Goal: Task Accomplishment & Management: Use online tool/utility

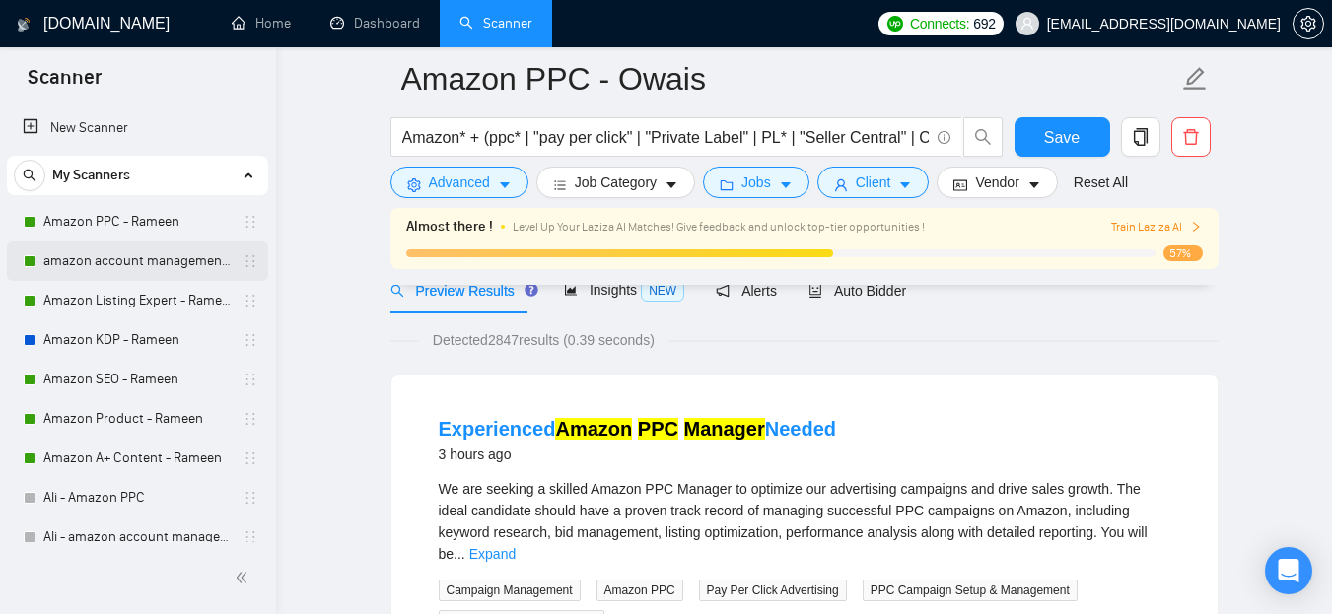
click at [116, 253] on link "amazon account management - Rameen" at bounding box center [136, 261] width 187 height 39
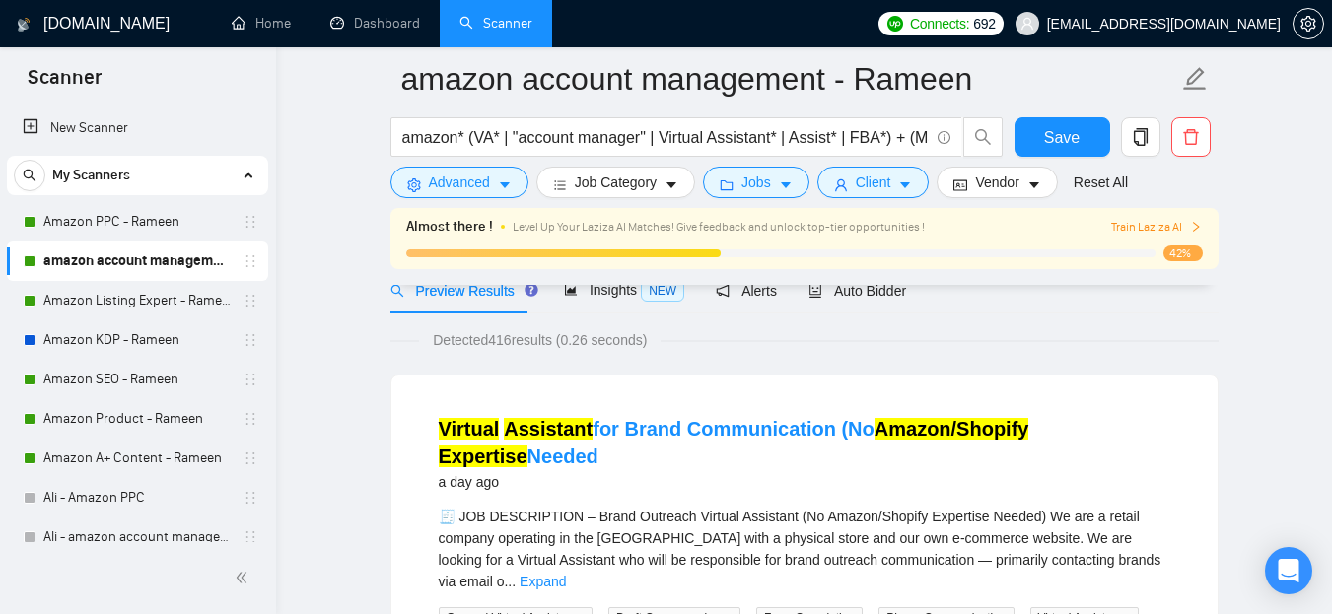
click at [85, 254] on link "amazon account management - Rameen" at bounding box center [136, 261] width 187 height 39
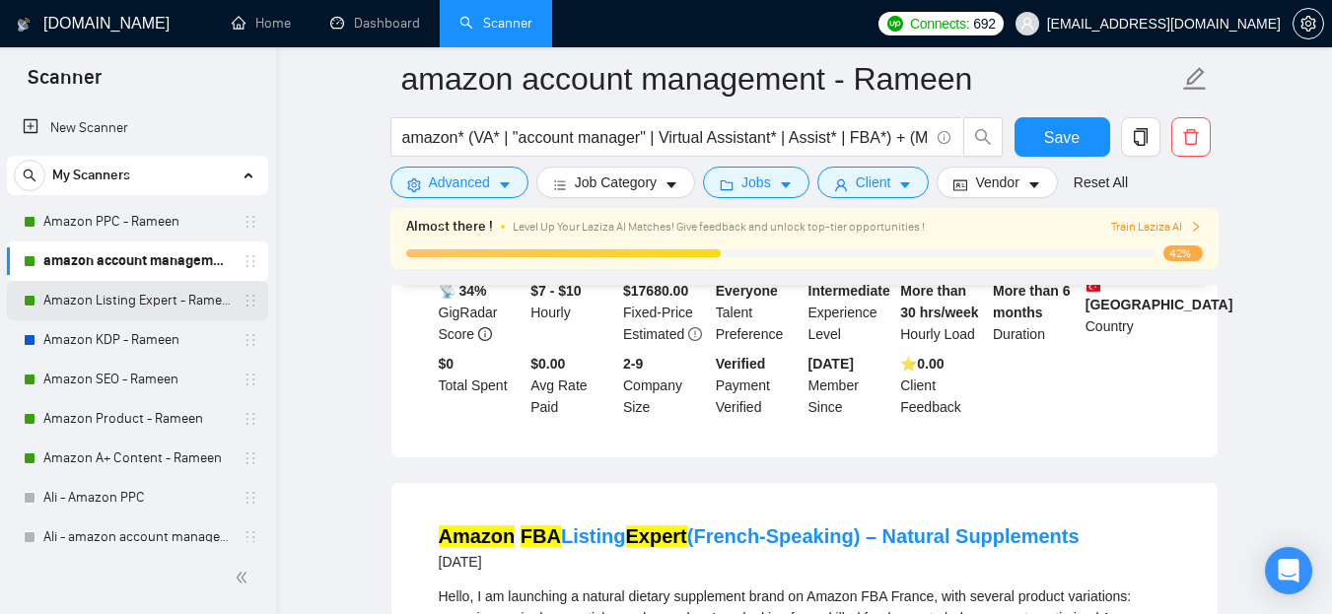
click at [80, 310] on link "Amazon Listing Expert - Rameen" at bounding box center [136, 300] width 187 height 39
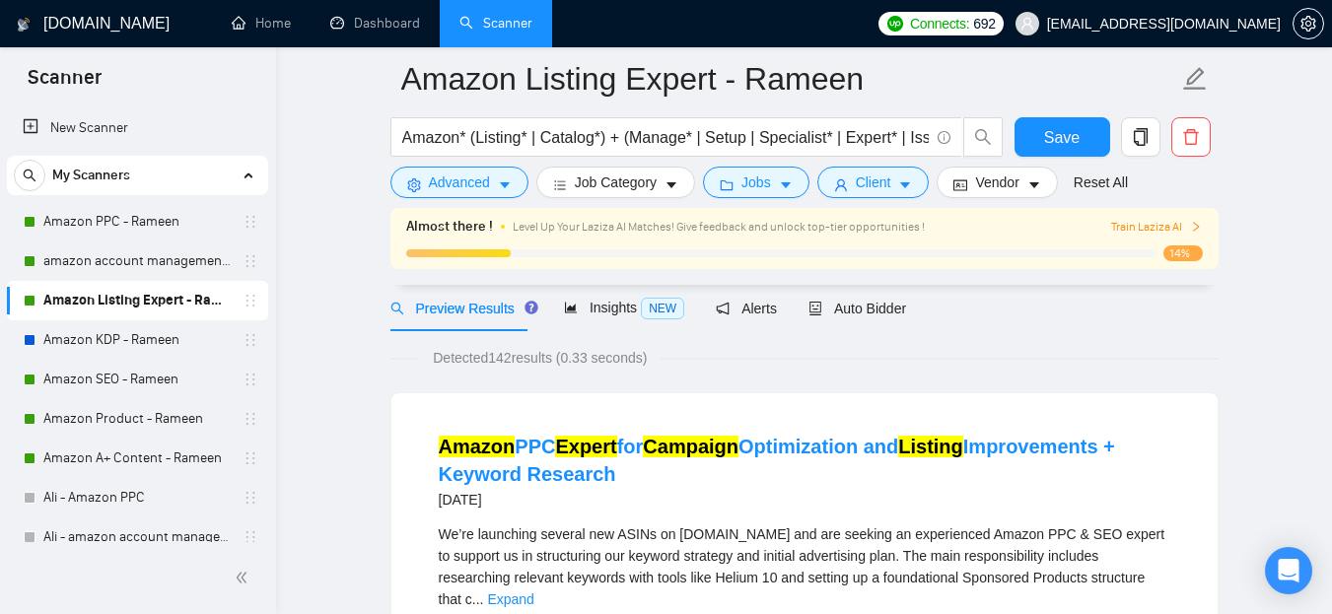
scroll to position [197, 0]
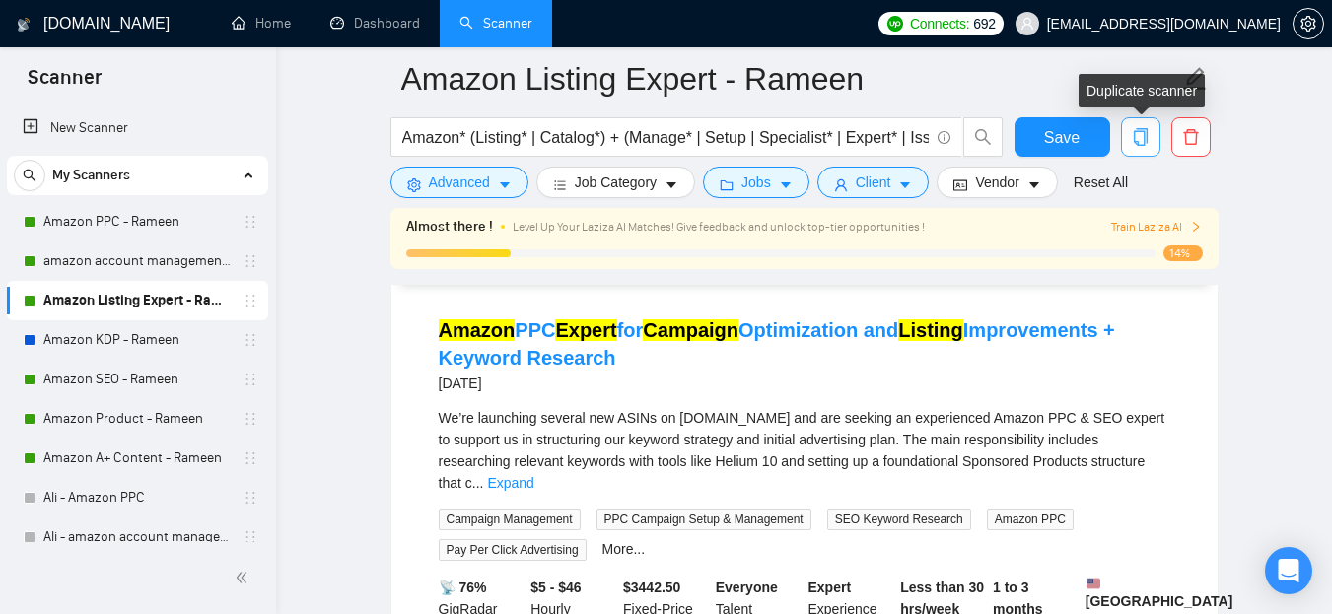
click at [1151, 142] on span "copy" at bounding box center [1140, 137] width 37 height 18
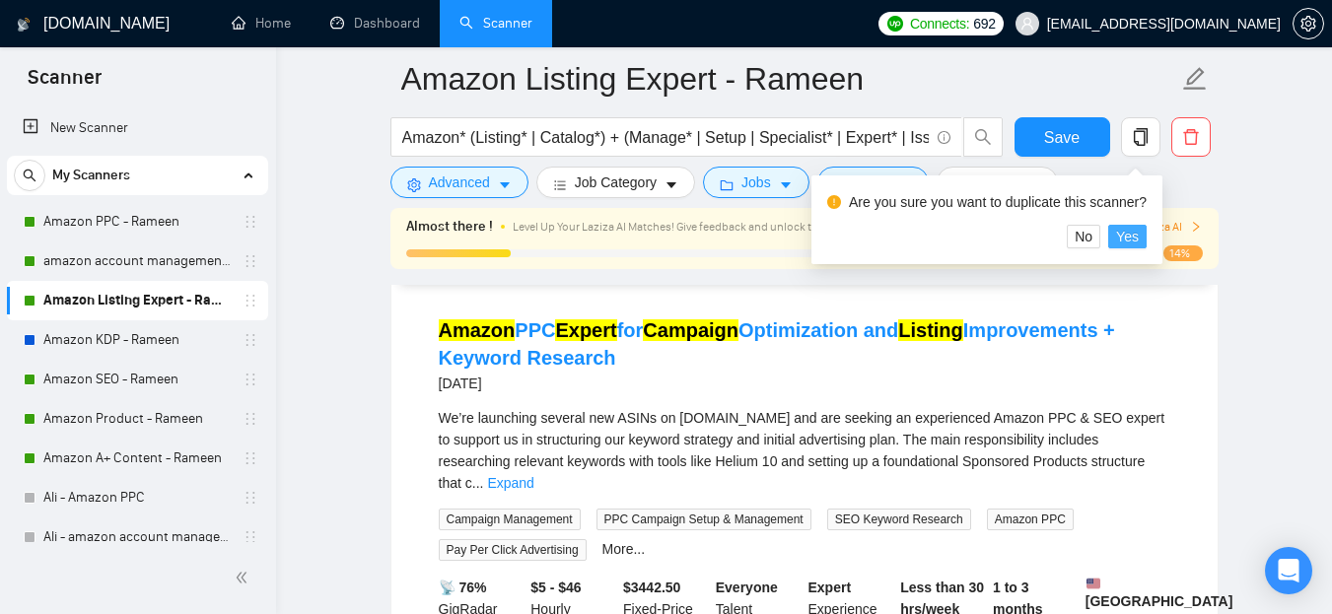
click at [1125, 235] on span "Yes" at bounding box center [1127, 237] width 23 height 22
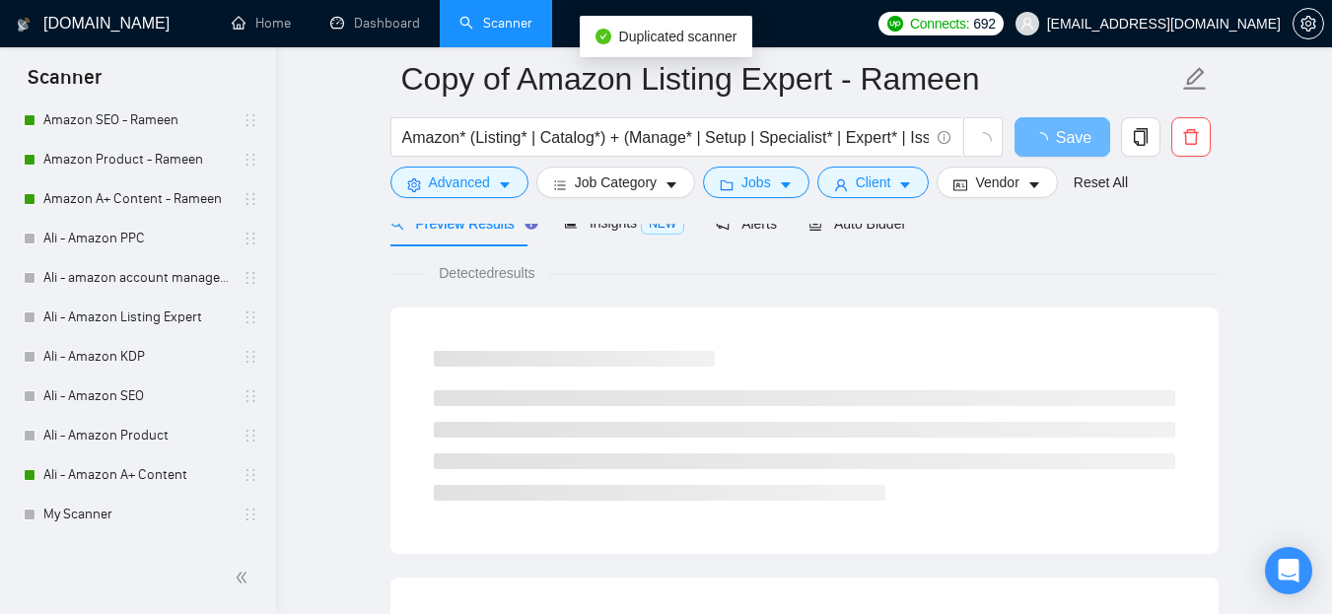
scroll to position [330, 0]
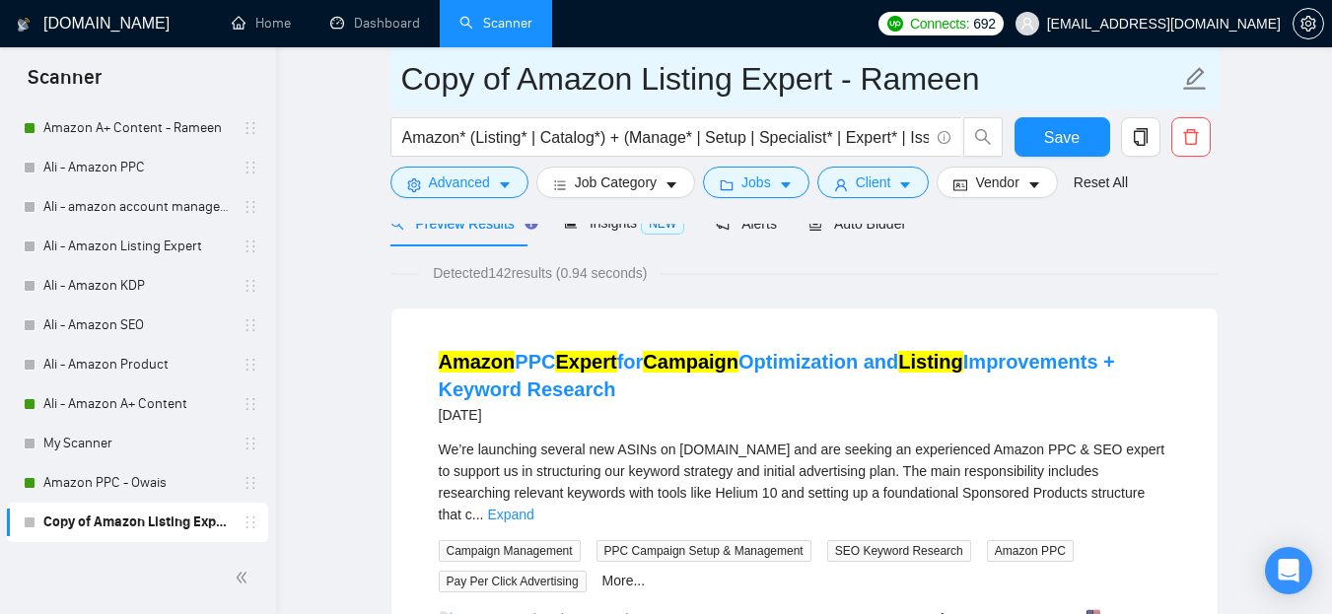
click at [528, 60] on input "Copy of Amazon Listing Expert - Rameen" at bounding box center [789, 78] width 777 height 49
drag, startPoint x: 763, startPoint y: 66, endPoint x: 896, endPoint y: 79, distance: 132.8
click at [896, 79] on input "Amazon Listing Expert - Rameen" at bounding box center [789, 78] width 777 height 49
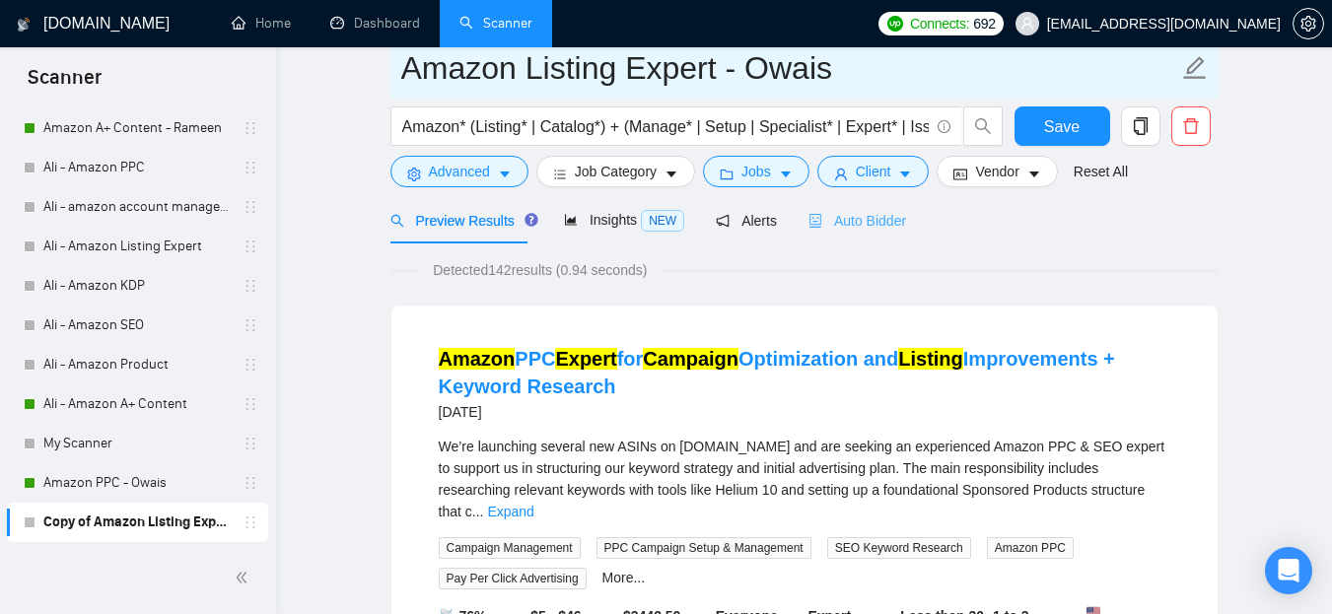
scroll to position [0, 0]
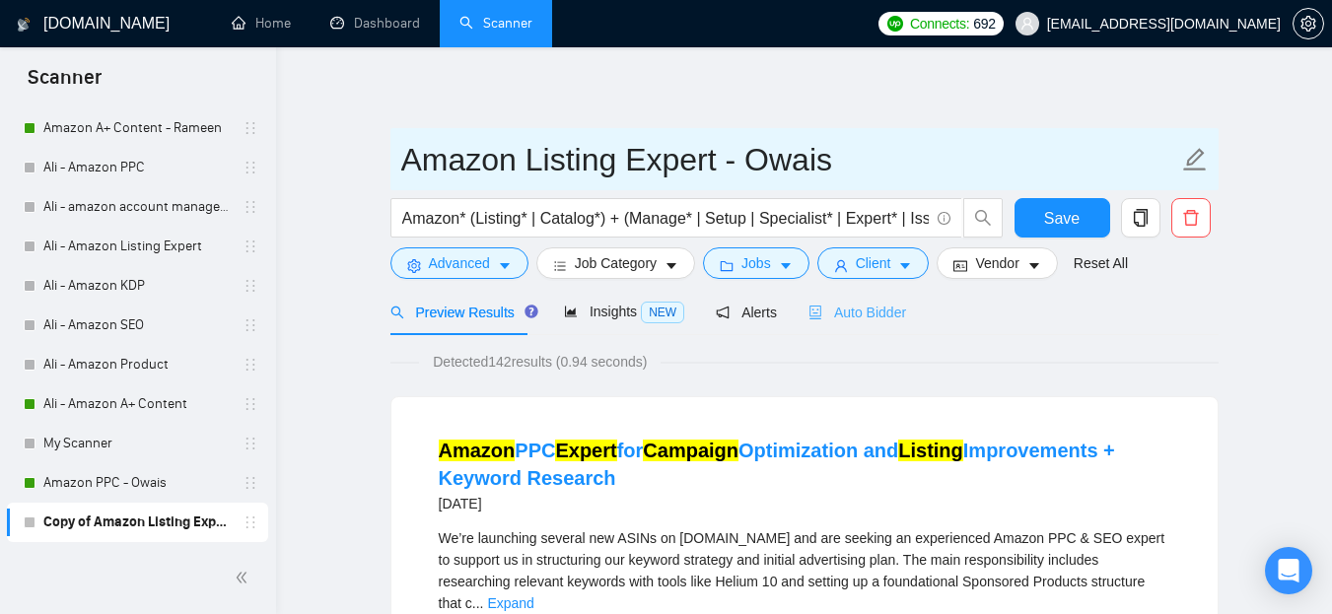
type input "Amazon Listing Expert - Owais"
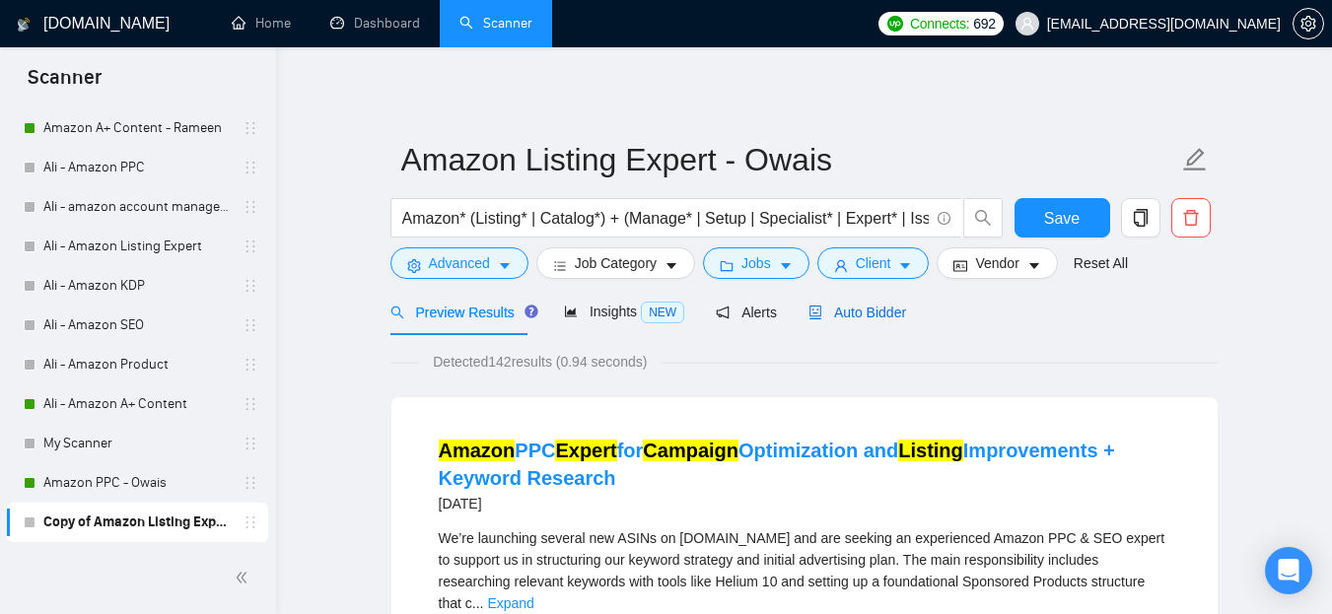
click at [867, 316] on span "Auto Bidder" at bounding box center [858, 313] width 98 height 16
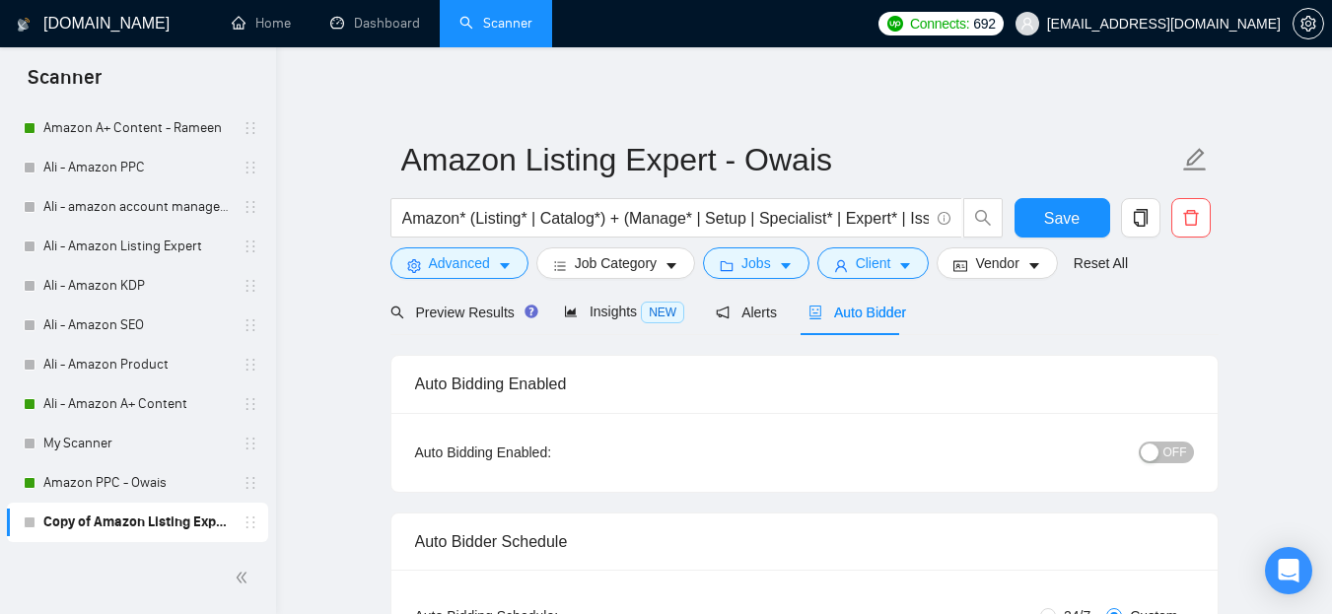
radio input "false"
radio input "true"
click at [1179, 453] on span "OFF" at bounding box center [1176, 453] width 24 height 22
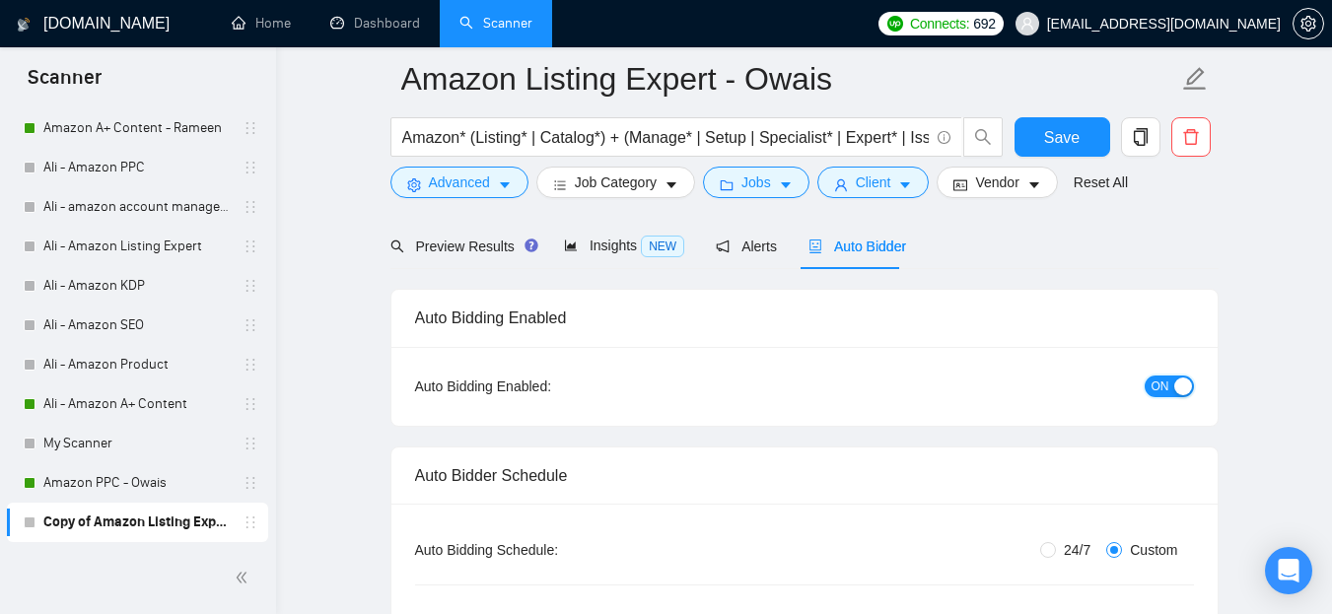
scroll to position [197, 0]
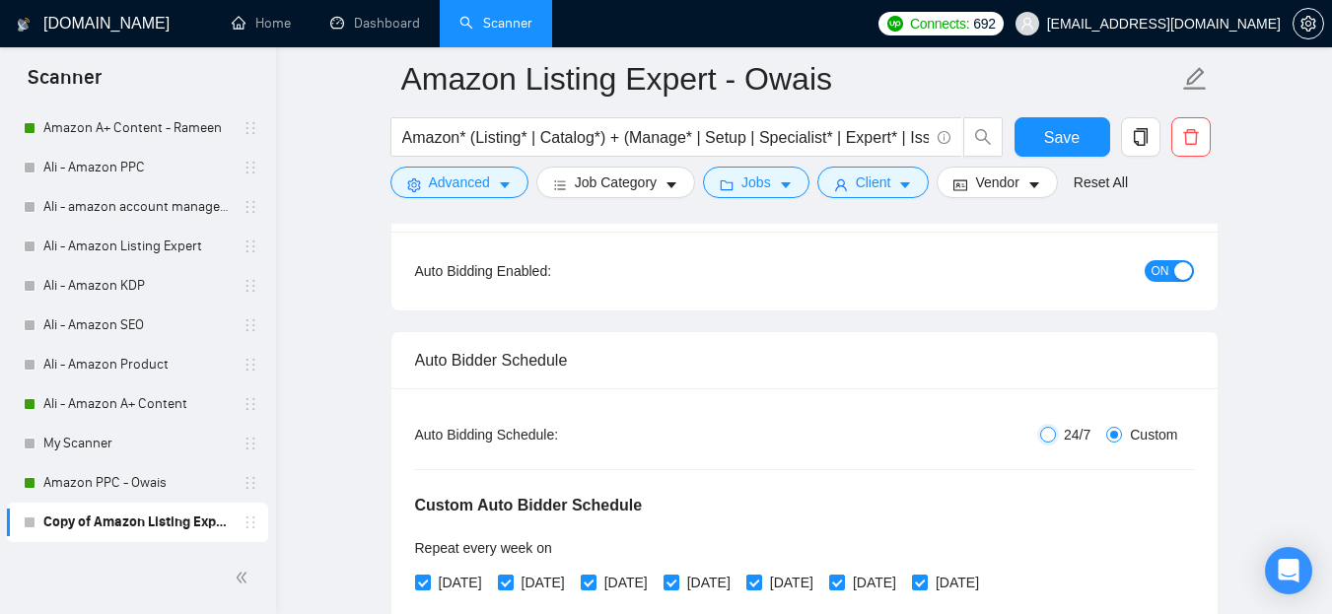
click at [1041, 438] on input "24/7" at bounding box center [1049, 435] width 16 height 16
radio input "true"
radio input "false"
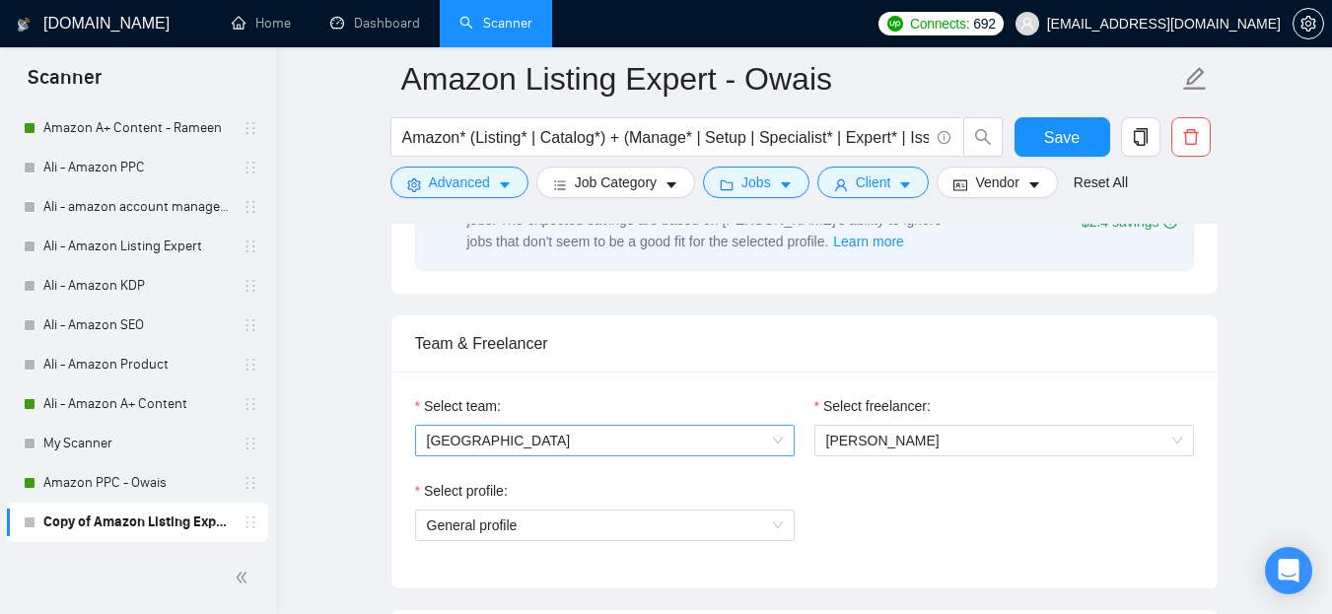
scroll to position [986, 0]
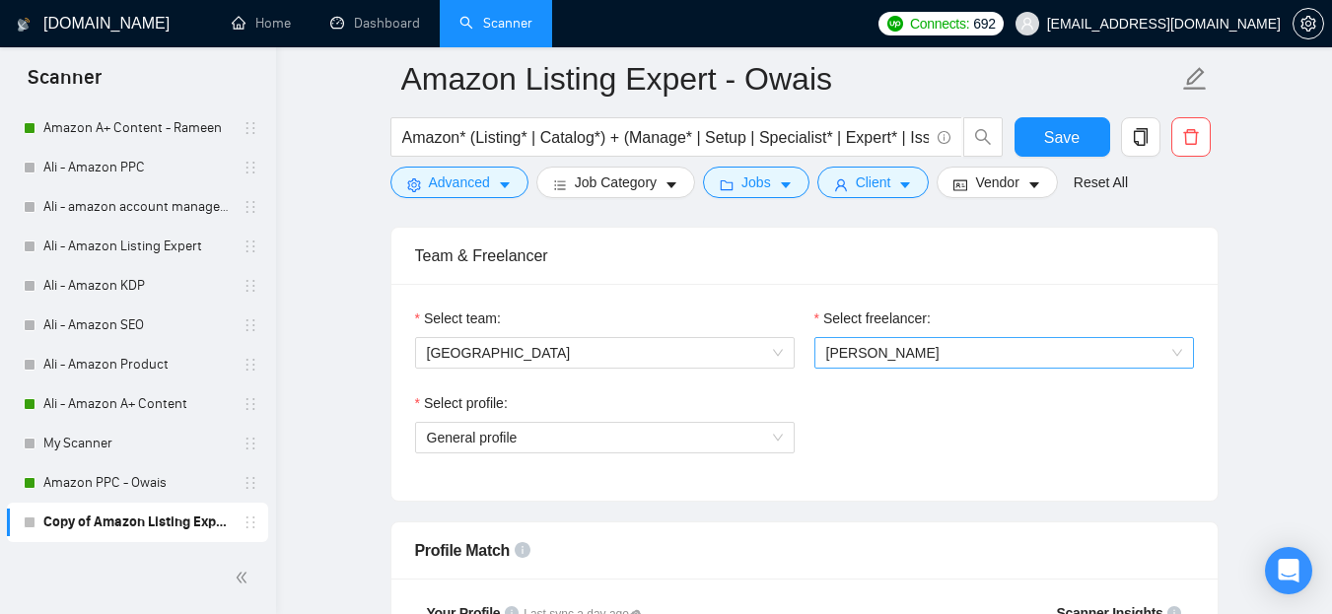
click at [908, 350] on span "[PERSON_NAME]" at bounding box center [882, 353] width 113 height 16
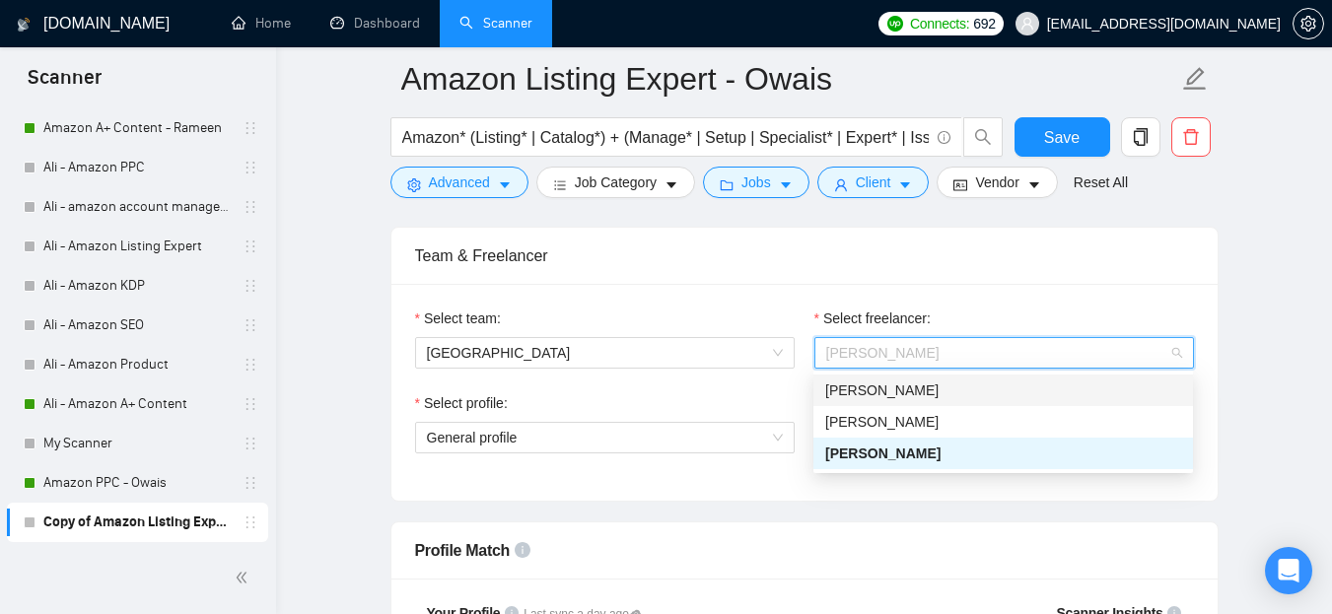
click at [880, 394] on span "[PERSON_NAME]" at bounding box center [882, 391] width 113 height 16
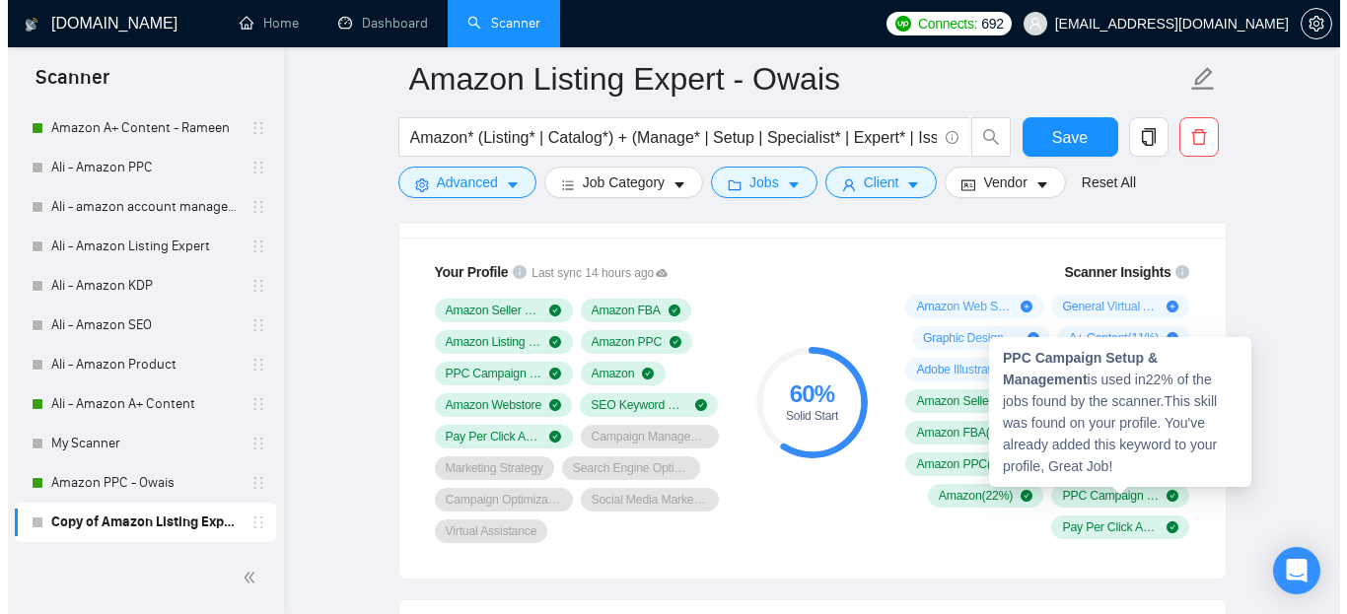
scroll to position [1282, 0]
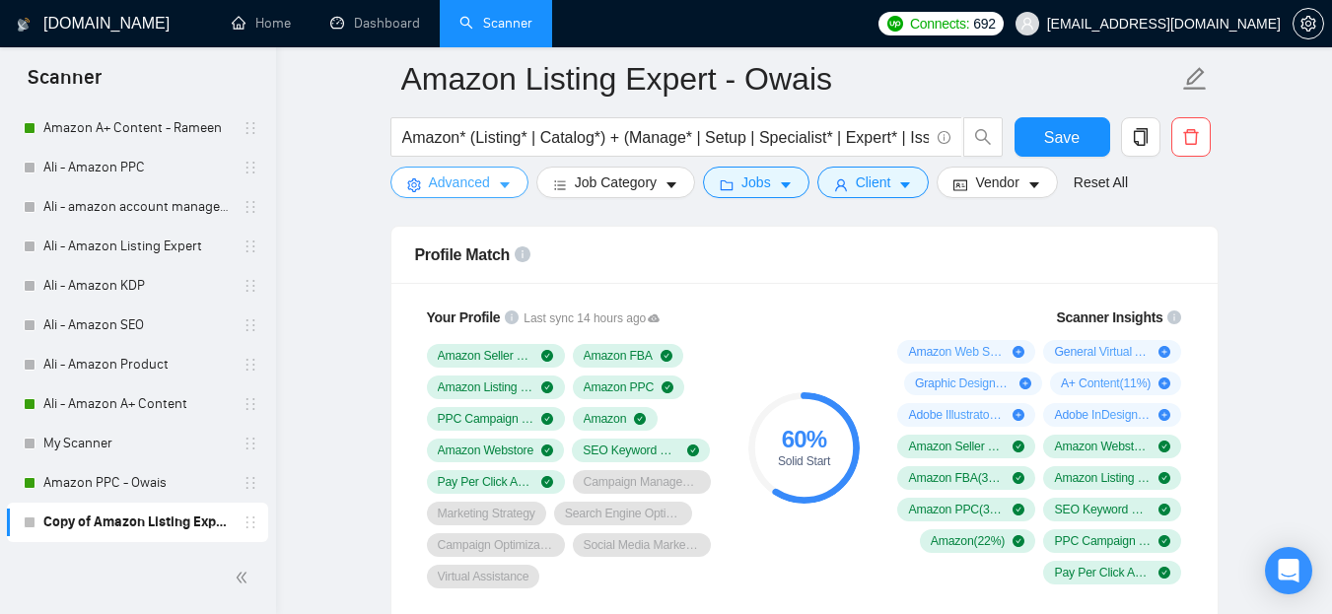
click at [459, 180] on span "Advanced" at bounding box center [459, 183] width 61 height 22
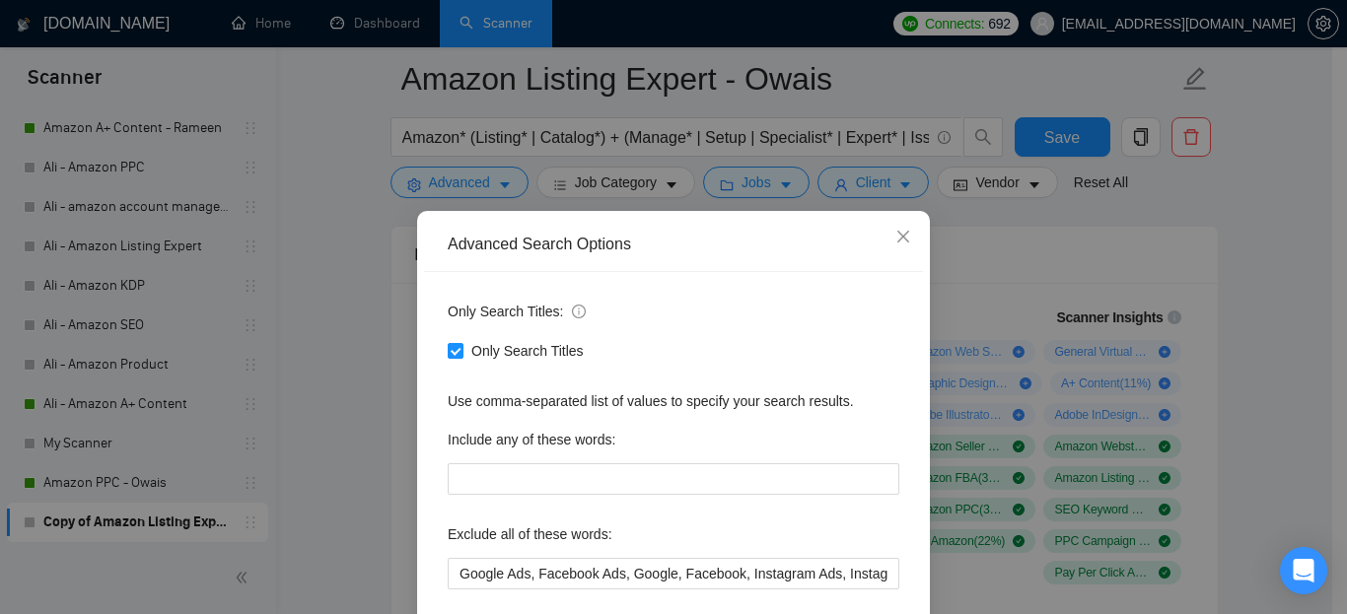
scroll to position [0, 0]
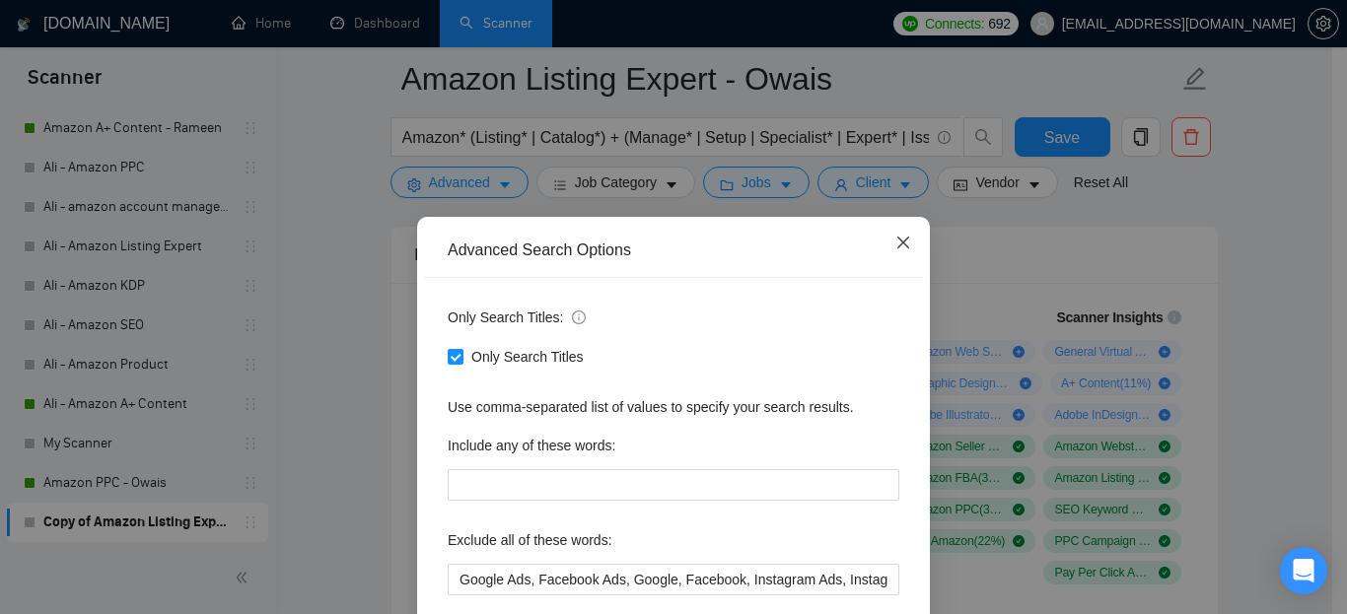
click at [904, 238] on span "Close" at bounding box center [903, 243] width 53 height 53
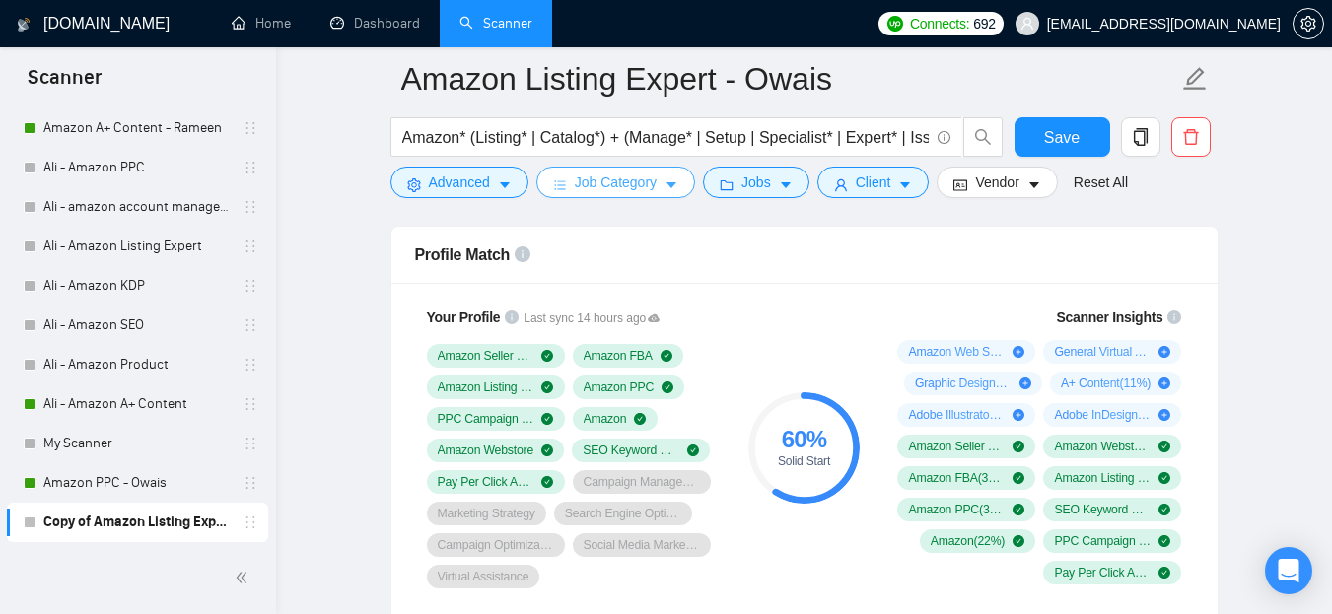
click at [629, 182] on span "Job Category" at bounding box center [616, 183] width 82 height 22
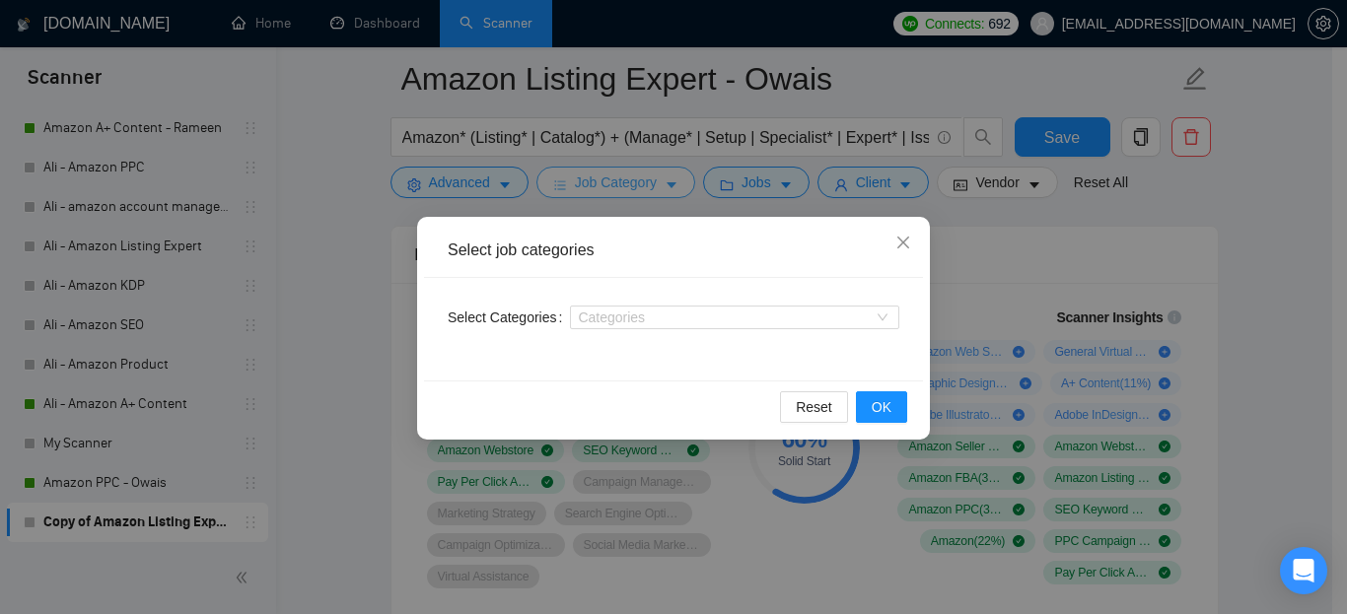
click at [629, 182] on div "Select job categories Select Categories Categories Reset OK" at bounding box center [673, 307] width 1347 height 614
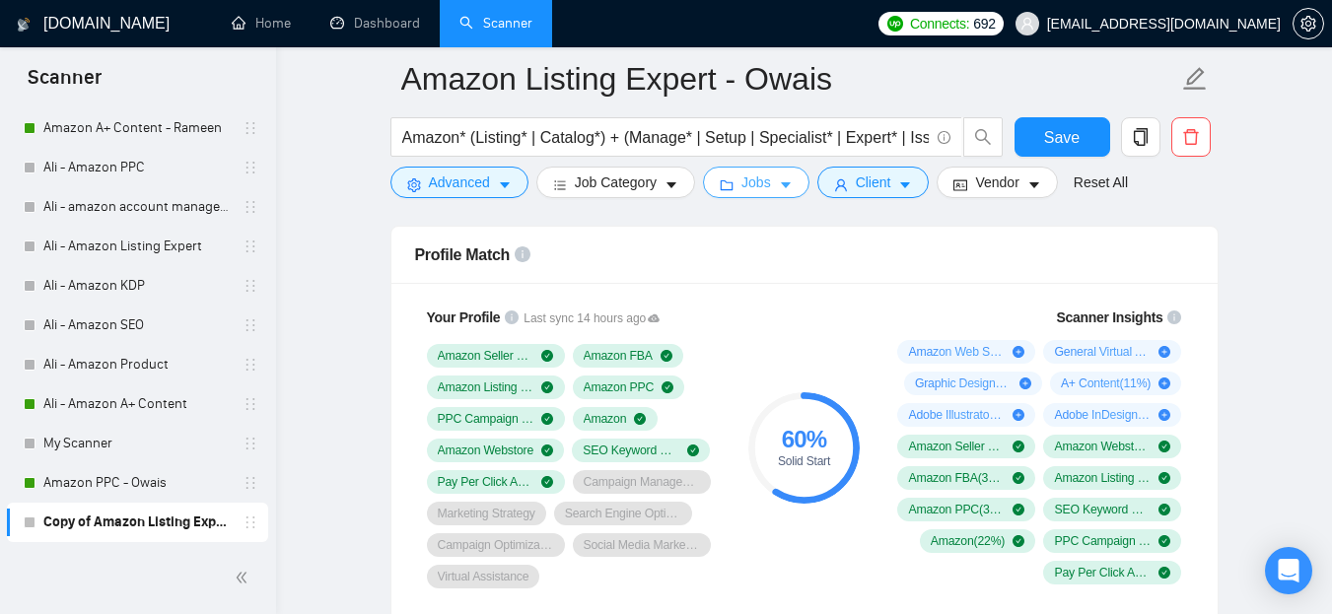
click at [742, 182] on span "Jobs" at bounding box center [757, 183] width 30 height 22
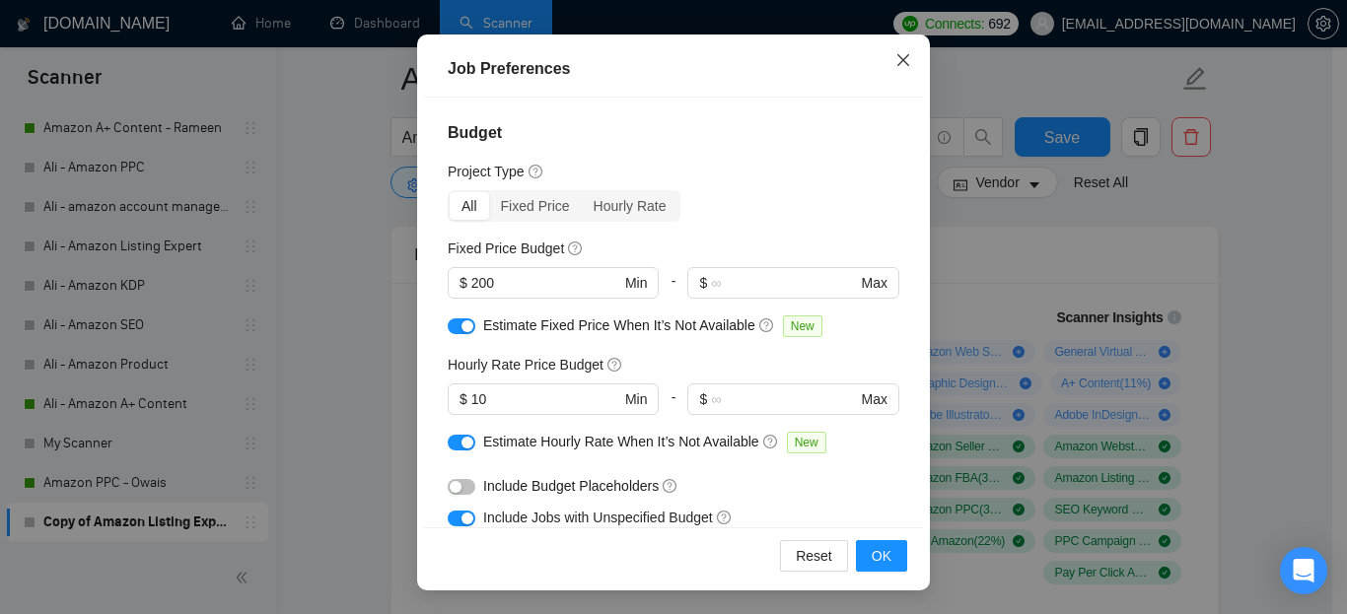
click at [902, 61] on icon "close" at bounding box center [904, 60] width 16 height 16
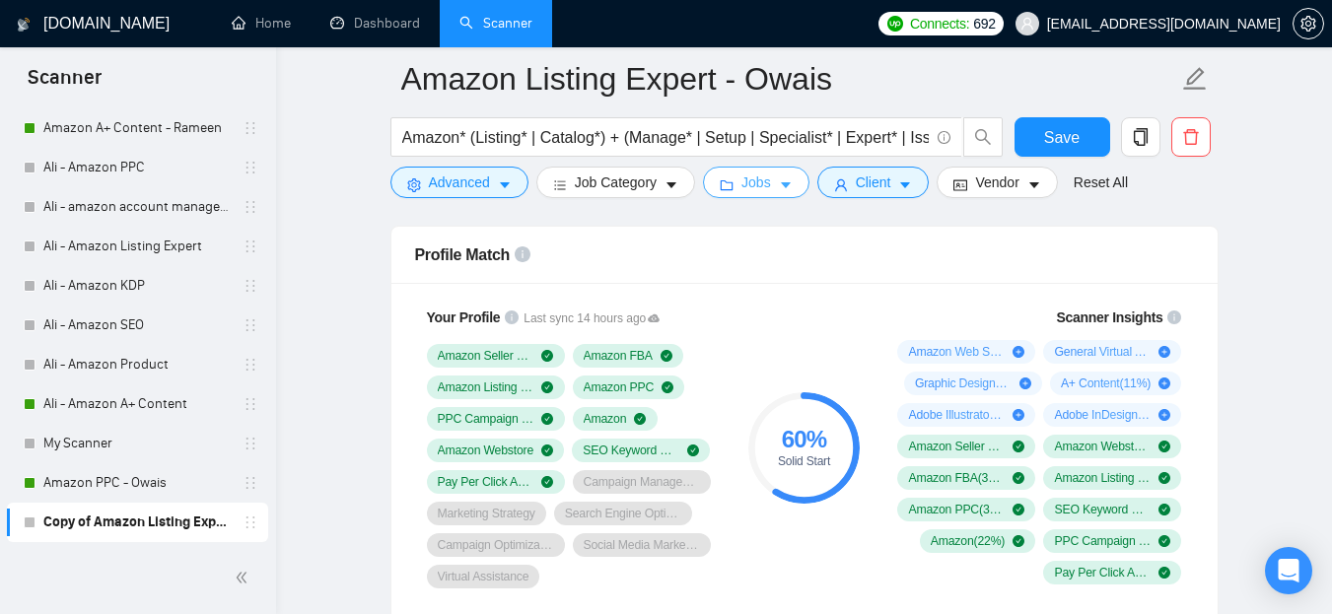
click at [779, 180] on icon "caret-down" at bounding box center [786, 186] width 14 height 14
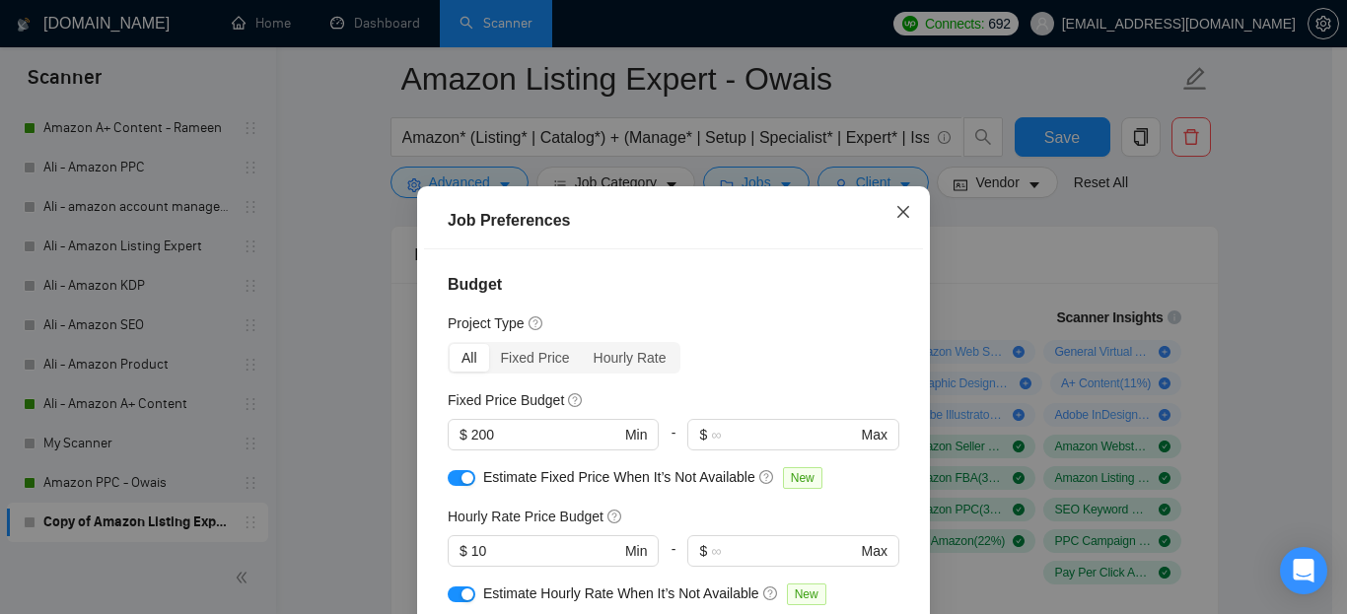
click at [897, 221] on span "Close" at bounding box center [903, 212] width 53 height 53
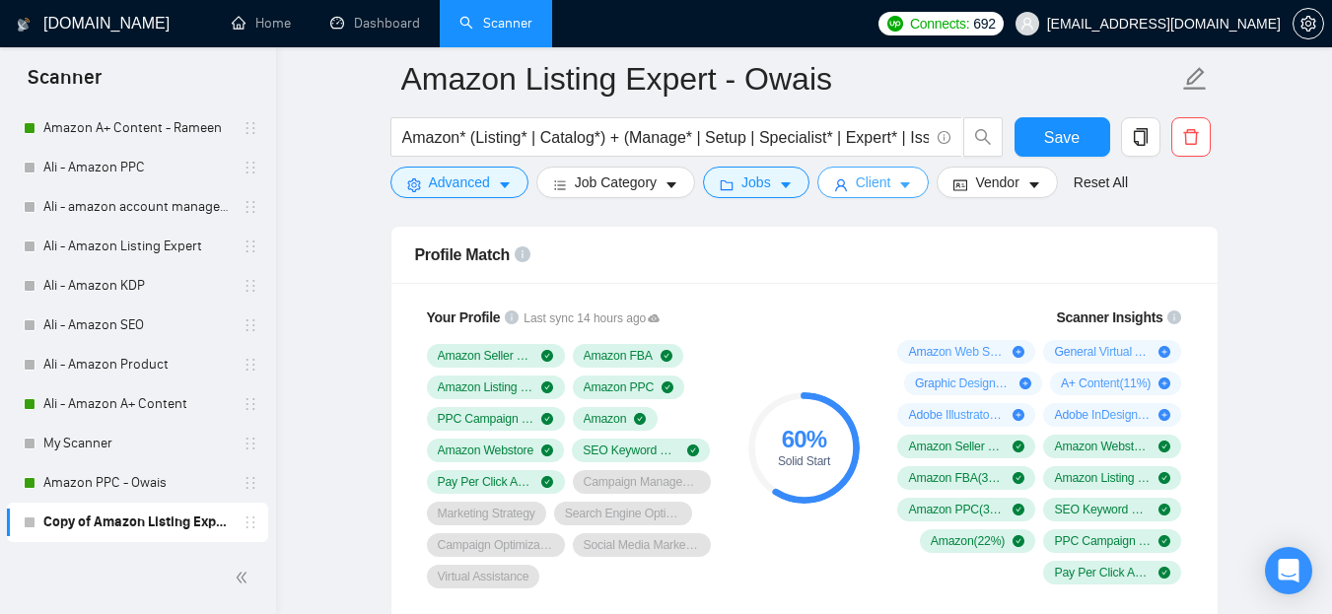
click at [835, 181] on icon "user" at bounding box center [841, 186] width 14 height 14
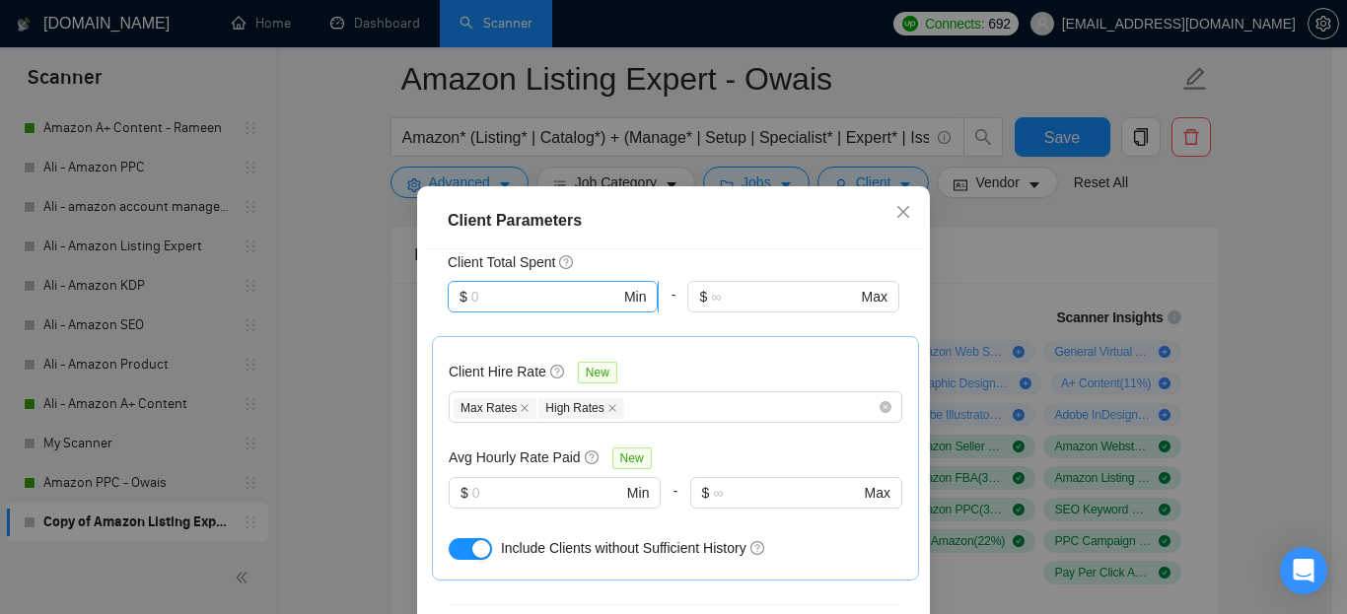
scroll to position [592, 0]
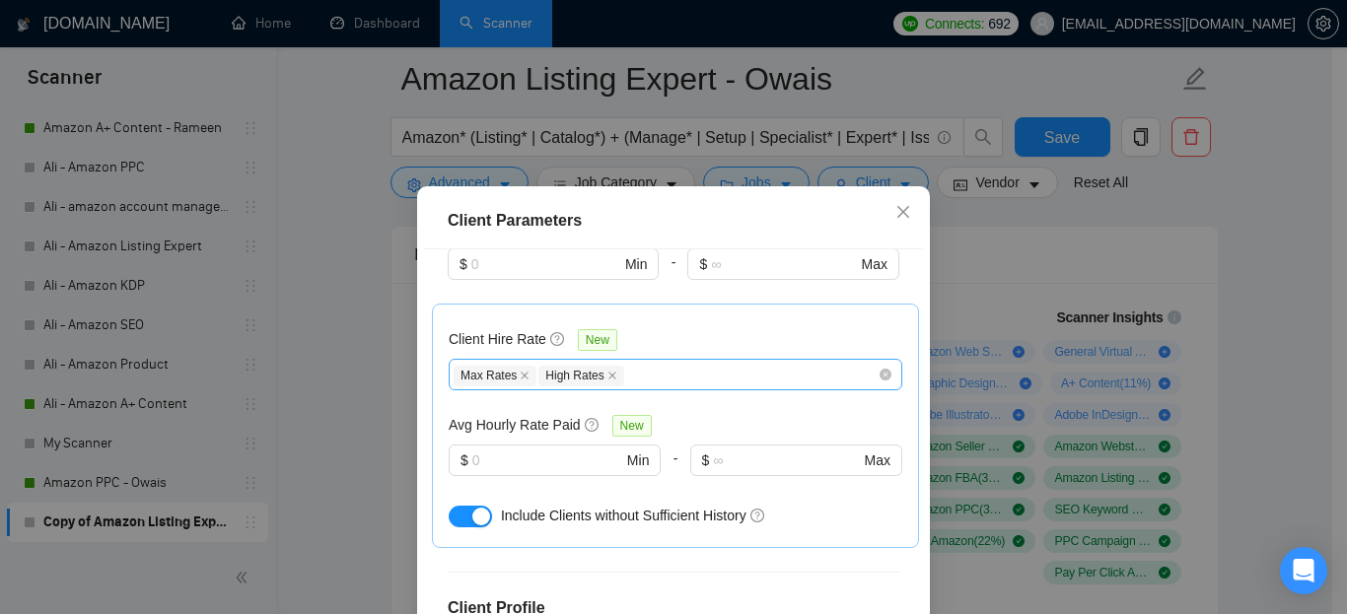
click at [668, 363] on div "Max Rates High Rates" at bounding box center [666, 375] width 424 height 24
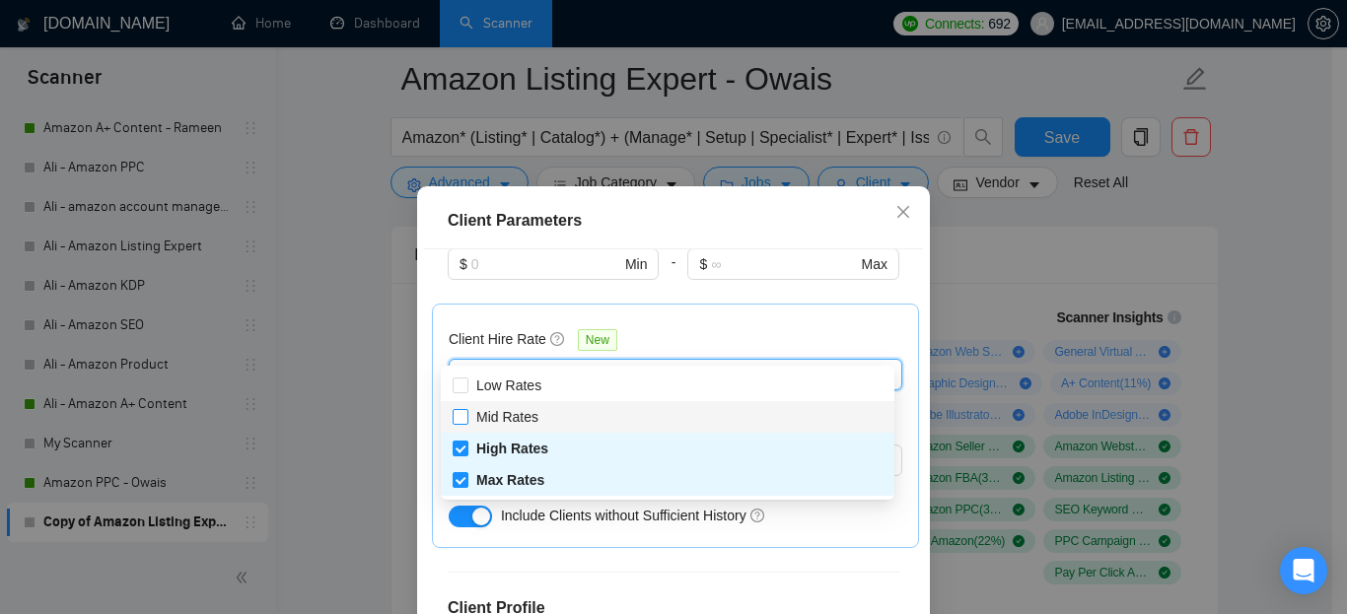
click at [502, 413] on span "Mid Rates" at bounding box center [507, 417] width 62 height 16
click at [467, 413] on input "Mid Rates" at bounding box center [460, 416] width 14 height 14
checkbox input "true"
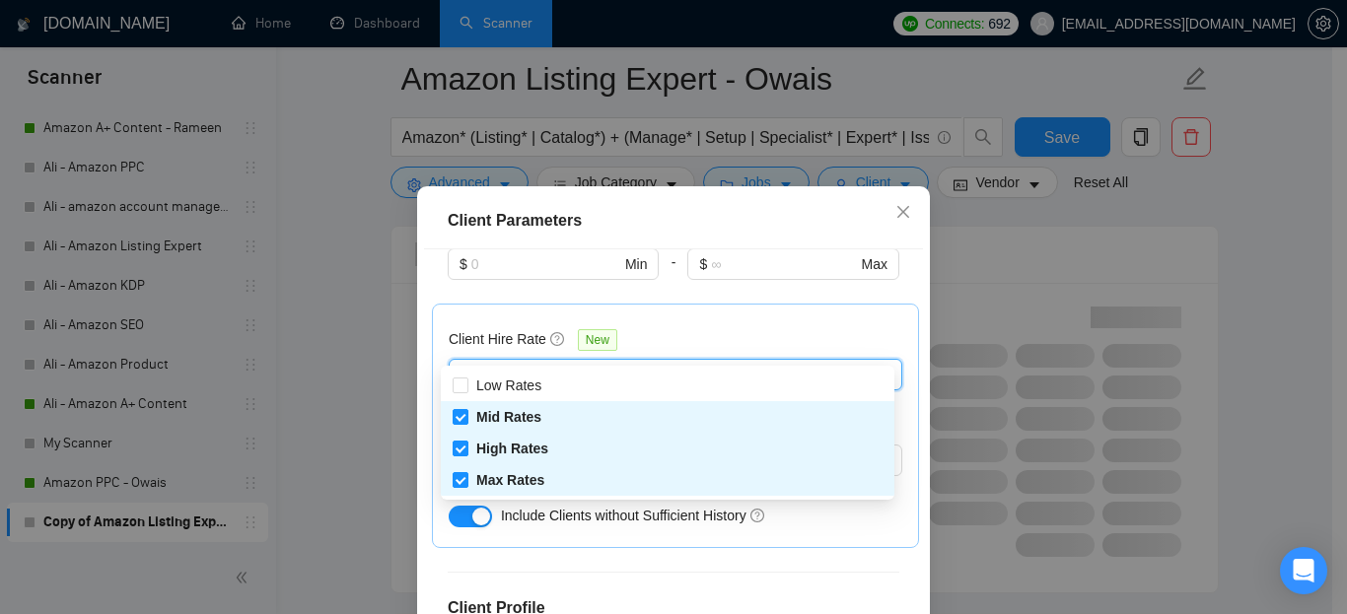
click at [687, 321] on div "Client Hire Rate New Max Rates High Rates Mid Rates Avg Hourly Rate Paid New $ …" at bounding box center [676, 426] width 454 height 211
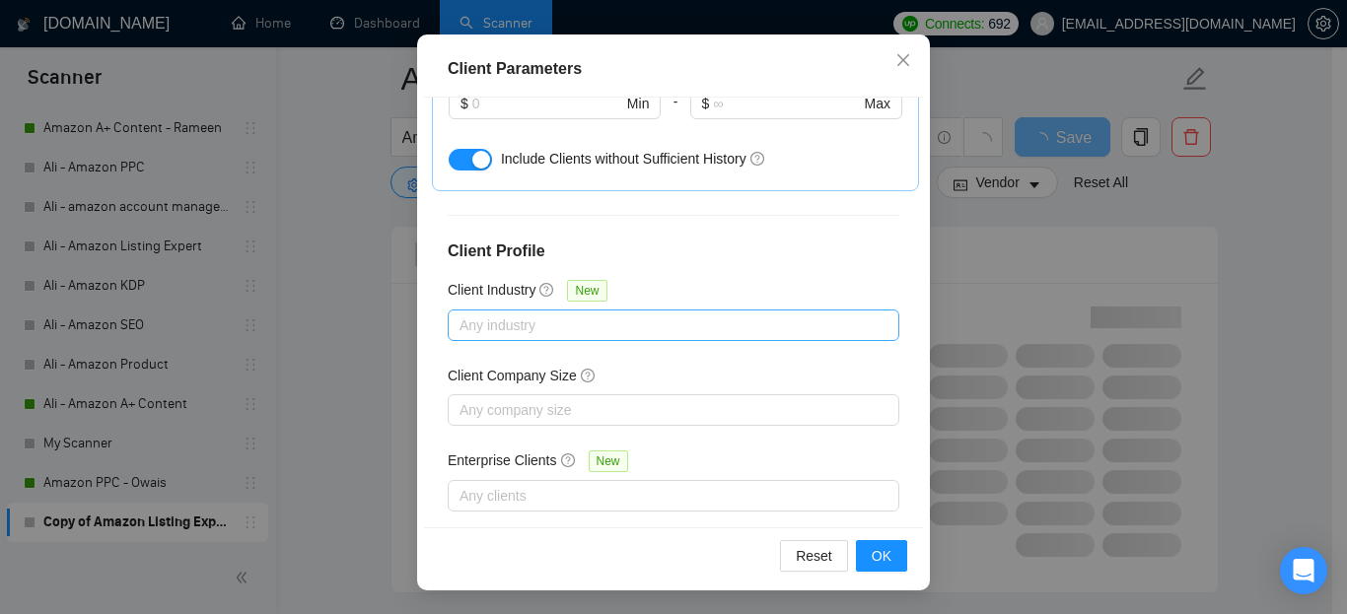
scroll to position [0, 0]
click at [863, 553] on button "OK" at bounding box center [881, 556] width 51 height 32
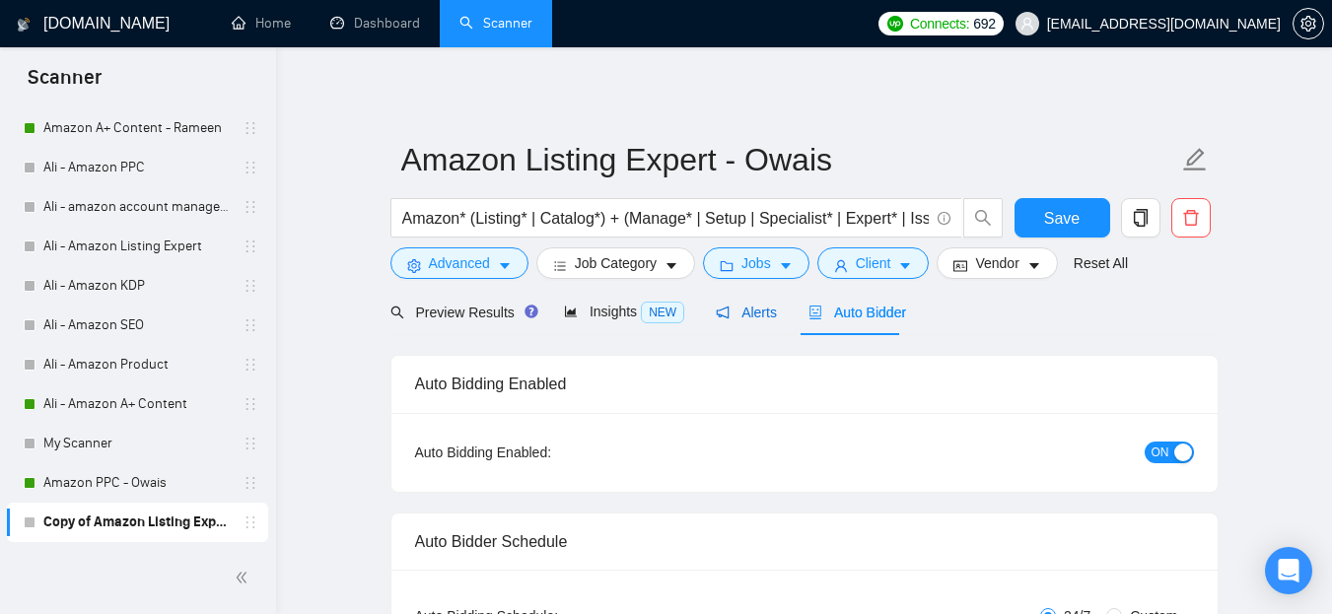
click at [733, 312] on span "Alerts" at bounding box center [746, 313] width 61 height 16
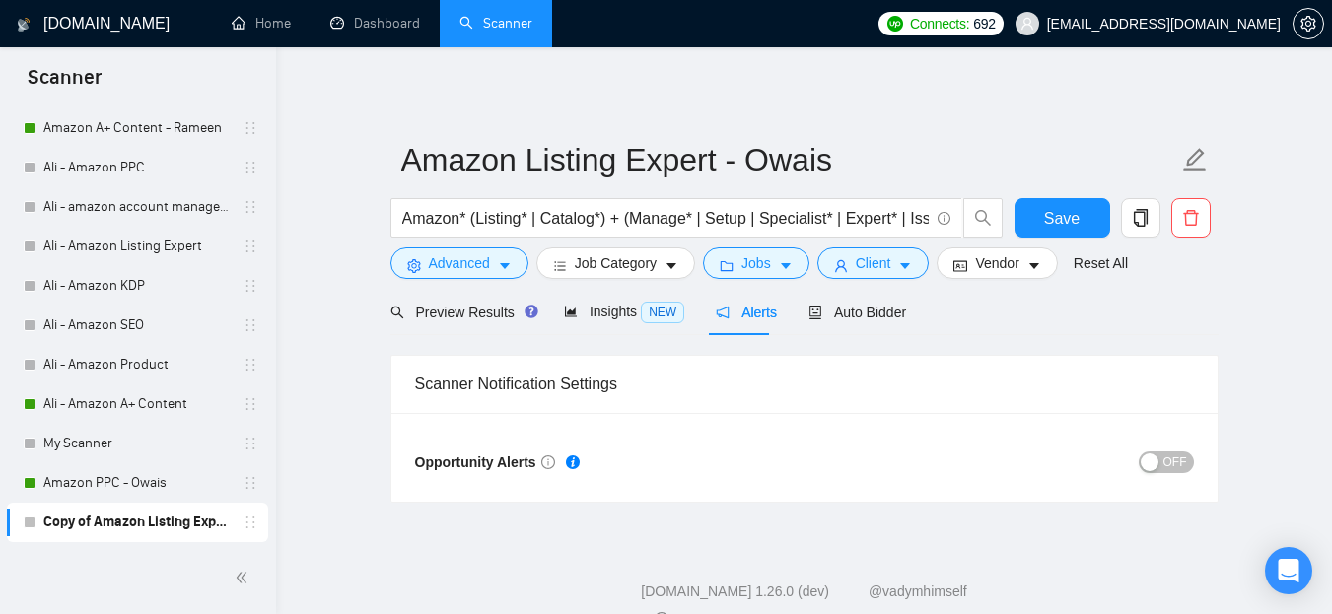
click at [1175, 462] on span "OFF" at bounding box center [1176, 463] width 24 height 22
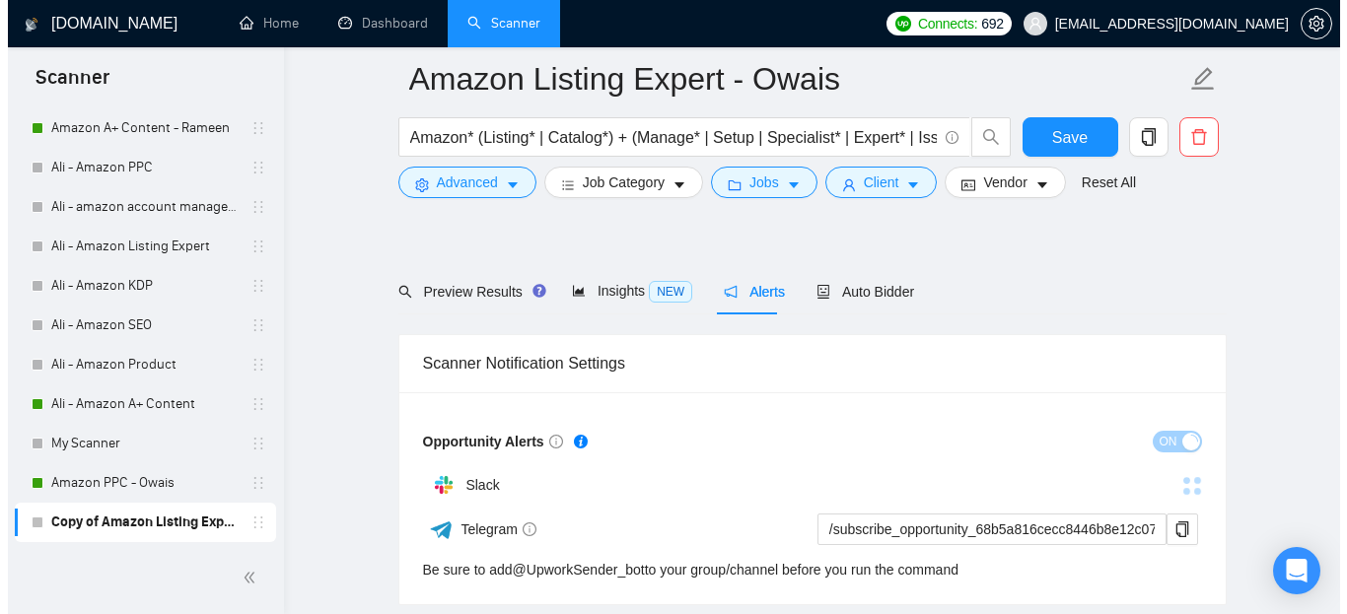
scroll to position [163, 0]
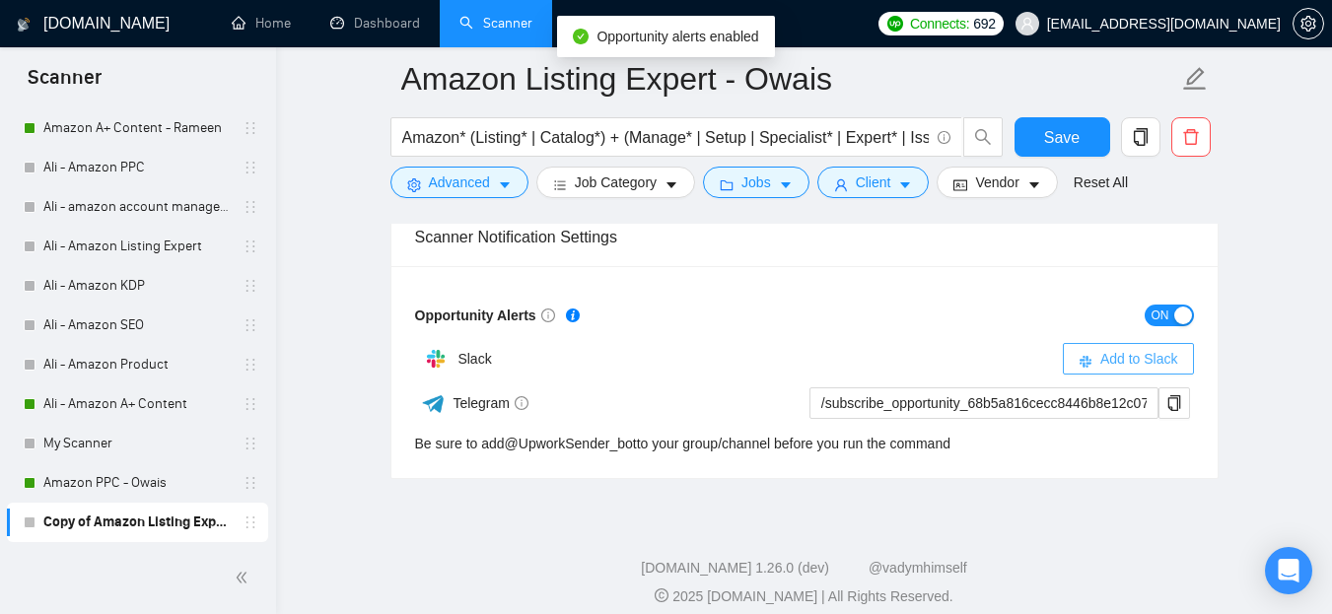
click at [1113, 356] on span "Add to Slack" at bounding box center [1140, 359] width 78 height 22
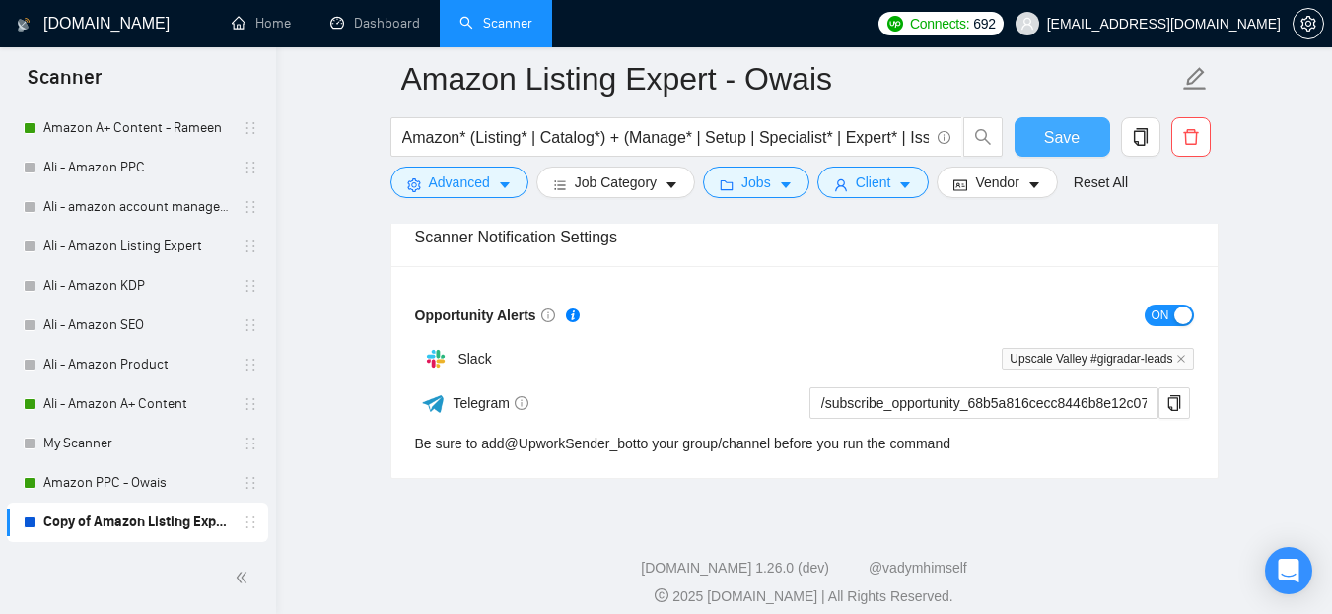
click at [1040, 136] on button "Save" at bounding box center [1063, 136] width 96 height 39
click at [903, 180] on icon "caret-down" at bounding box center [905, 186] width 14 height 14
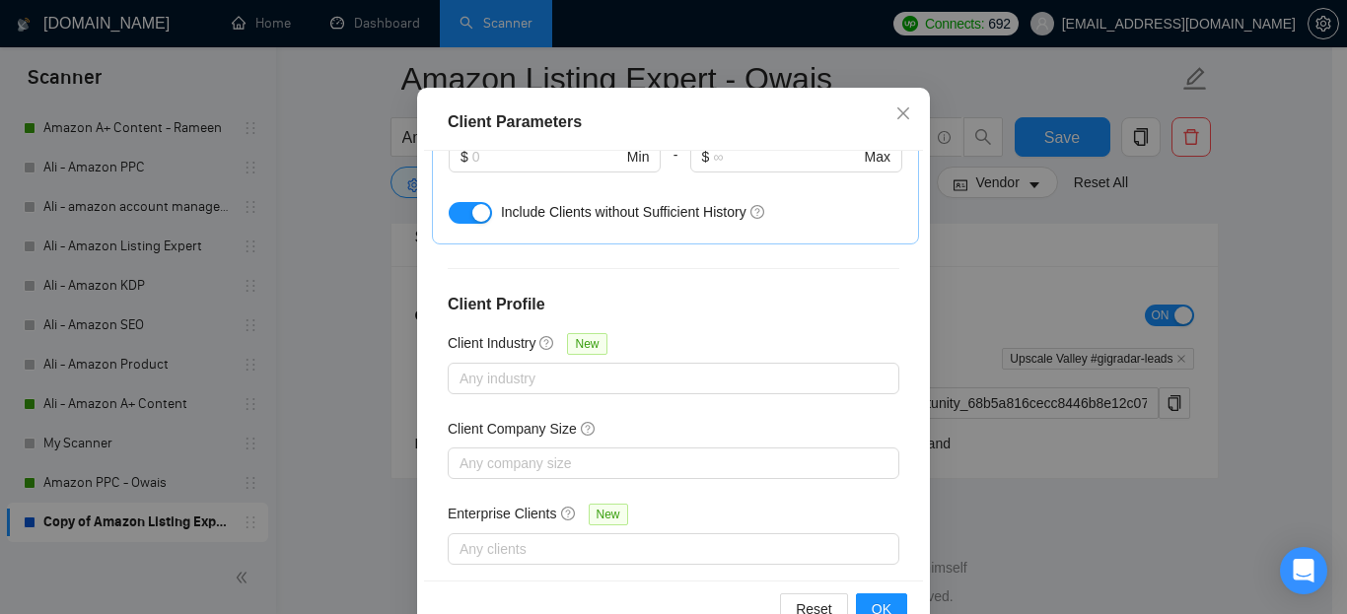
scroll to position [0, 0]
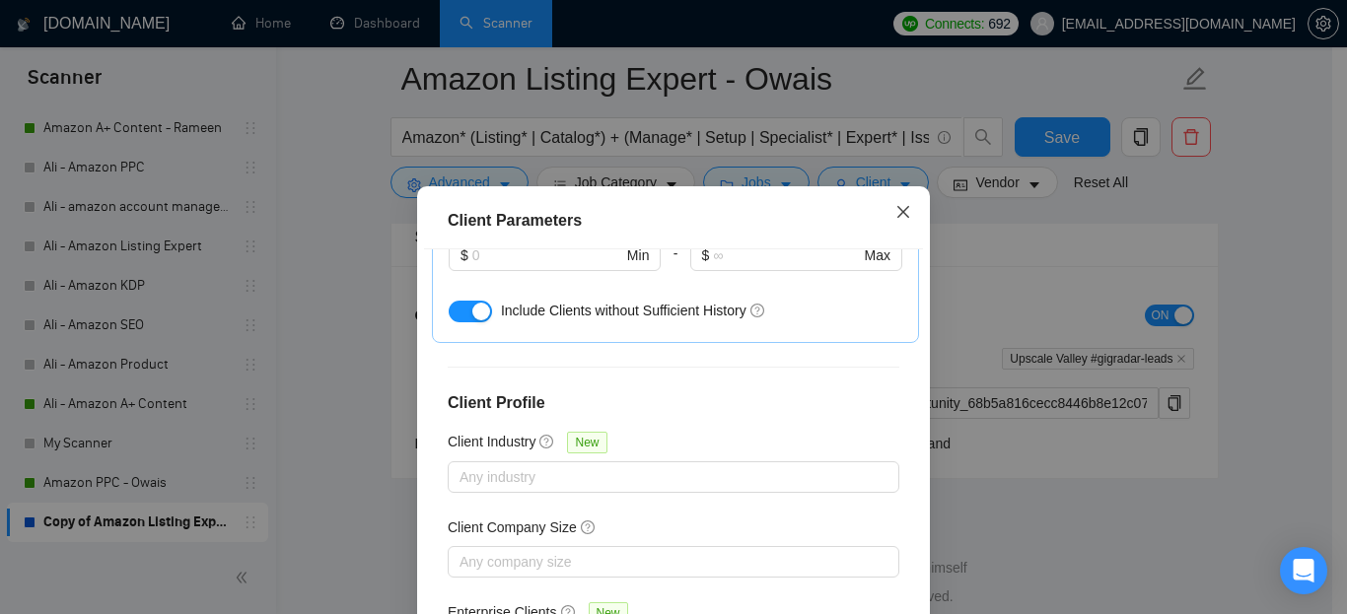
click at [896, 213] on icon "close" at bounding box center [904, 212] width 16 height 16
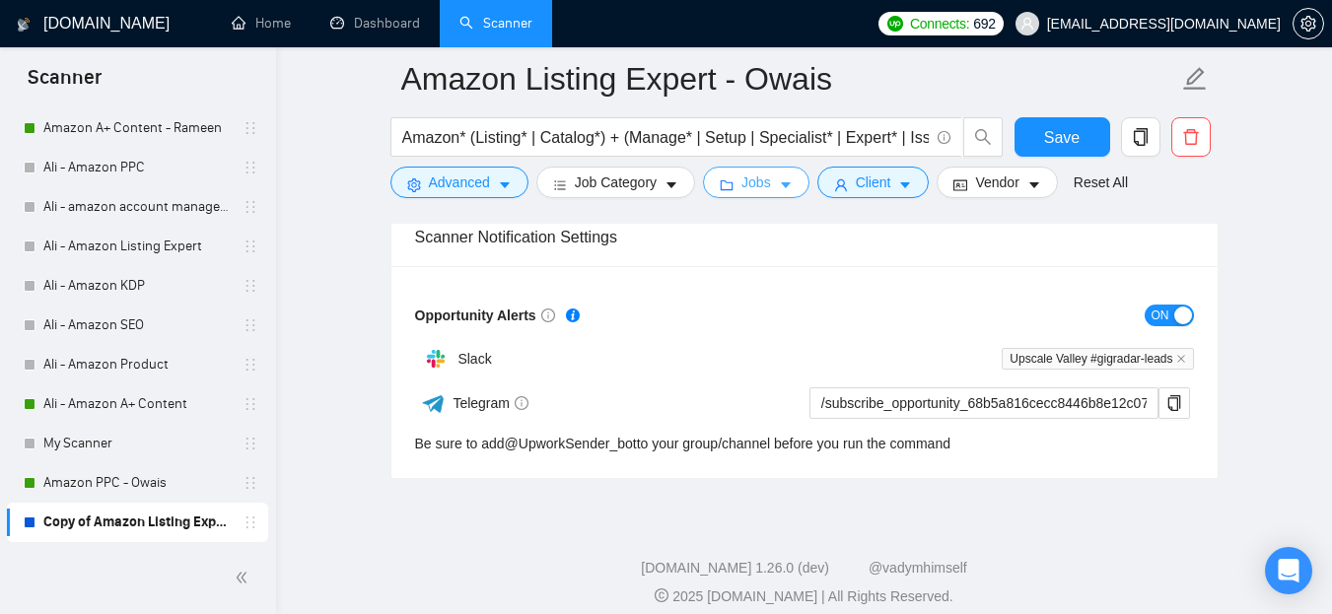
click at [745, 180] on span "Jobs" at bounding box center [757, 183] width 30 height 22
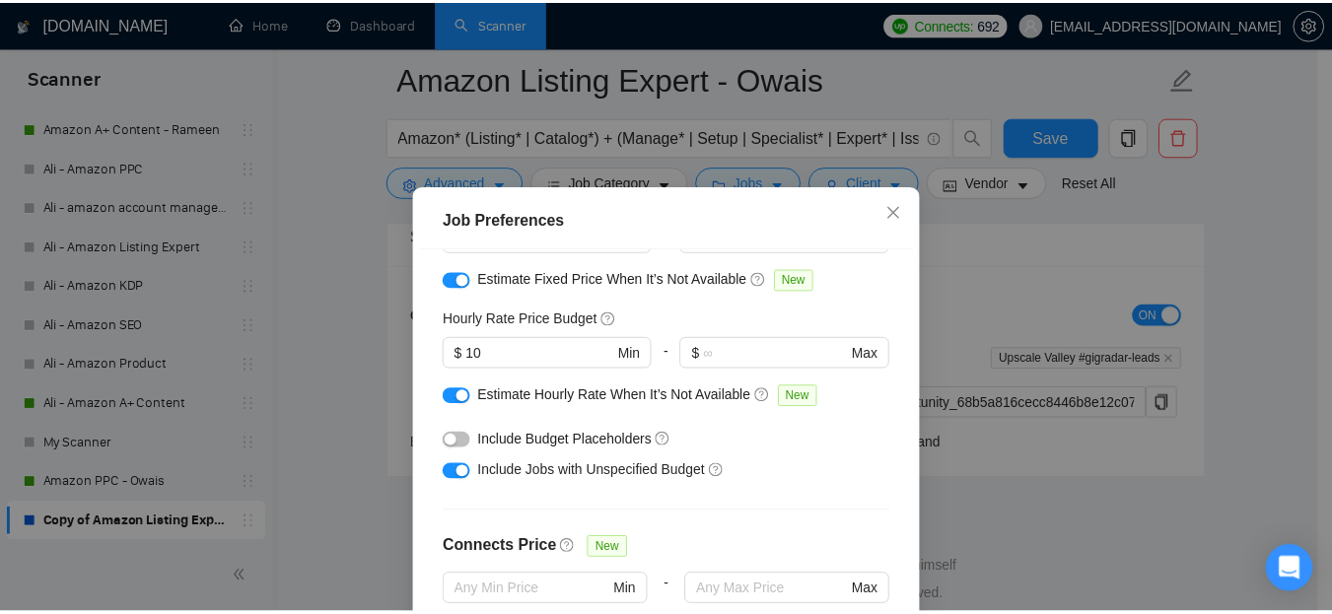
scroll to position [682, 0]
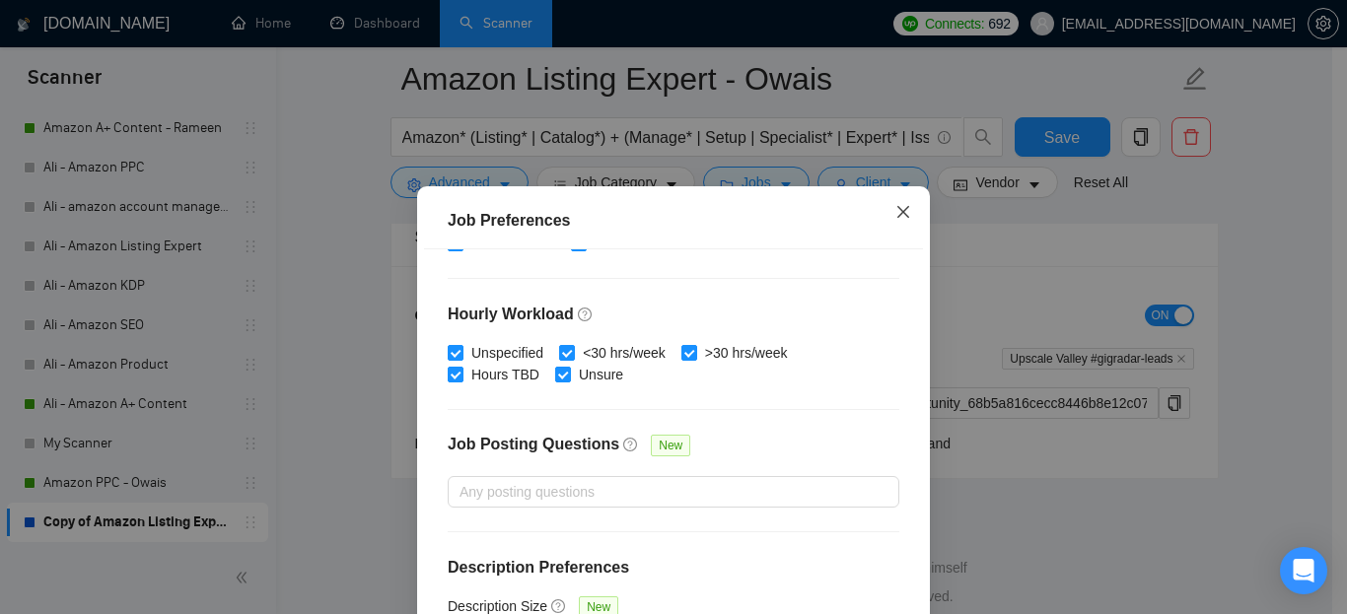
click at [898, 215] on icon "close" at bounding box center [904, 212] width 12 height 12
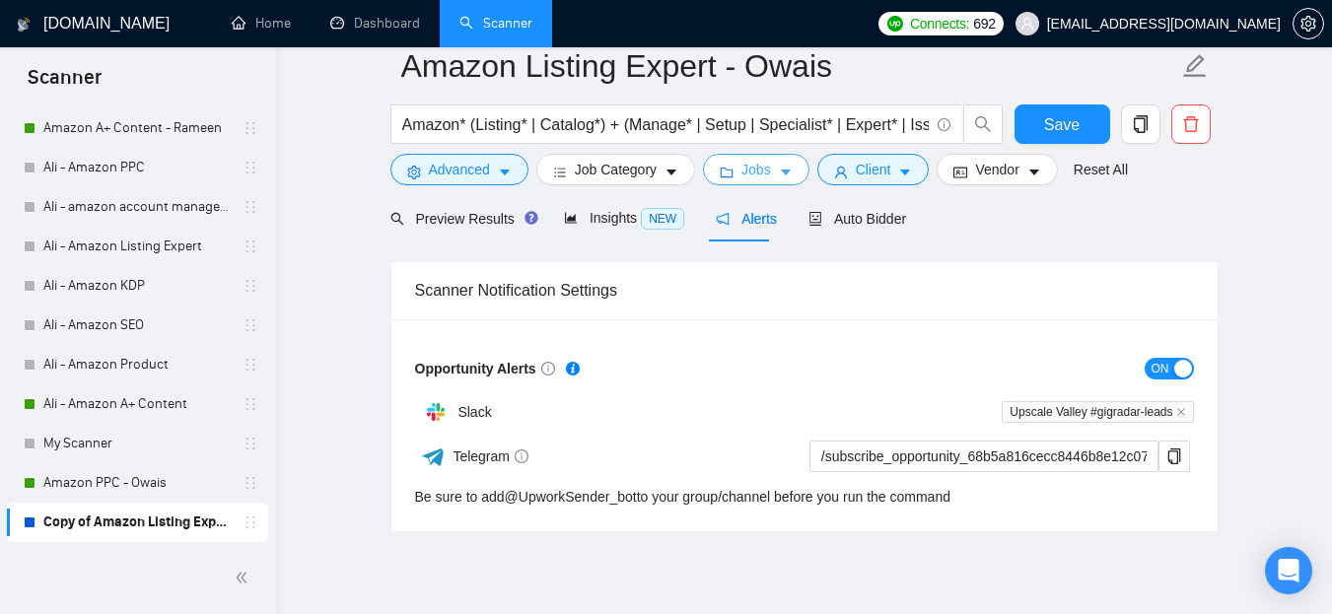
scroll to position [0, 0]
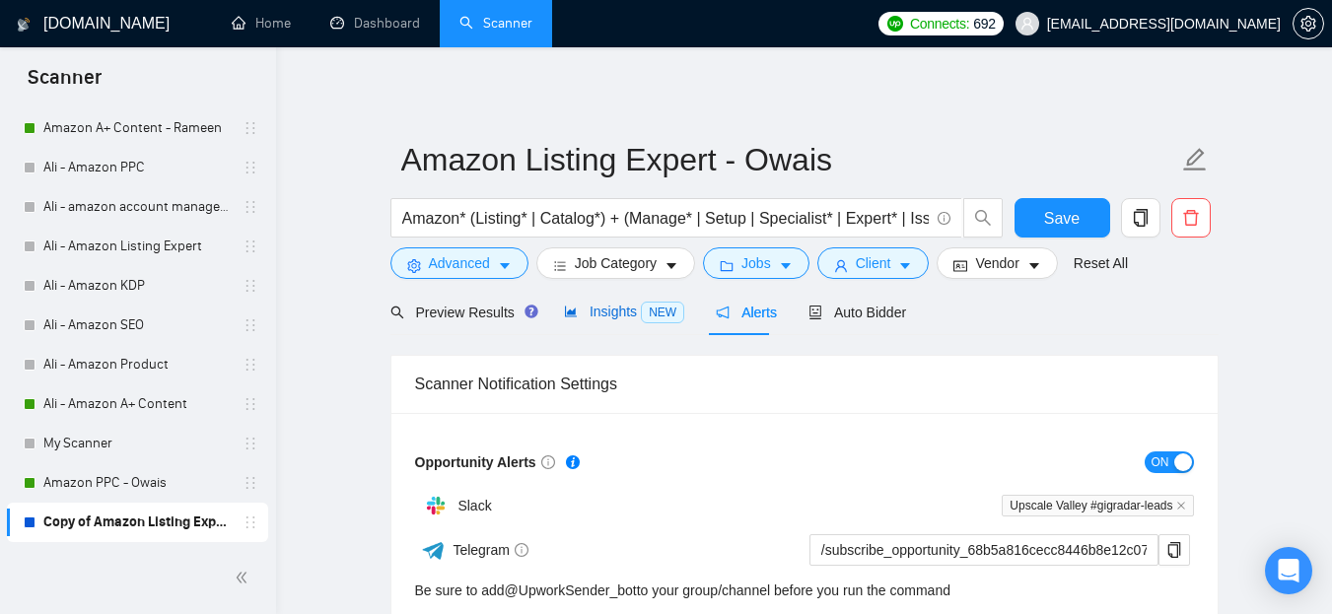
click at [644, 310] on span "NEW" at bounding box center [662, 313] width 43 height 22
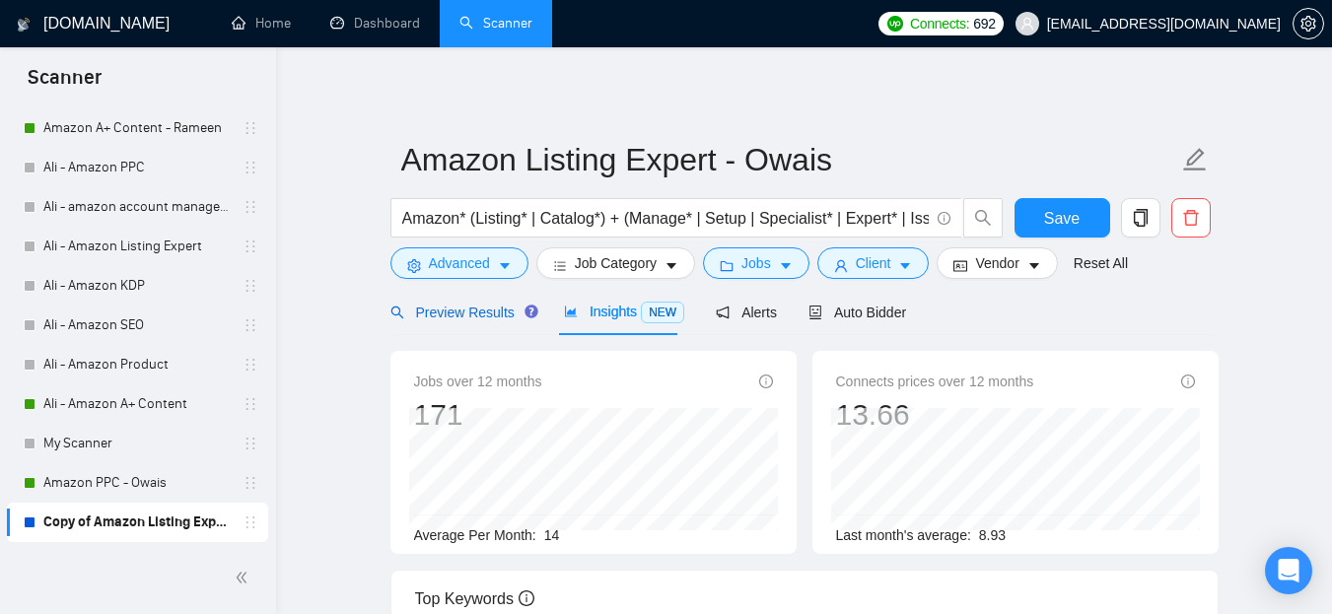
click at [458, 318] on span "Preview Results" at bounding box center [462, 313] width 142 height 16
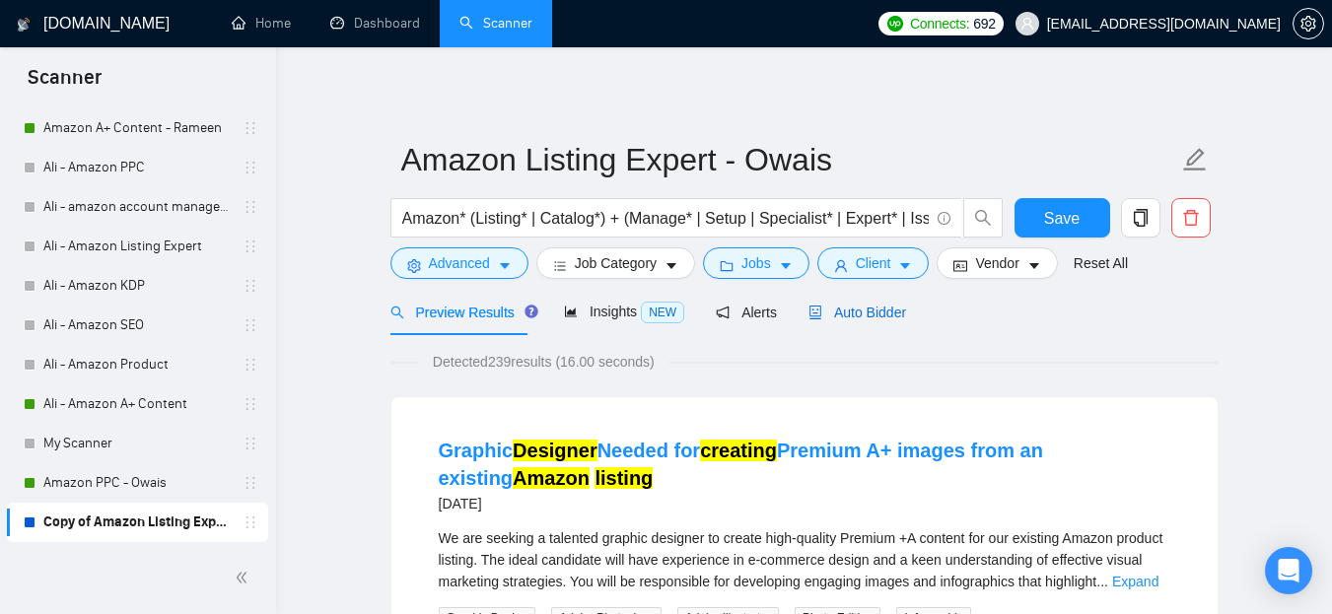
click at [882, 315] on span "Auto Bidder" at bounding box center [858, 313] width 98 height 16
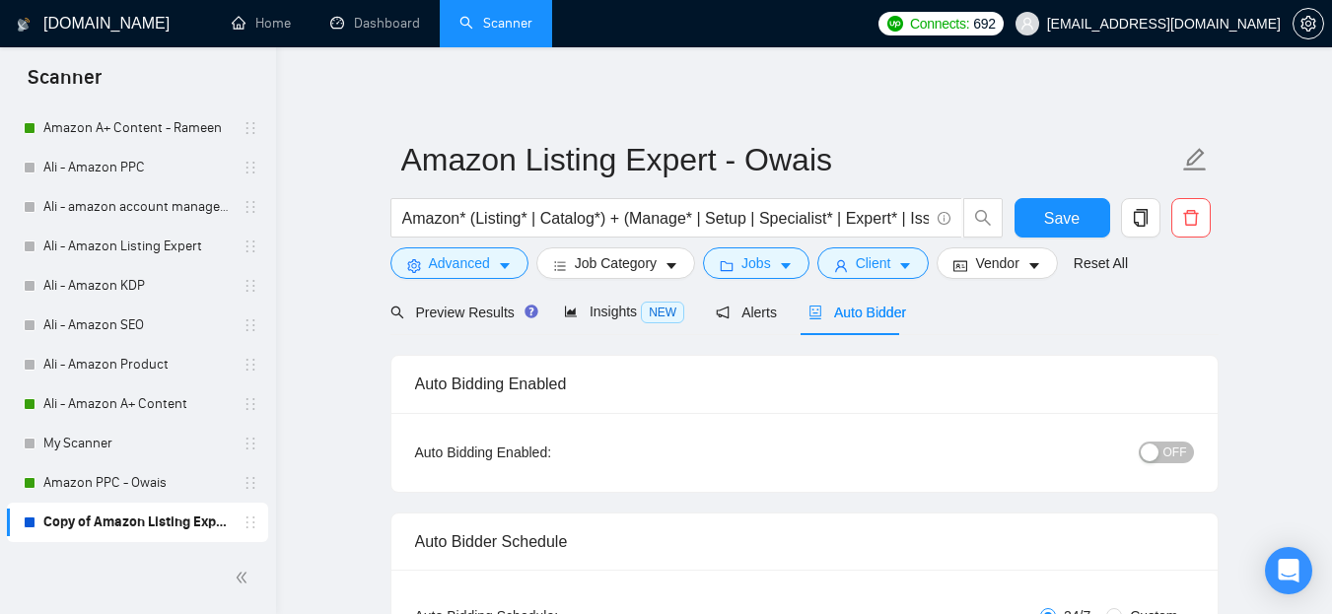
radio input "false"
radio input "true"
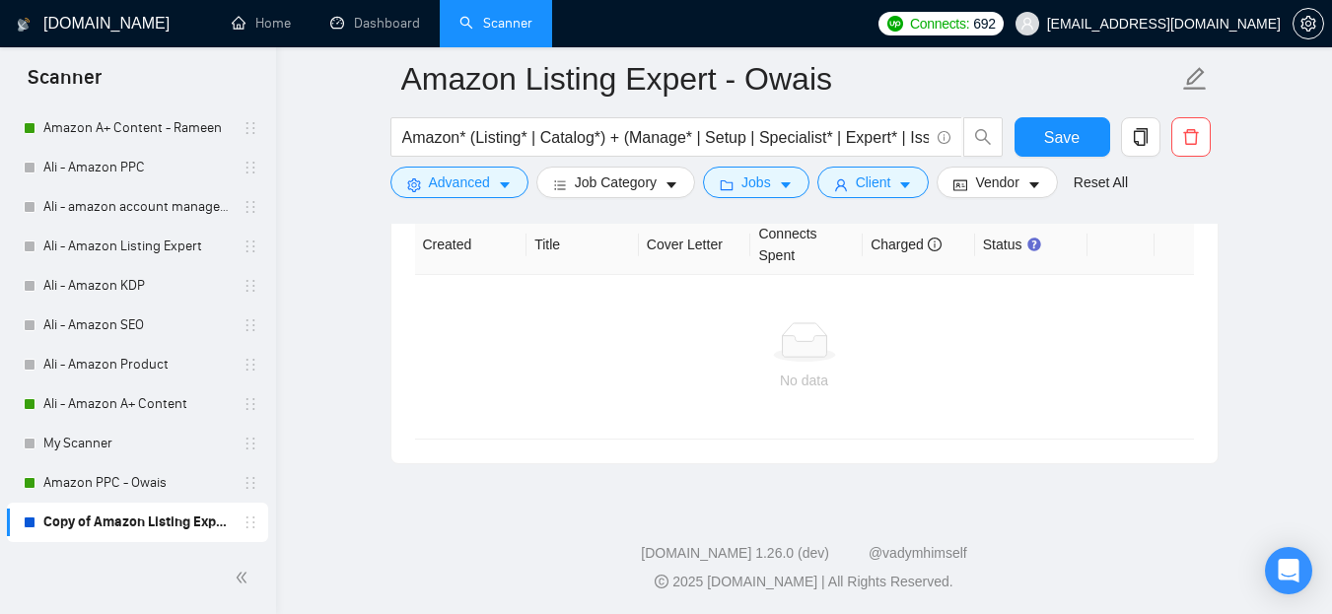
scroll to position [5378, 0]
click at [1028, 127] on button "Save" at bounding box center [1063, 136] width 96 height 39
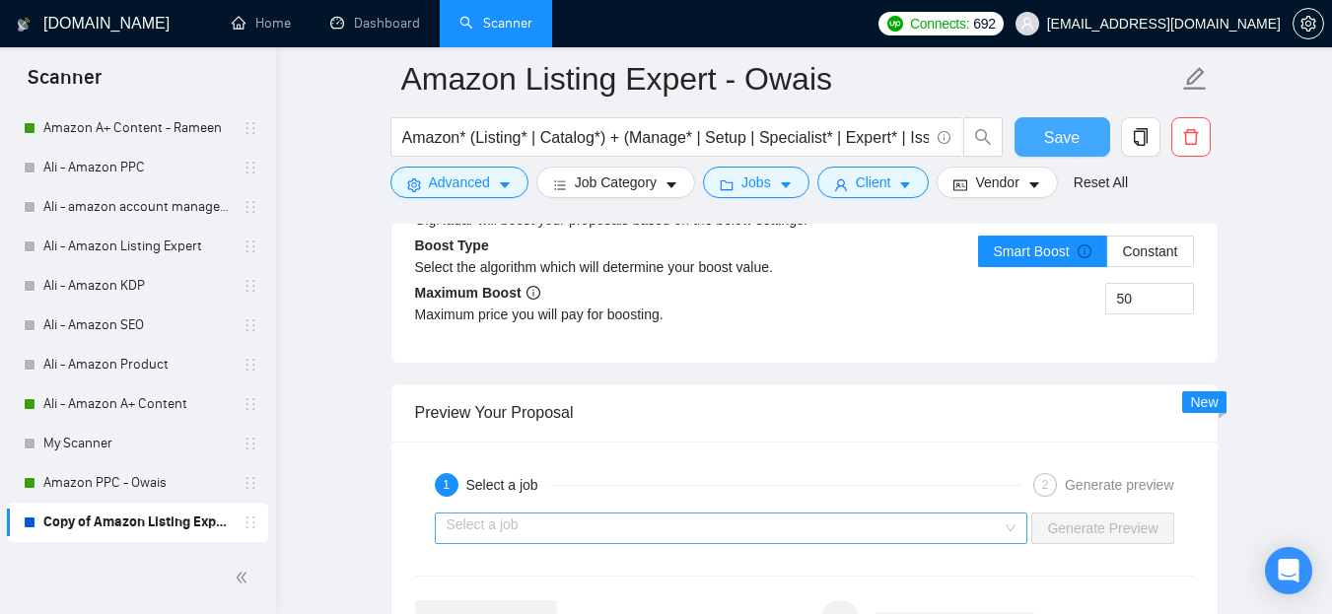
scroll to position [4096, 0]
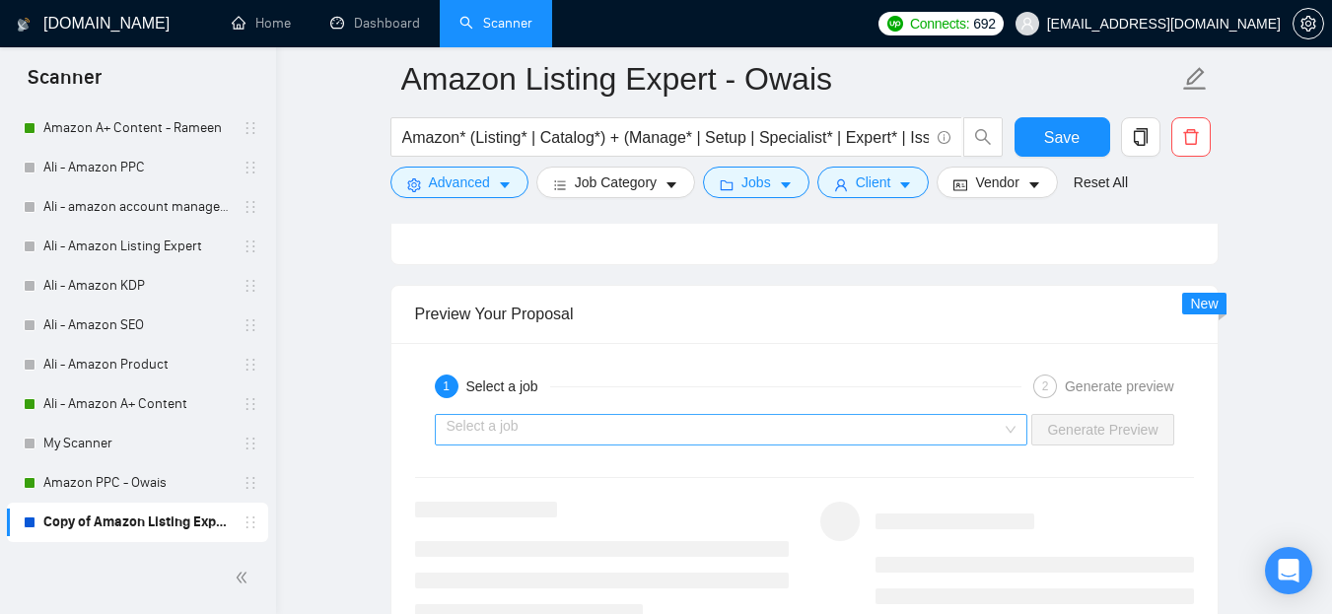
click at [527, 427] on input "search" at bounding box center [725, 430] width 556 height 30
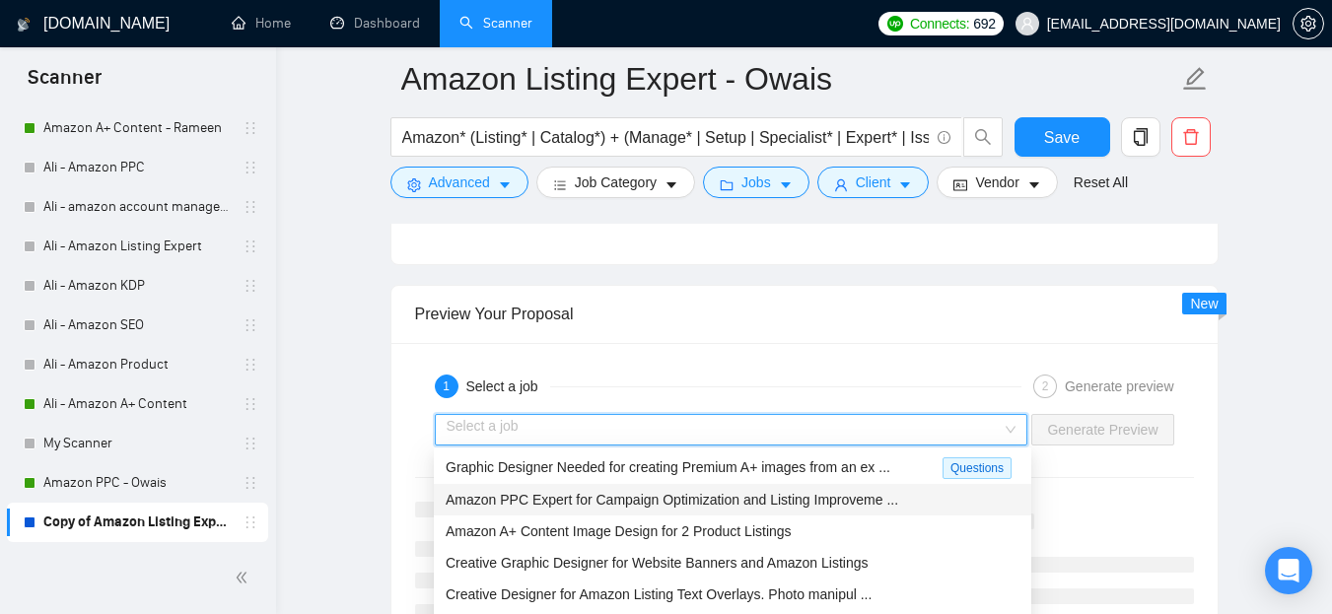
click at [537, 507] on span "Amazon PPC Expert for Campaign Optimization and Listing Improveme ..." at bounding box center [672, 500] width 453 height 16
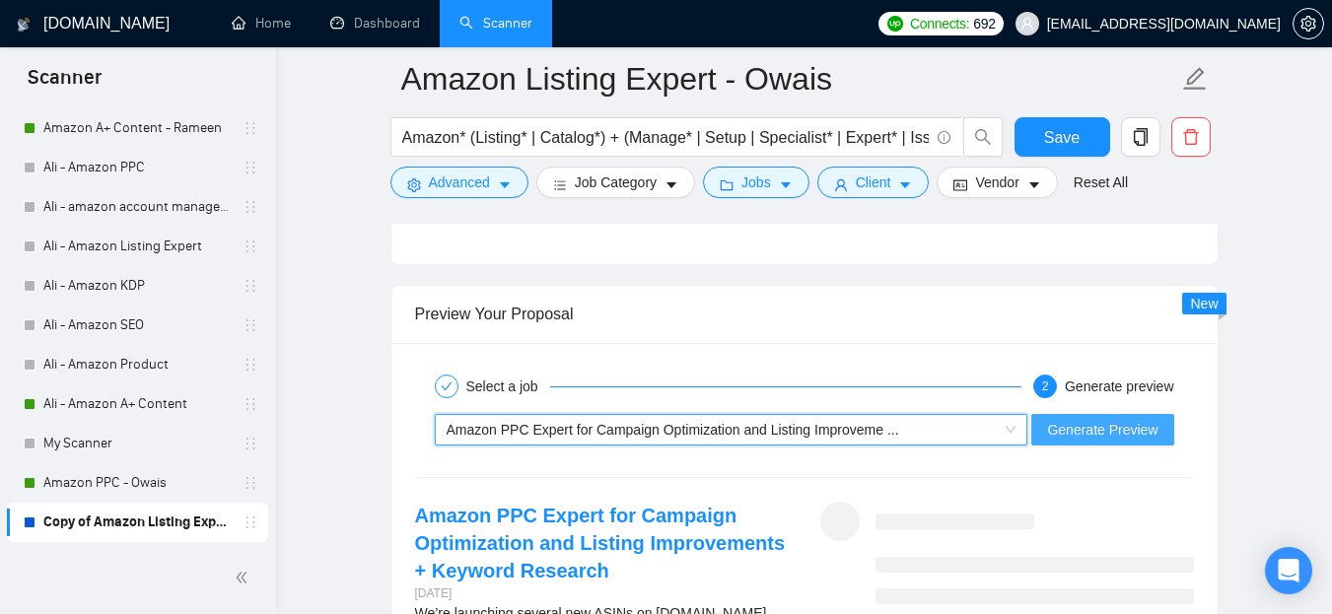
click at [1097, 425] on span "Generate Preview" at bounding box center [1102, 430] width 110 height 22
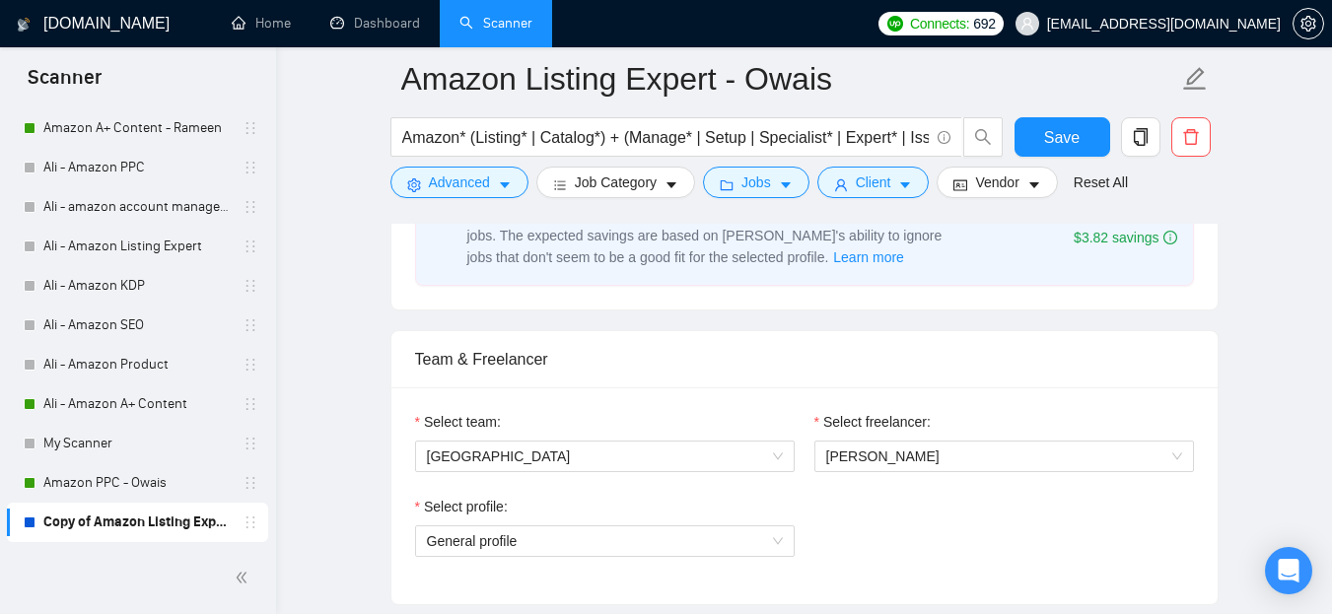
scroll to position [1097, 0]
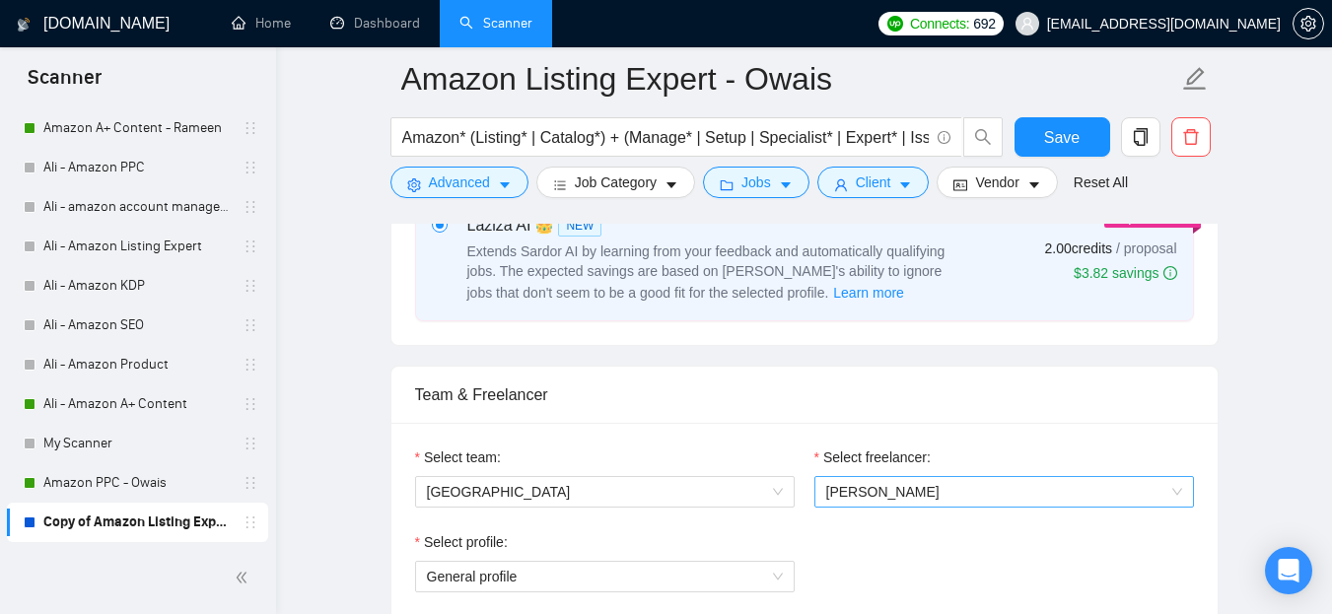
click at [900, 487] on span "[PERSON_NAME]" at bounding box center [882, 492] width 113 height 16
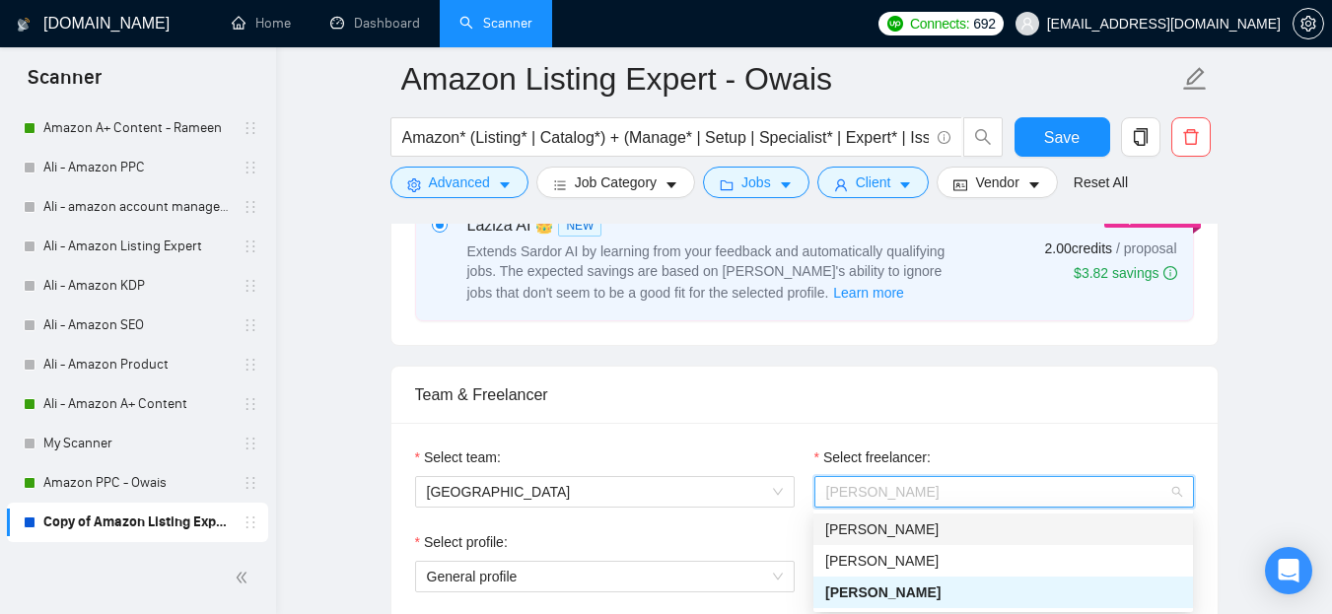
click at [898, 529] on div "[PERSON_NAME]" at bounding box center [1004, 530] width 356 height 22
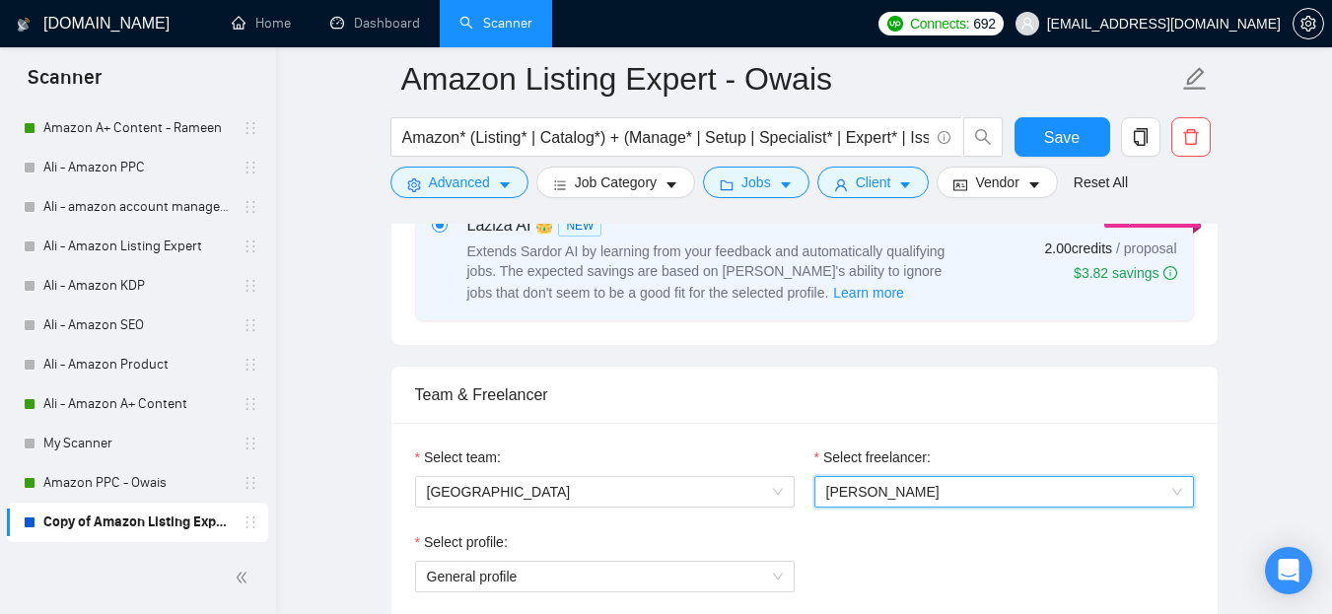
click at [976, 419] on div "Team & Freelancer" at bounding box center [804, 395] width 779 height 56
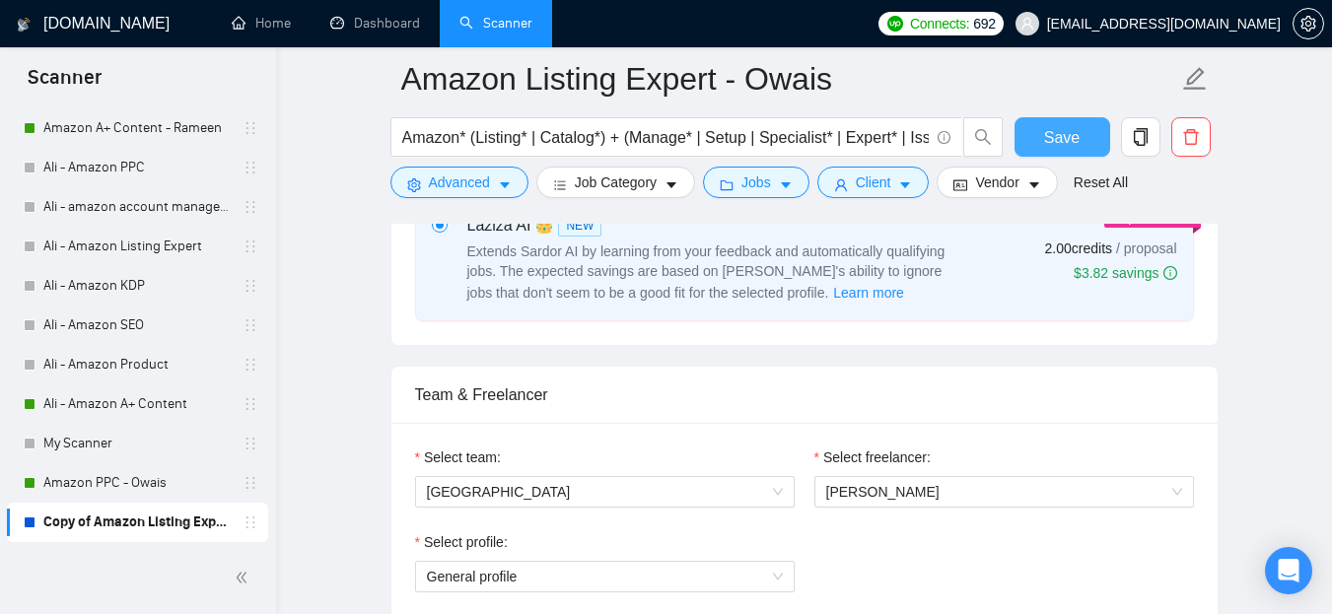
click at [1073, 143] on span "Save" at bounding box center [1062, 137] width 36 height 25
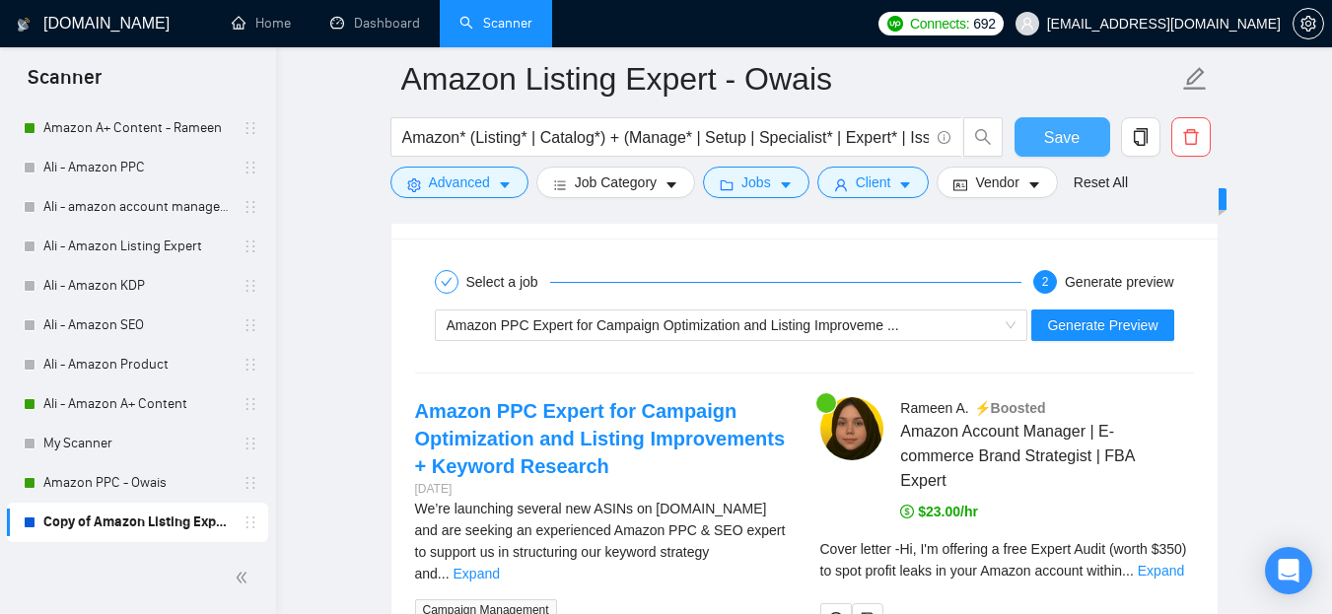
scroll to position [4253, 0]
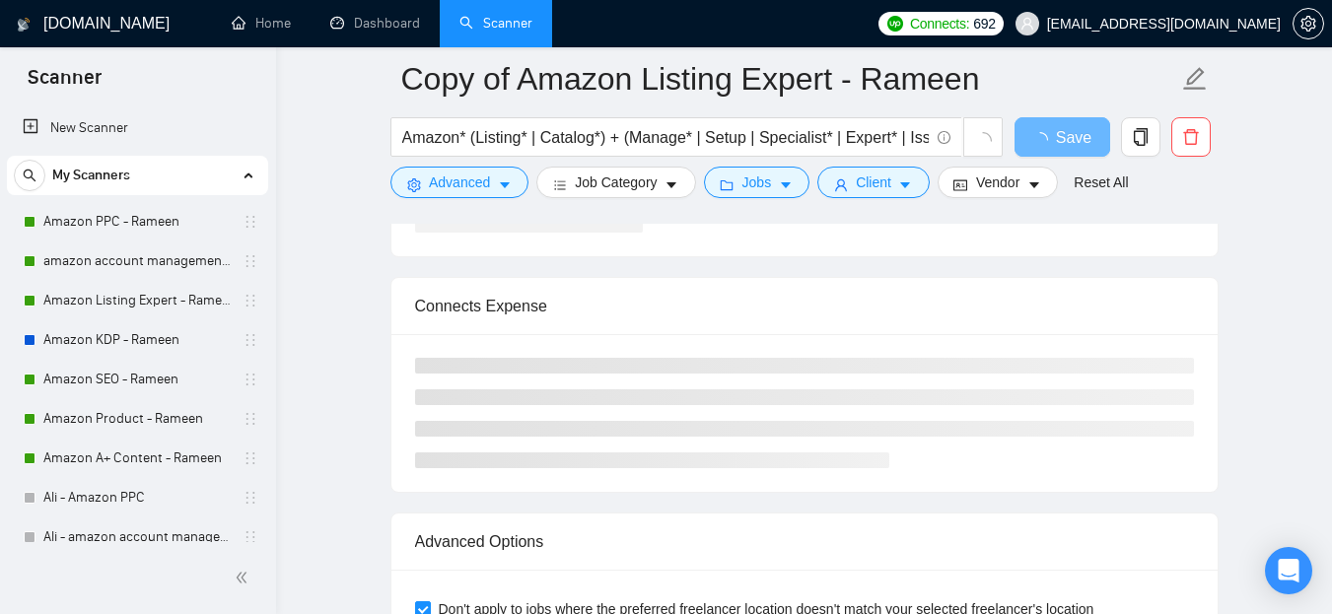
scroll to position [4253, 0]
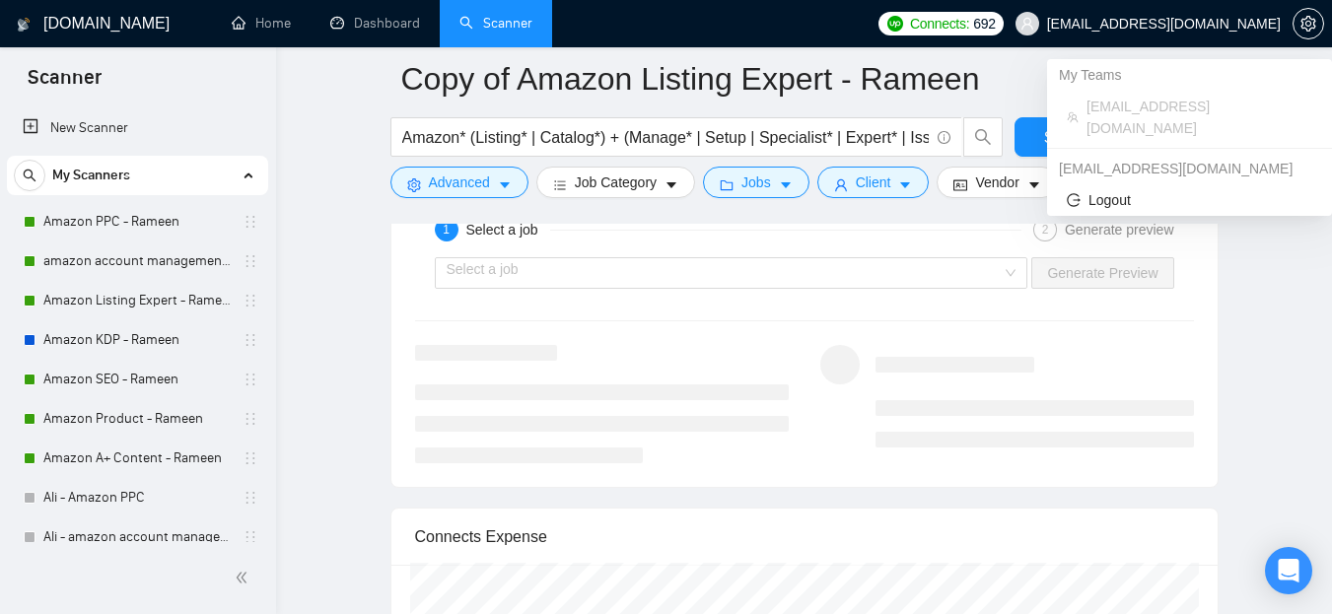
click at [1103, 106] on span "[EMAIL_ADDRESS][DOMAIN_NAME]" at bounding box center [1200, 117] width 226 height 43
copy span "[EMAIL_ADDRESS][DOMAIN_NAME]"
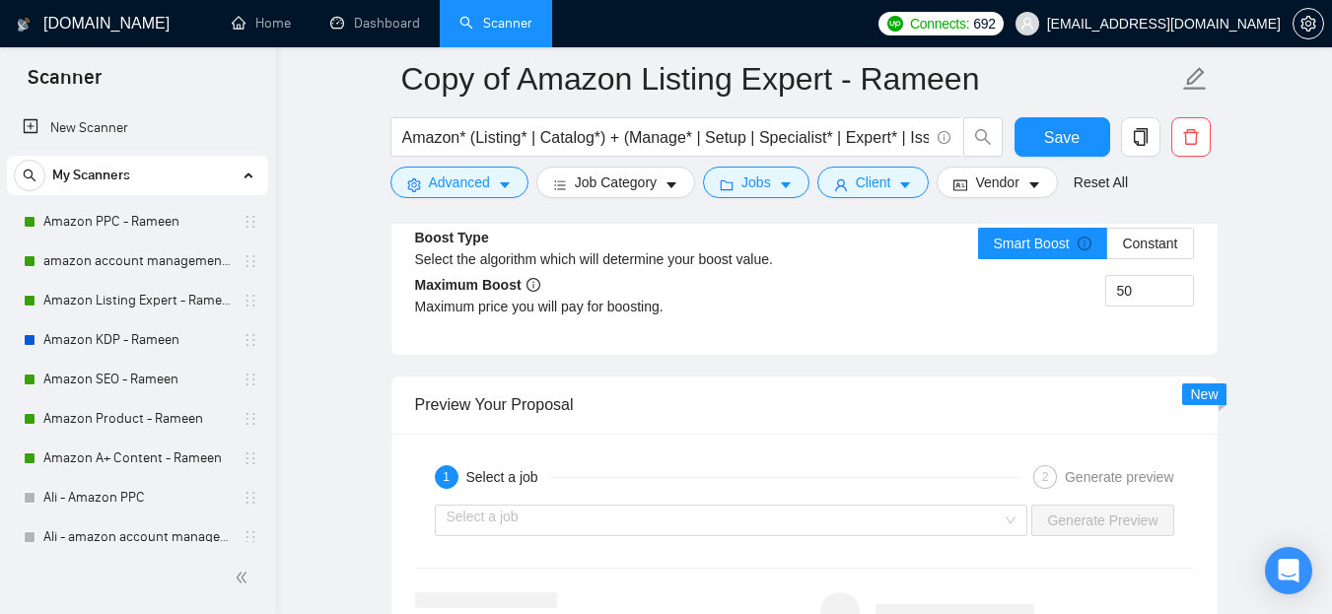
scroll to position [3997, 0]
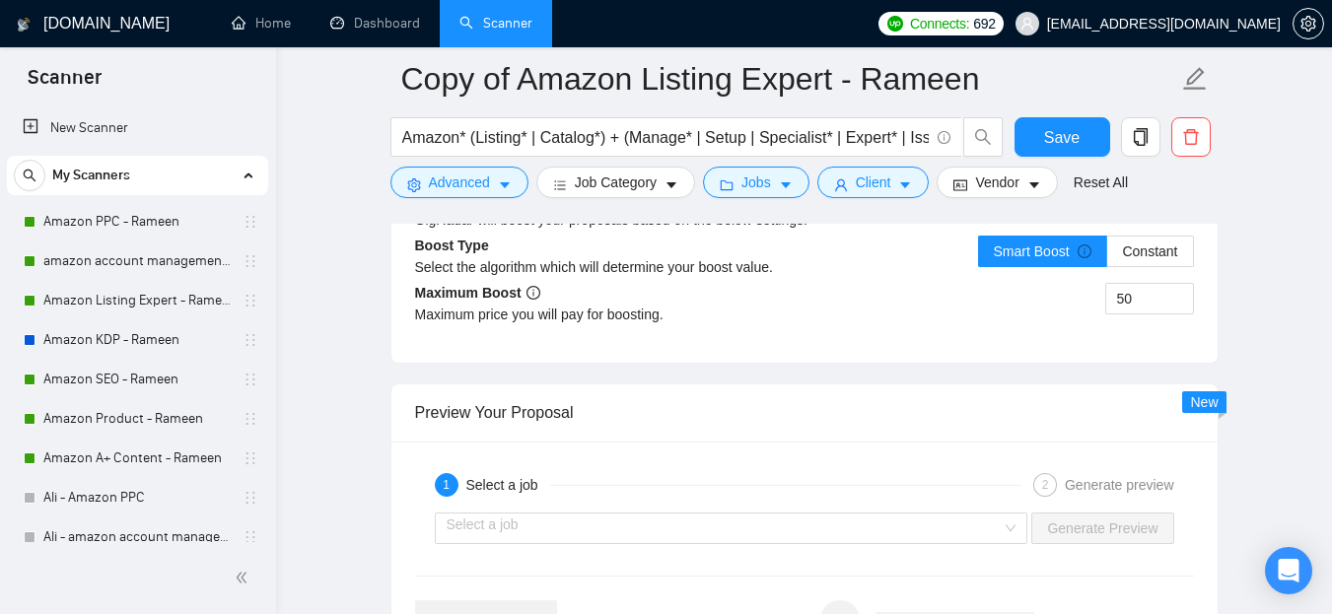
click at [791, 496] on div "1 Select a job 2 Generate preview" at bounding box center [804, 485] width 779 height 39
click at [779, 518] on input "search" at bounding box center [725, 529] width 556 height 30
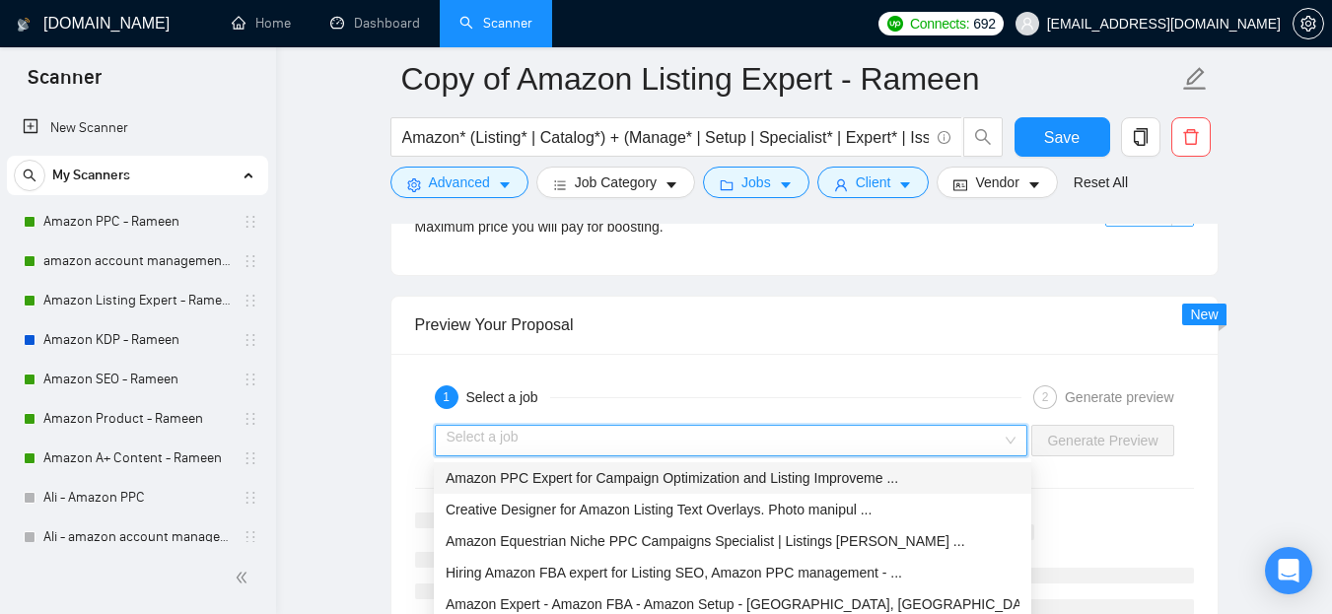
scroll to position [4195, 0]
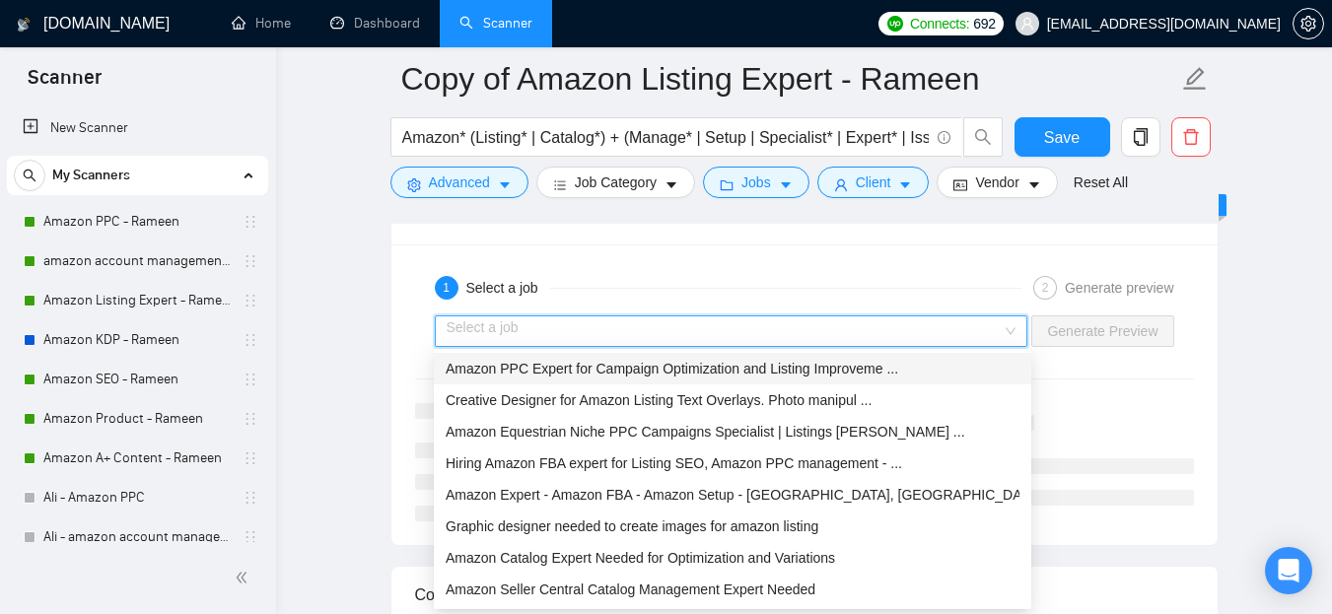
click at [511, 367] on span "Amazon PPC Expert for Campaign Optimization and Listing Improveme ..." at bounding box center [672, 369] width 453 height 16
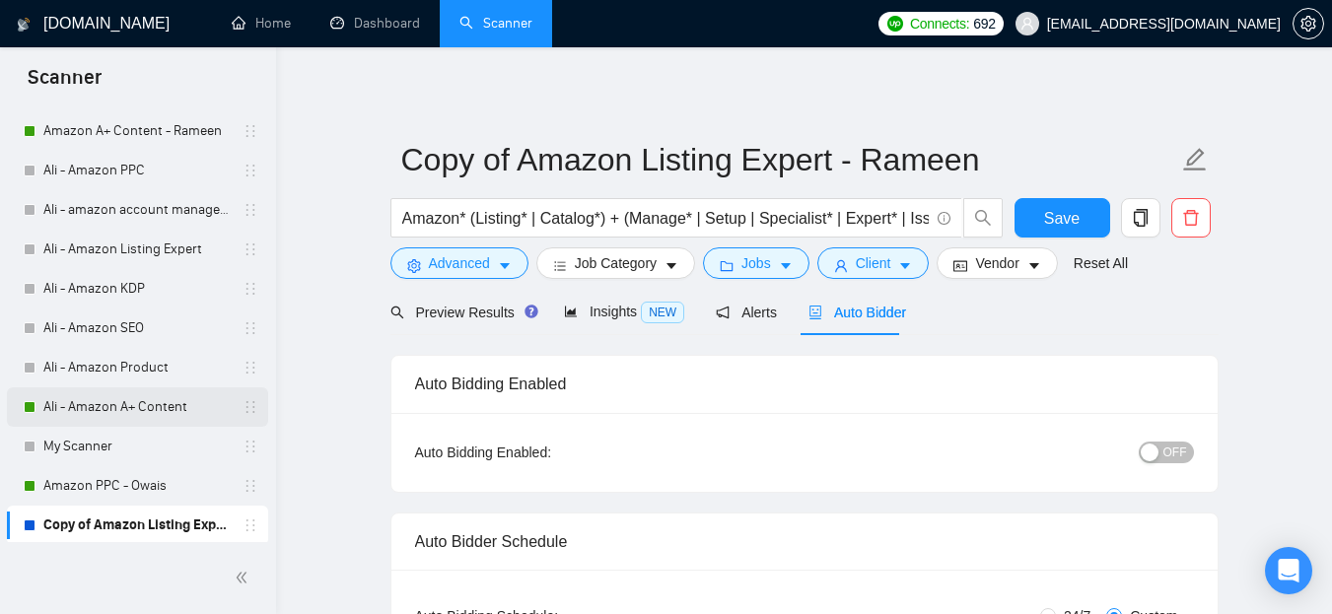
scroll to position [330, 0]
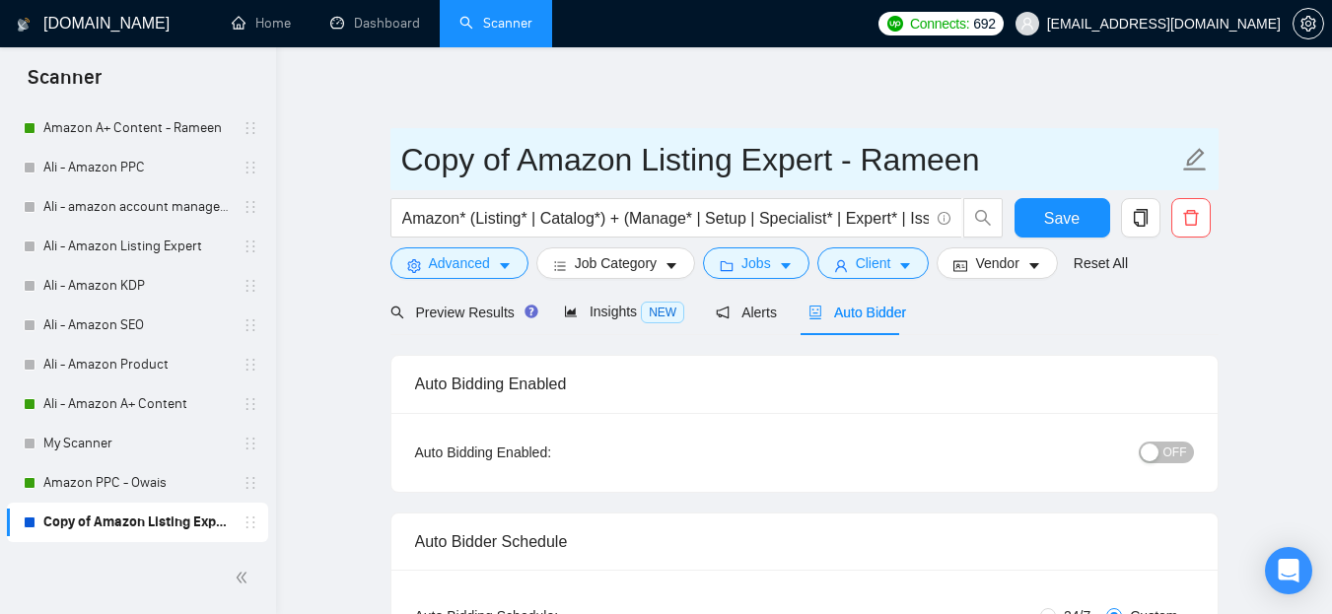
click at [522, 152] on input "Copy of Amazon Listing Expert - Rameen" at bounding box center [789, 159] width 777 height 49
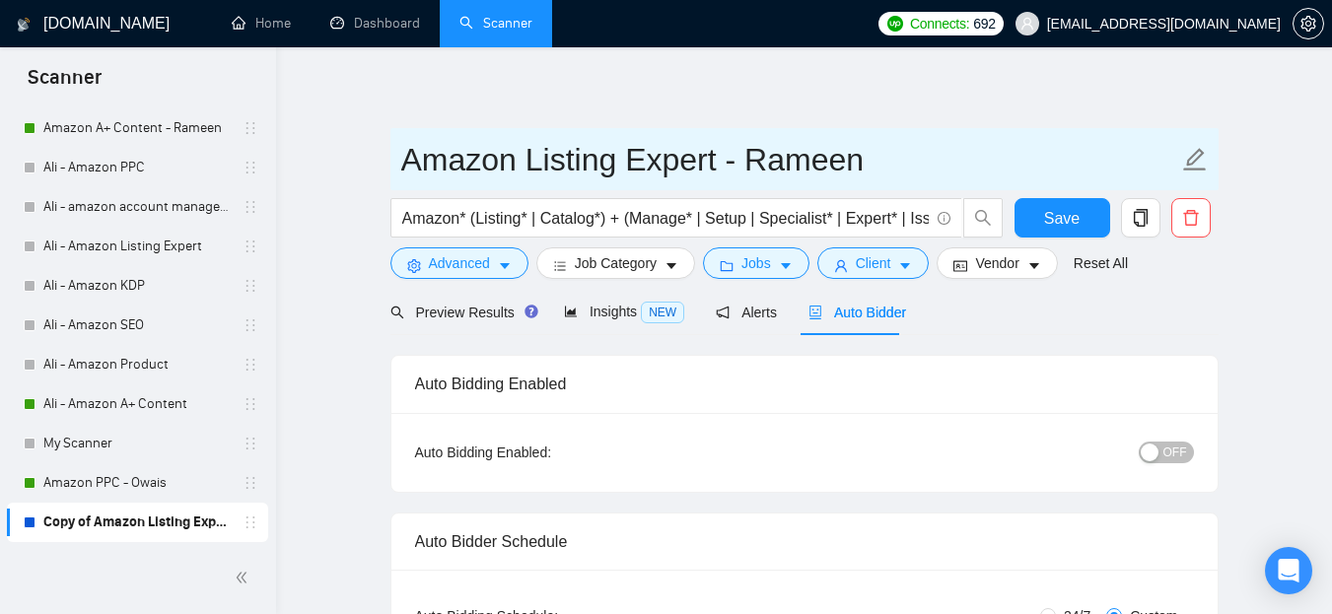
click at [527, 165] on input "Amazon Listing Expert - Rameen" at bounding box center [789, 159] width 777 height 49
click at [517, 161] on input "Amazon Listing Expert - Rameen" at bounding box center [789, 159] width 777 height 49
click at [536, 153] on input "Amazon Listing Expert - Rameen" at bounding box center [789, 159] width 777 height 49
click at [555, 171] on input "Amazon Listing Expert - Rameen" at bounding box center [789, 159] width 777 height 49
drag, startPoint x: 901, startPoint y: 156, endPoint x: 917, endPoint y: 157, distance: 15.8
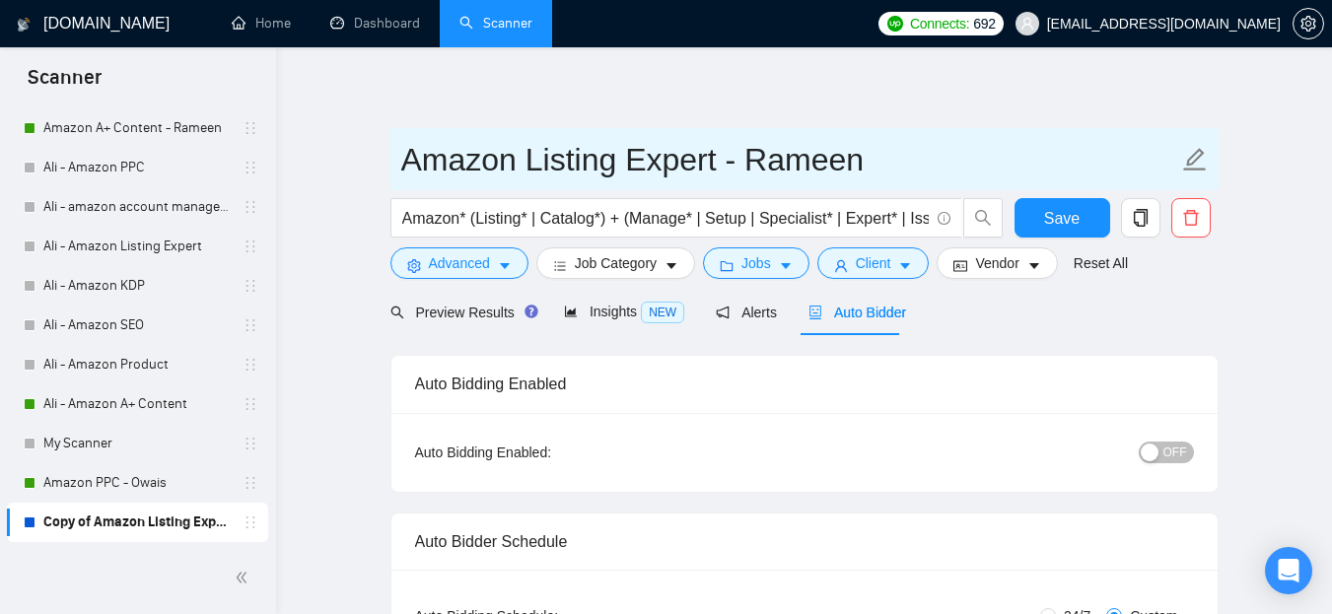
click at [917, 157] on input "Amazon Listing Expert - Rameen" at bounding box center [789, 159] width 777 height 49
type input "Amazon Listing Expert - Owais"
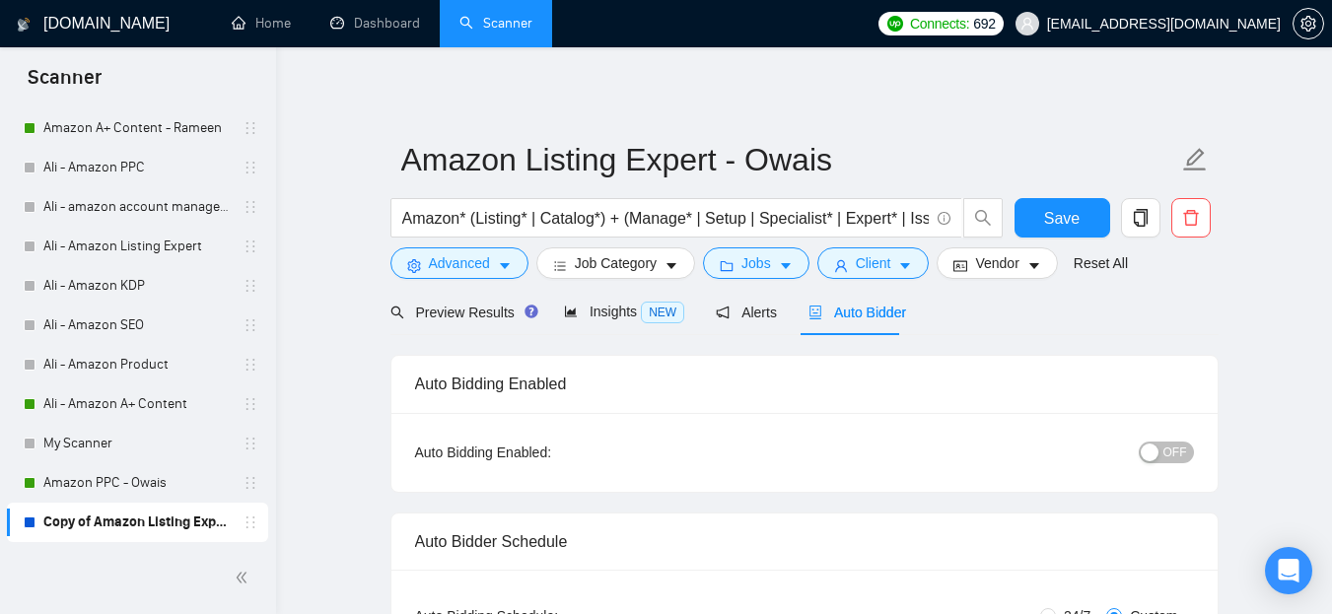
click at [1068, 217] on span "Save" at bounding box center [1062, 218] width 36 height 25
click at [1158, 454] on div "button" at bounding box center [1150, 453] width 18 height 18
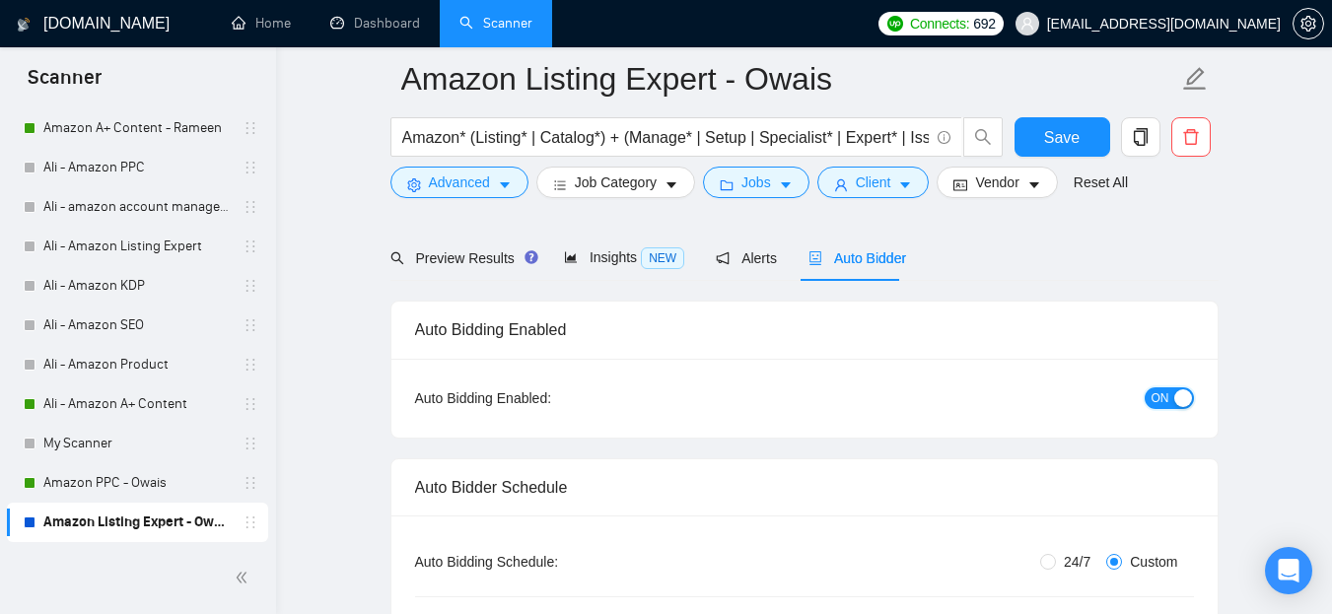
scroll to position [296, 0]
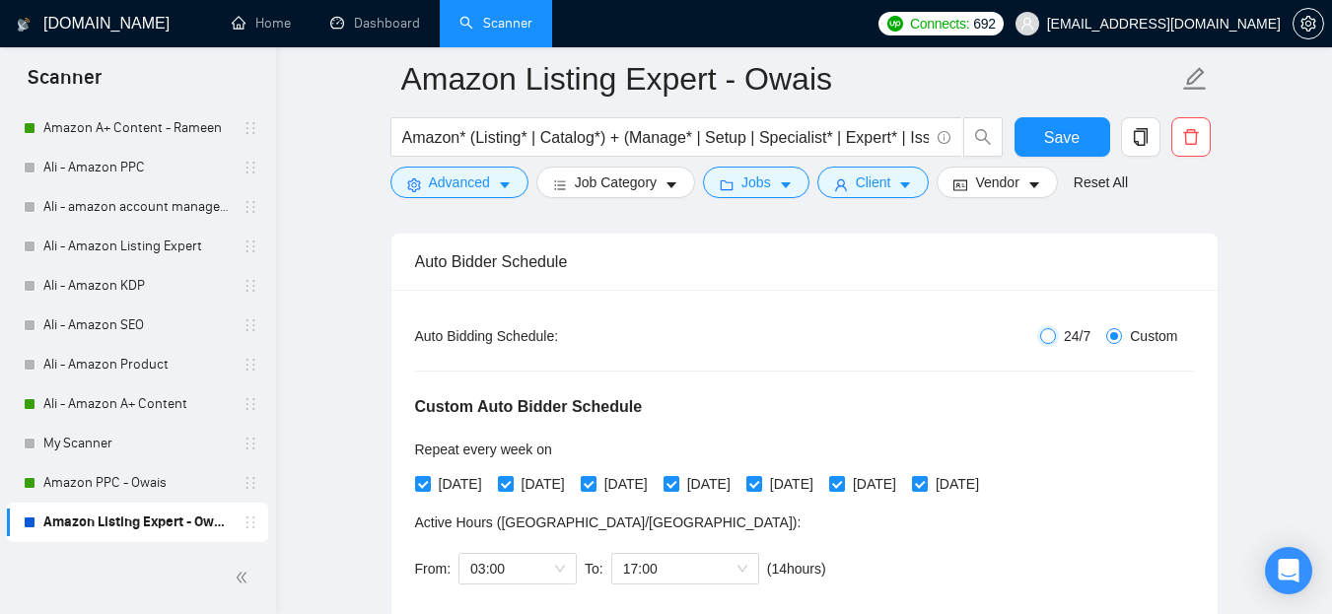
click at [1042, 334] on input "24/7" at bounding box center [1049, 336] width 16 height 16
radio input "true"
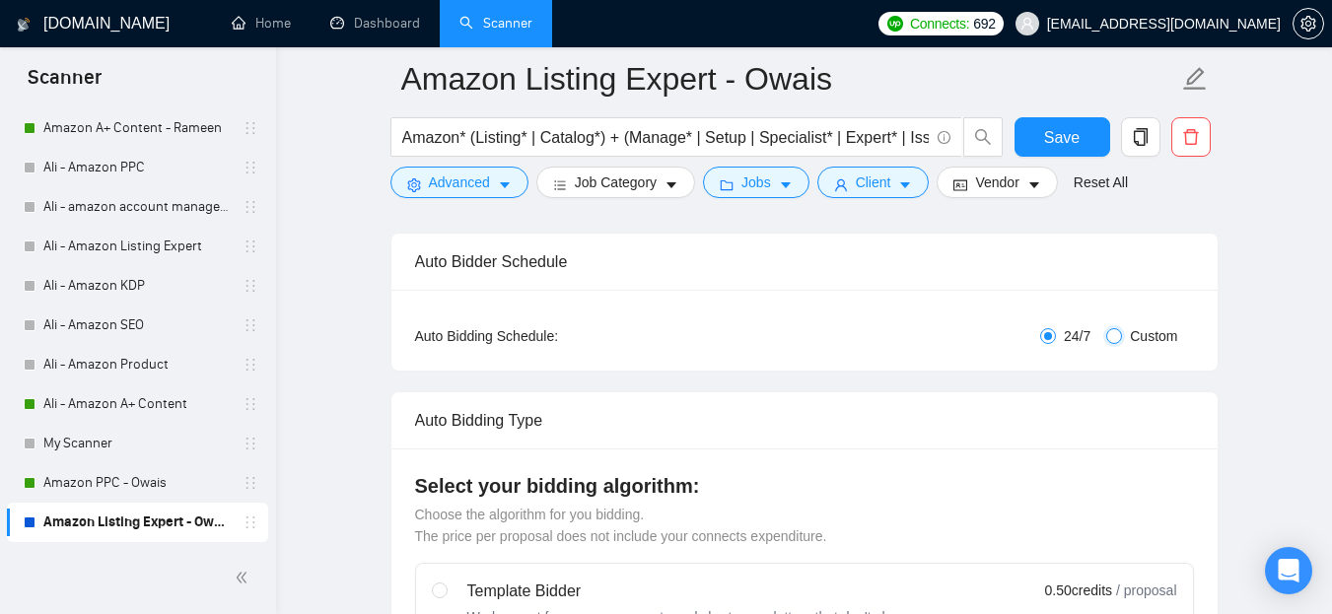
click at [1121, 332] on input "Custom" at bounding box center [1115, 336] width 16 height 16
radio input "true"
radio input "false"
checkbox input "true"
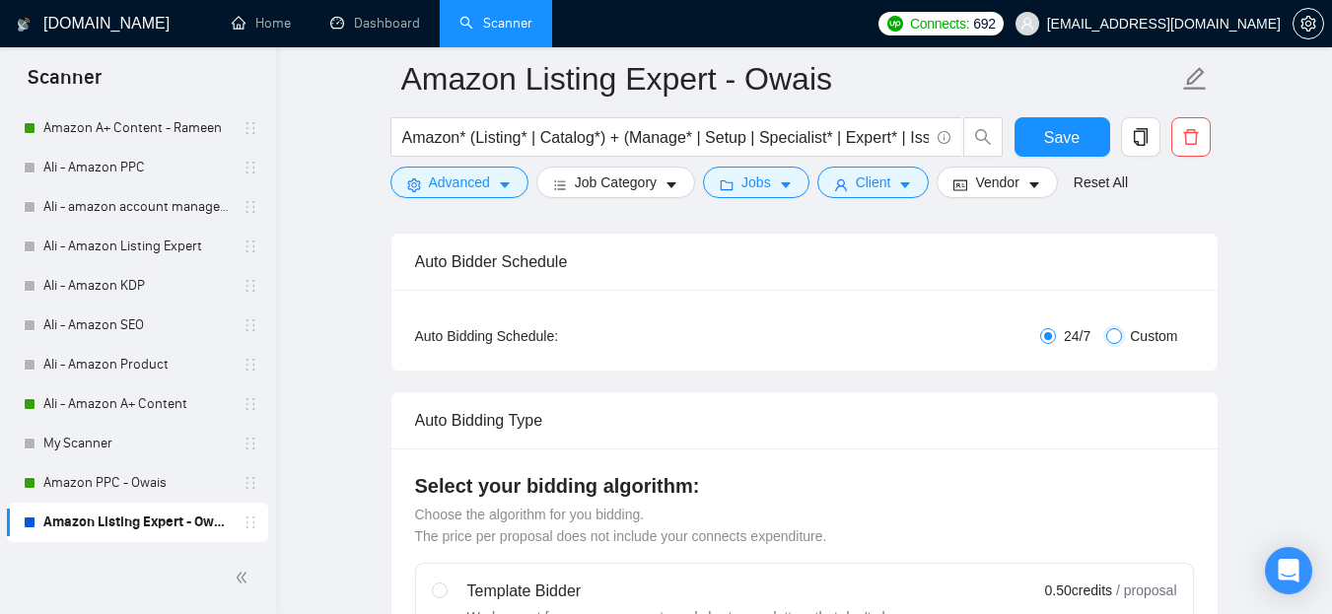
checkbox input "true"
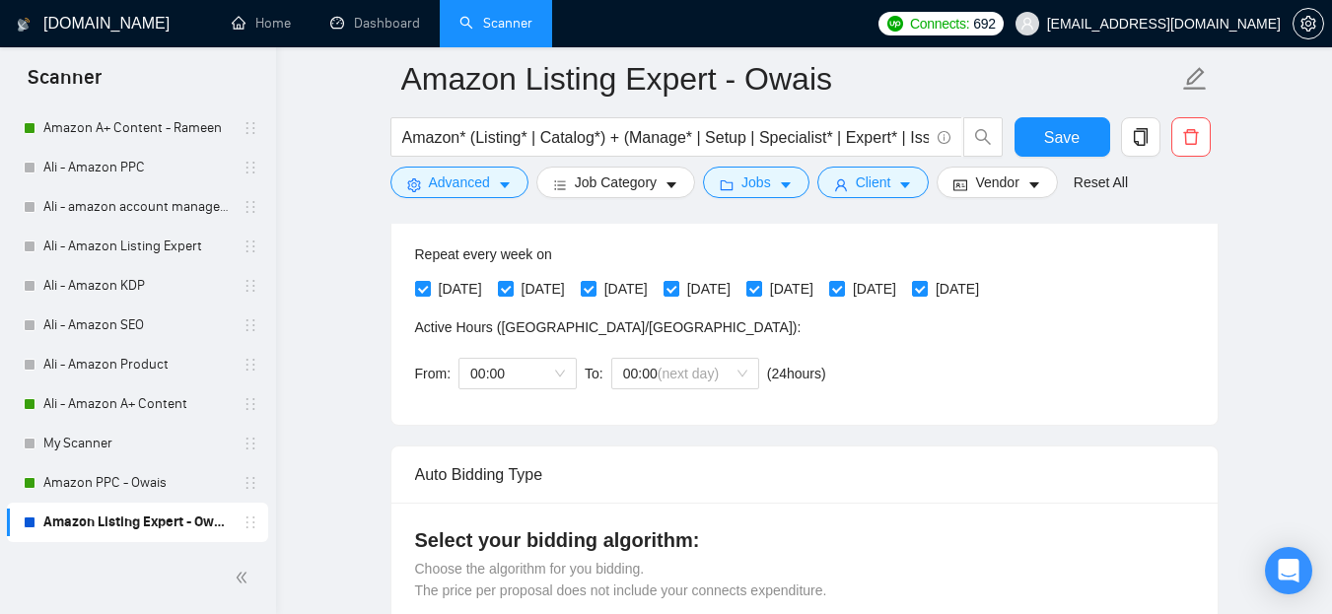
scroll to position [493, 0]
click at [566, 364] on div "00:00" at bounding box center [518, 372] width 118 height 32
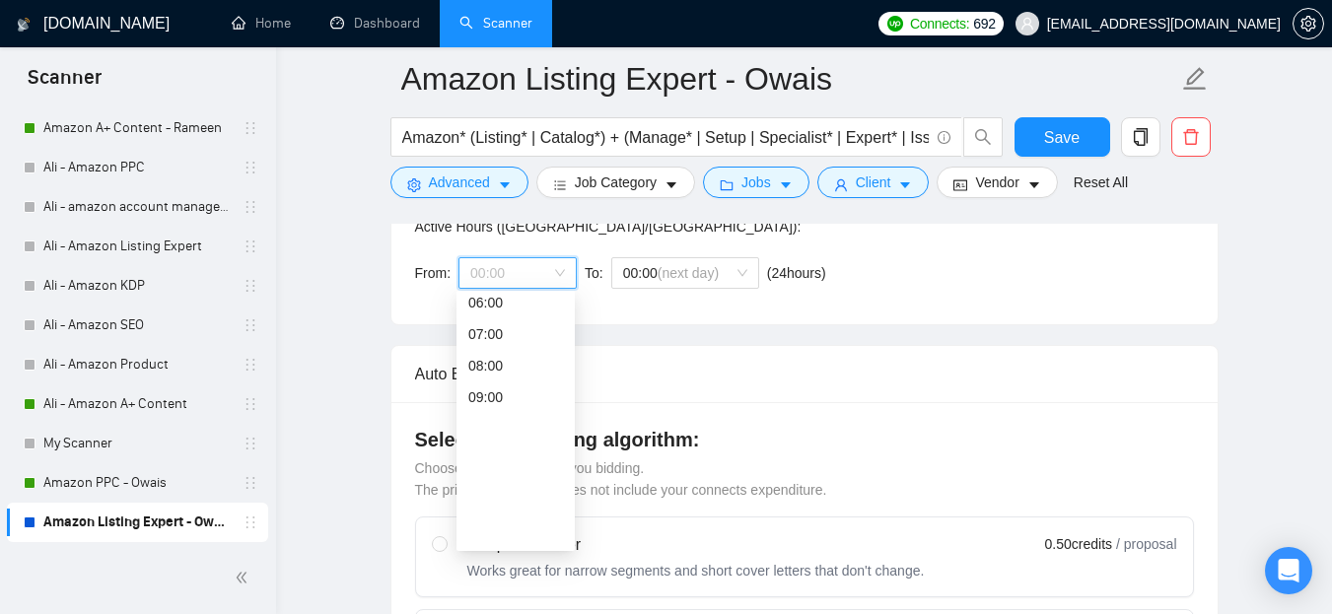
scroll to position [0, 0]
click at [509, 377] on div "02:00" at bounding box center [515, 374] width 95 height 22
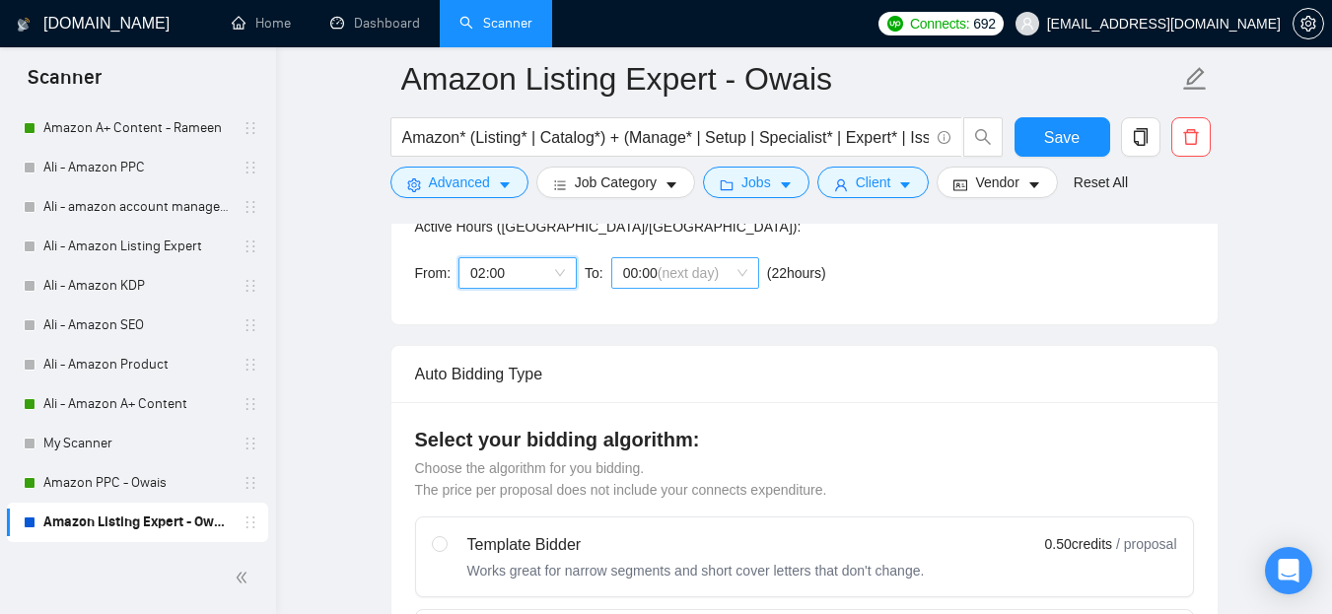
click at [683, 271] on span "(next day)" at bounding box center [688, 273] width 61 height 16
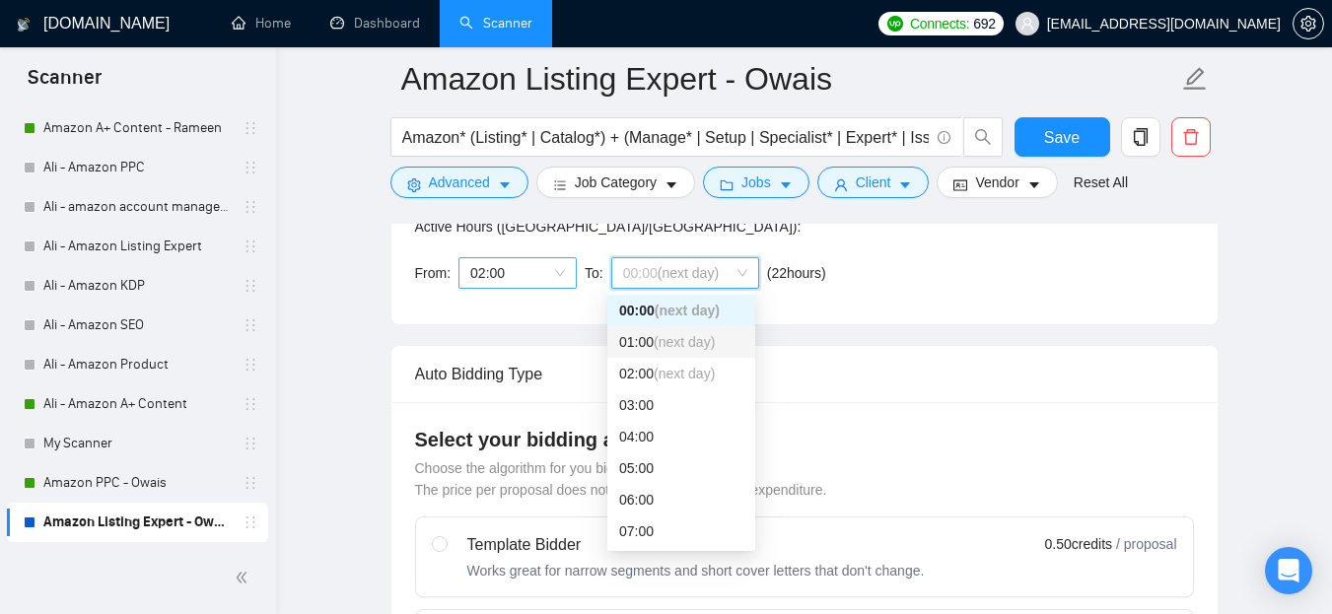
click at [554, 272] on span "02:00" at bounding box center [517, 273] width 95 height 30
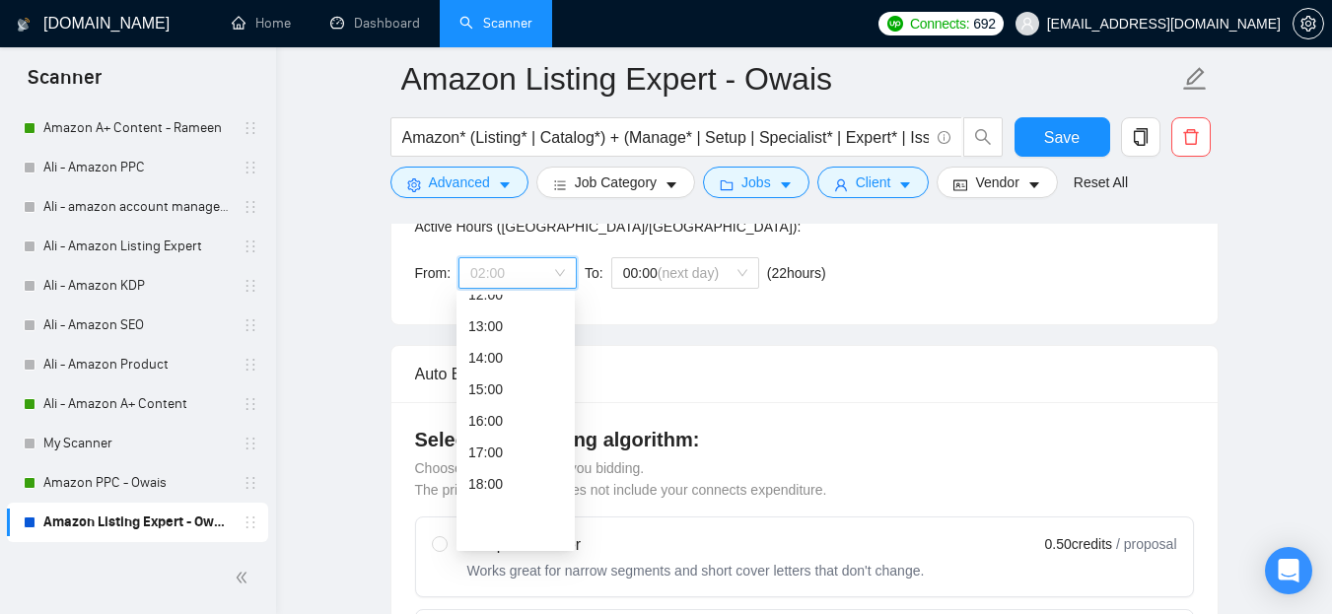
scroll to position [296, 0]
click at [496, 455] on div "14:00" at bounding box center [515, 457] width 95 height 22
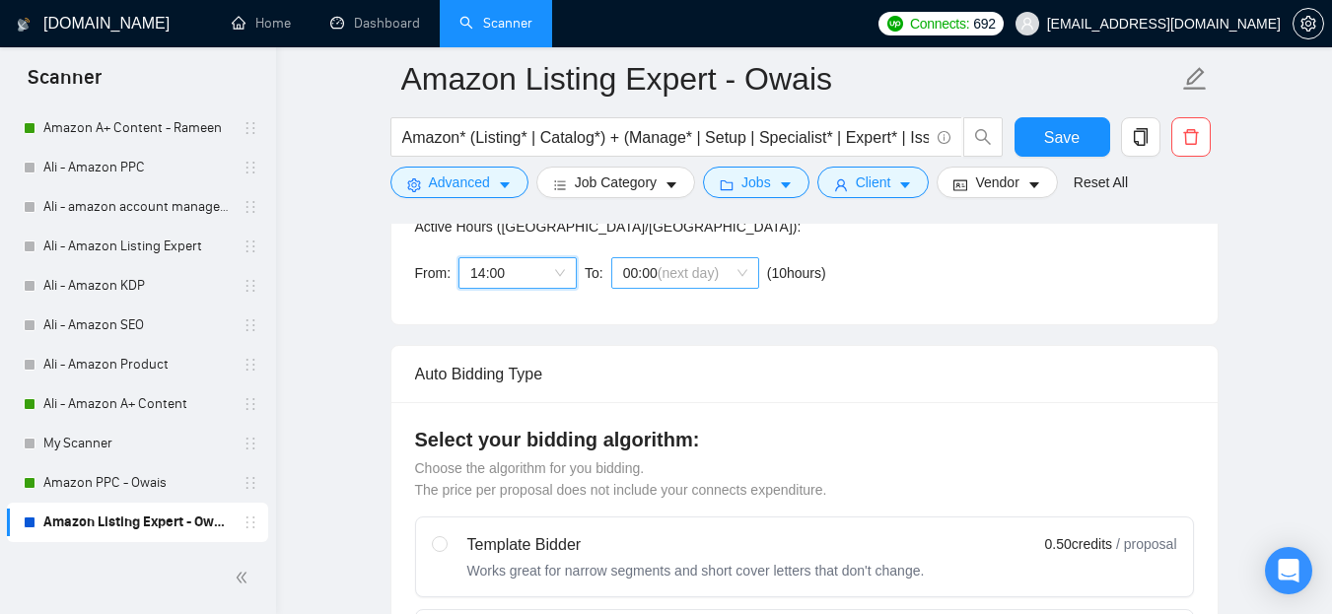
click at [690, 265] on span "(next day)" at bounding box center [688, 273] width 61 height 16
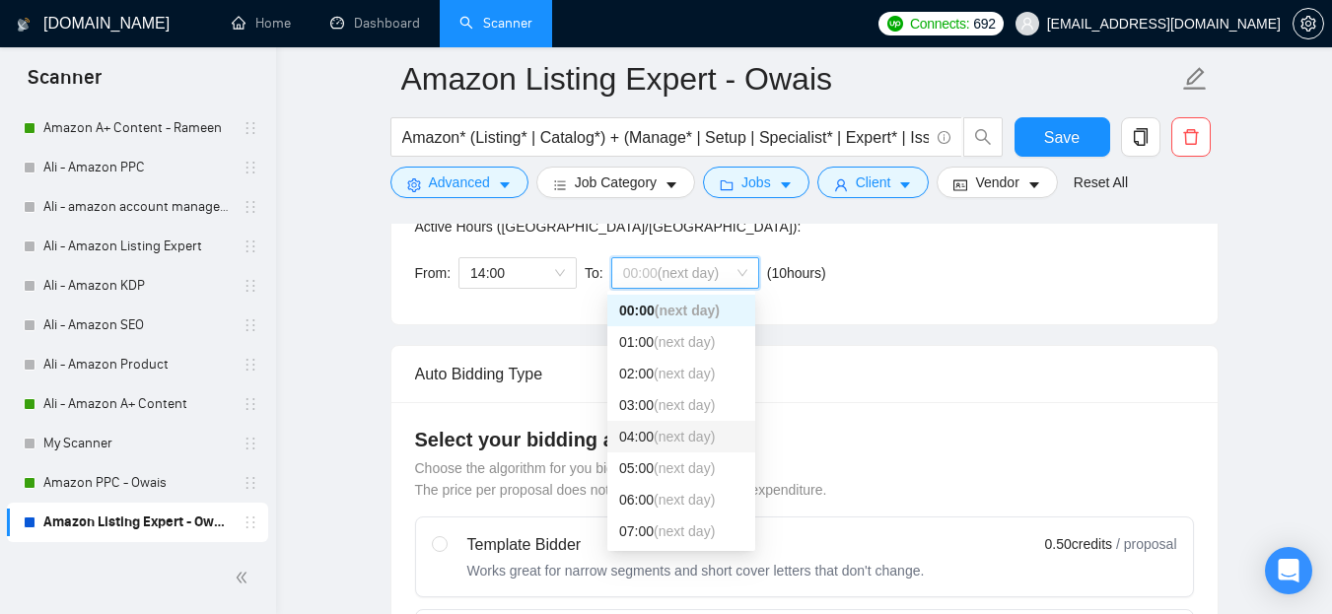
scroll to position [99, 0]
click at [664, 396] on span "(next day)" at bounding box center [684, 402] width 61 height 16
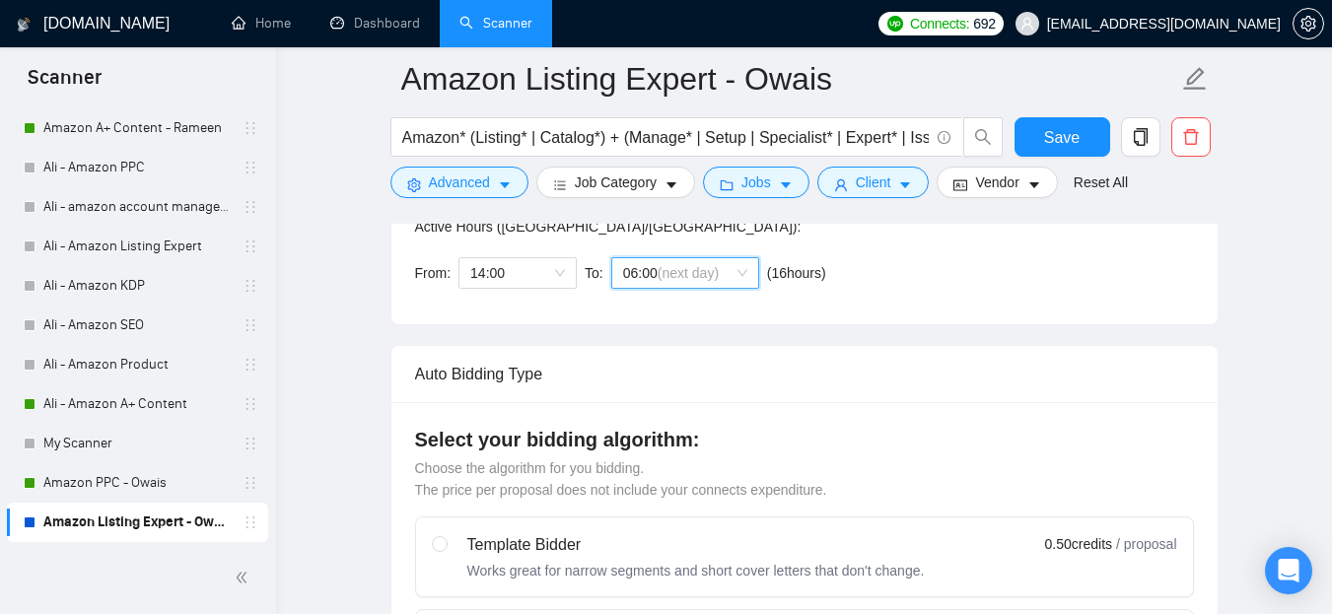
click at [867, 298] on div "Custom Auto Bidder Schedule Repeat every week on Monday Tuesday Wednesday Thurs…" at bounding box center [804, 176] width 779 height 250
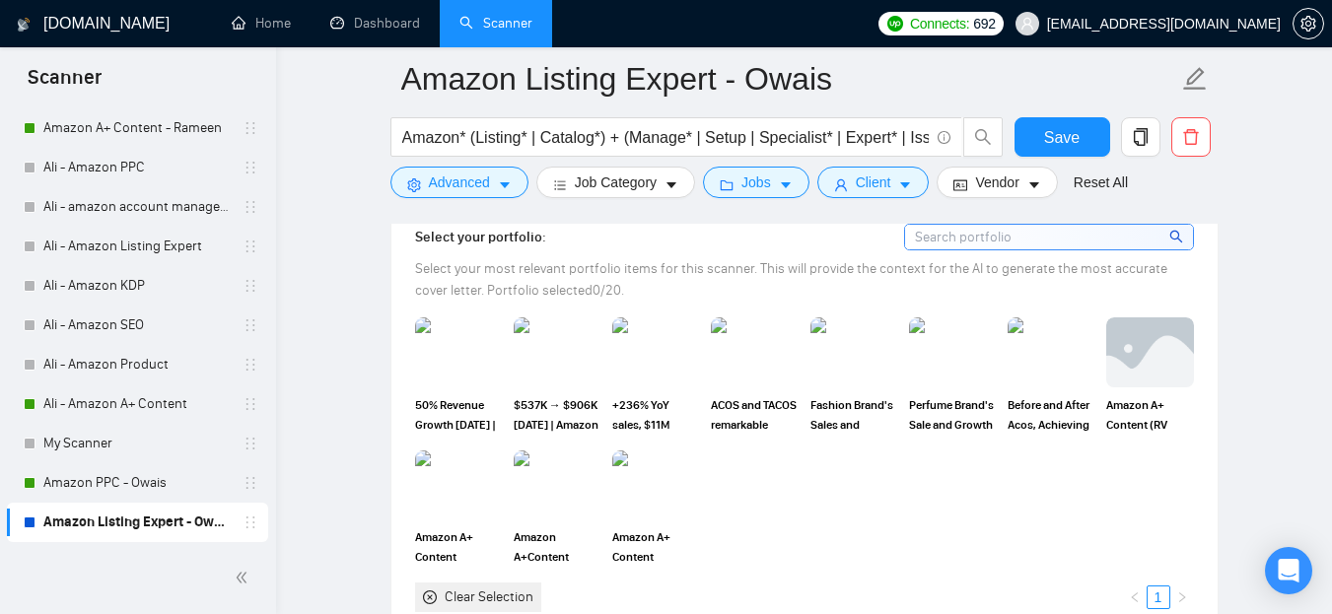
scroll to position [2071, 0]
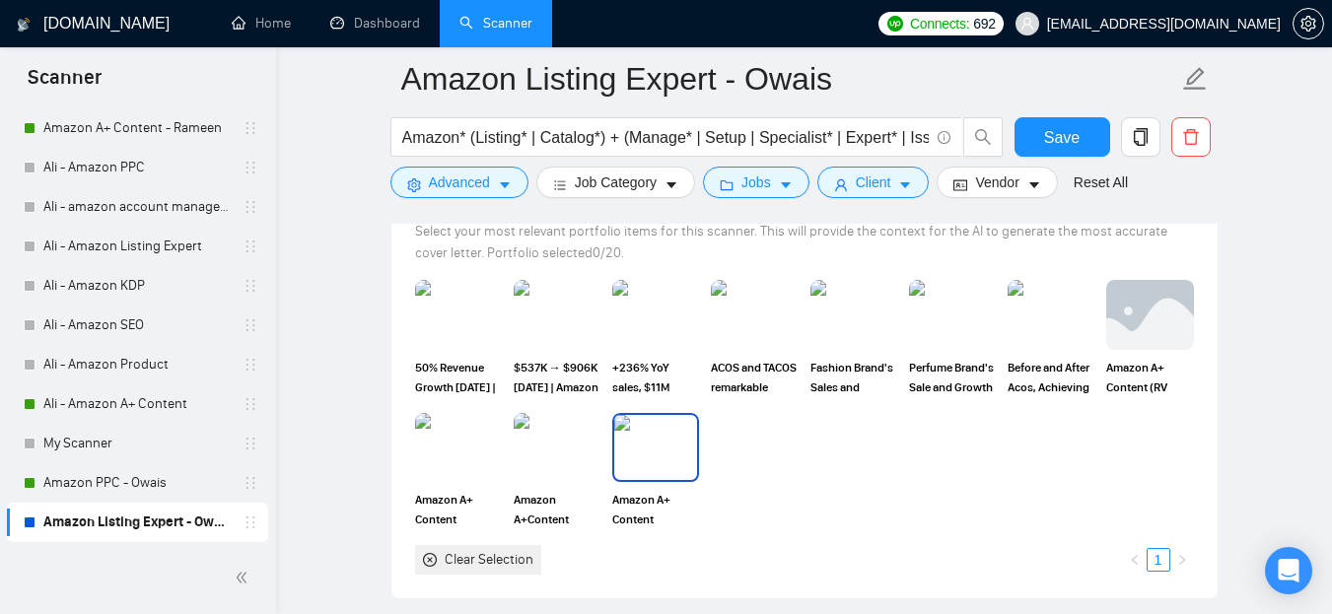
click at [682, 461] on img at bounding box center [655, 447] width 83 height 65
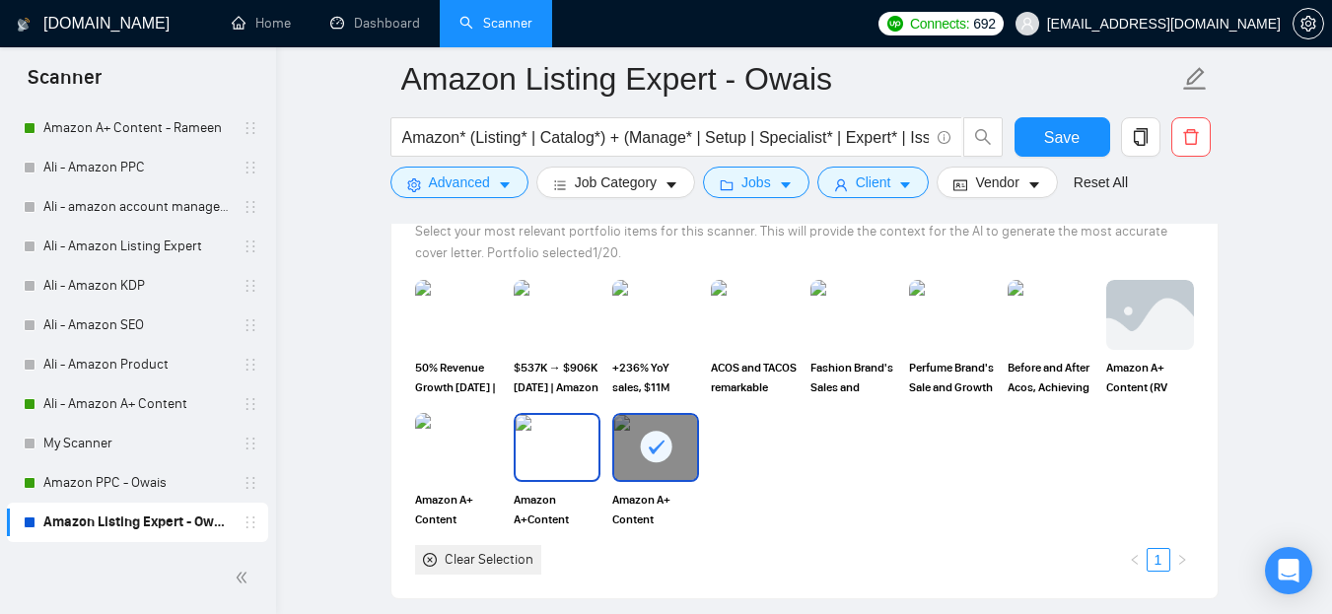
click at [555, 455] on img at bounding box center [557, 447] width 83 height 65
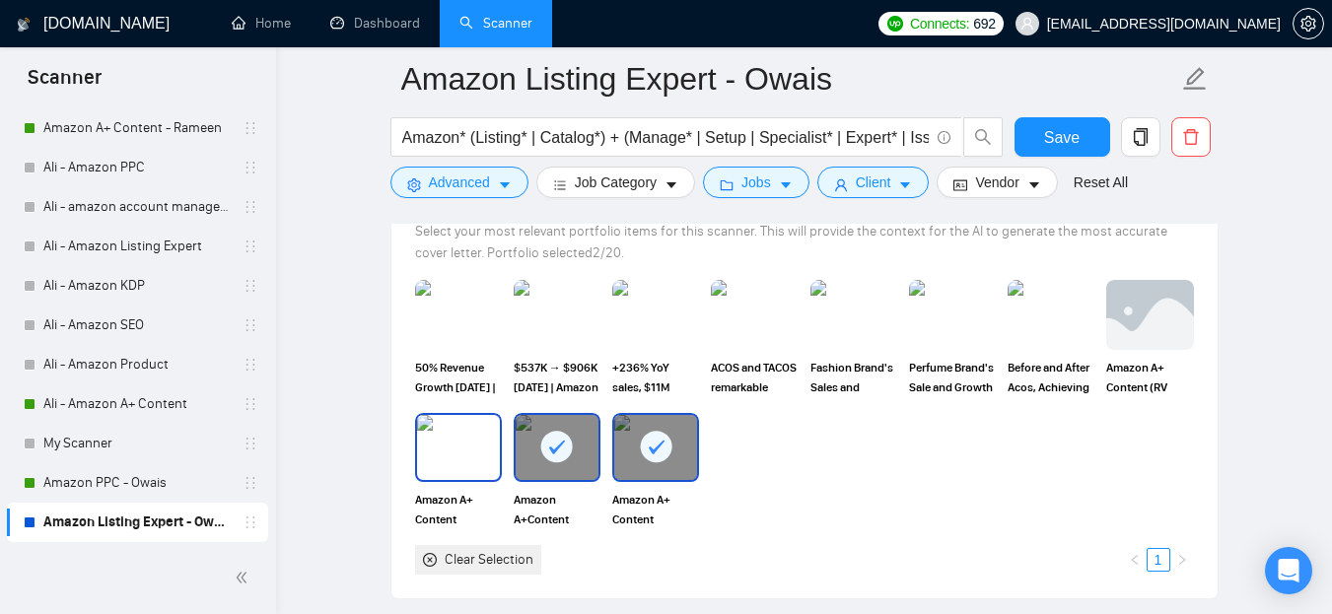
click at [498, 445] on img at bounding box center [458, 447] width 83 height 65
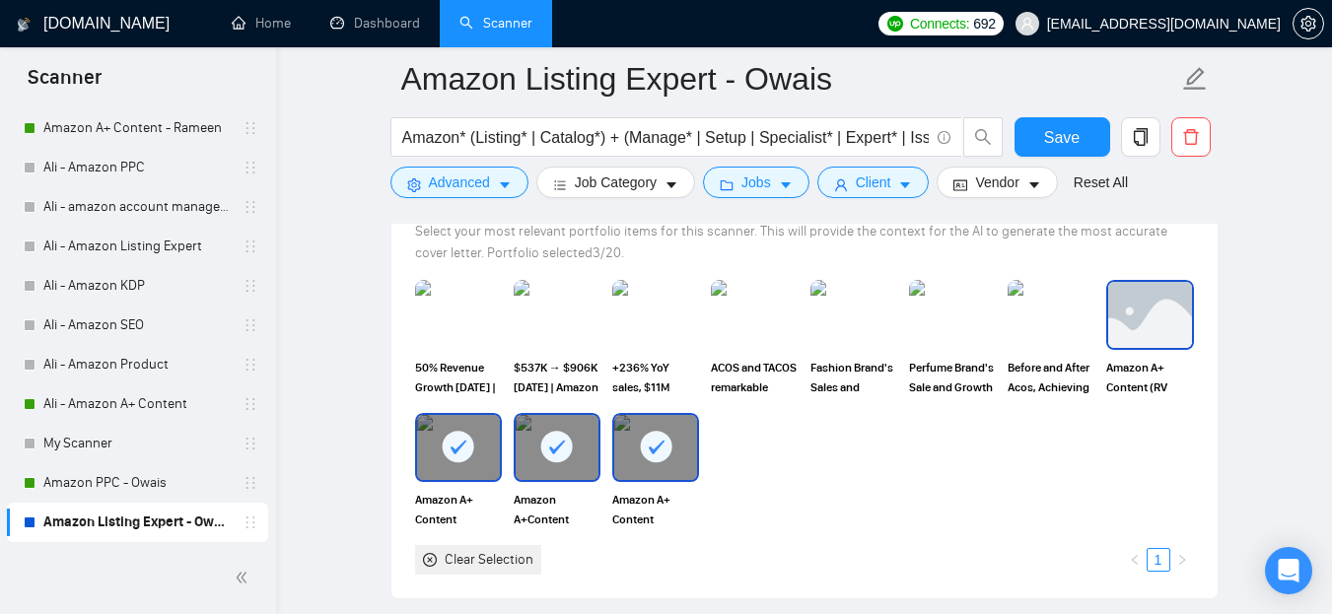
click at [1124, 329] on img at bounding box center [1150, 314] width 83 height 65
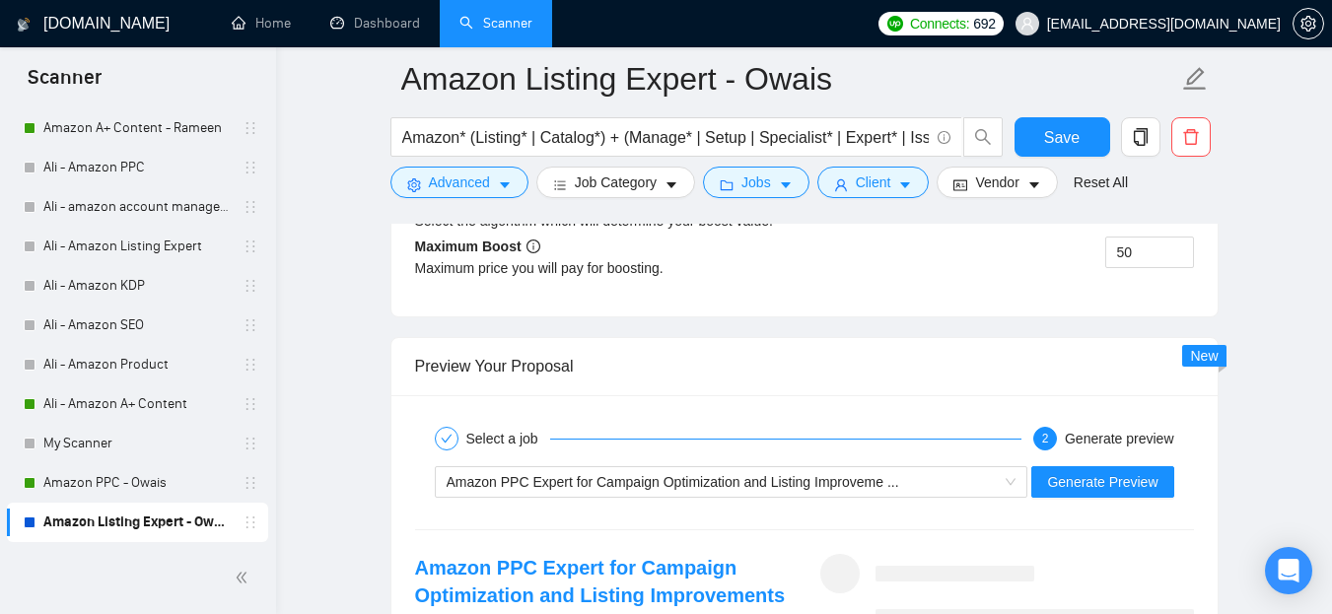
scroll to position [4142, 0]
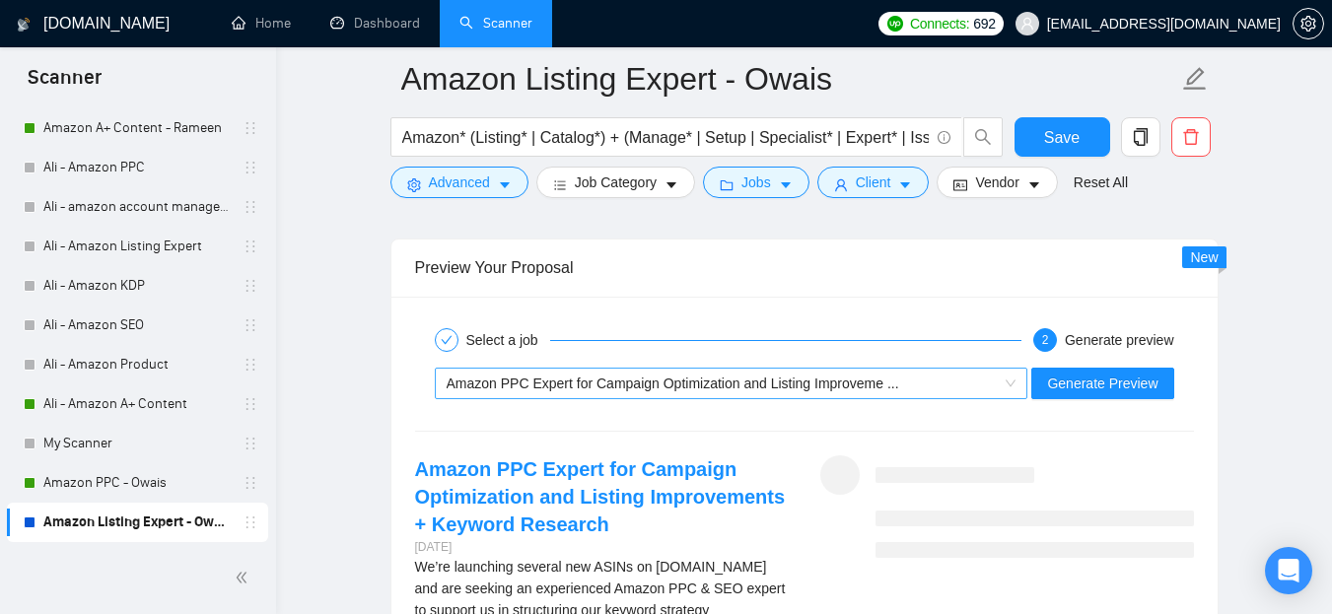
click at [863, 386] on span "Amazon PPC Expert for Campaign Optimization and Listing Improveme ..." at bounding box center [673, 384] width 453 height 16
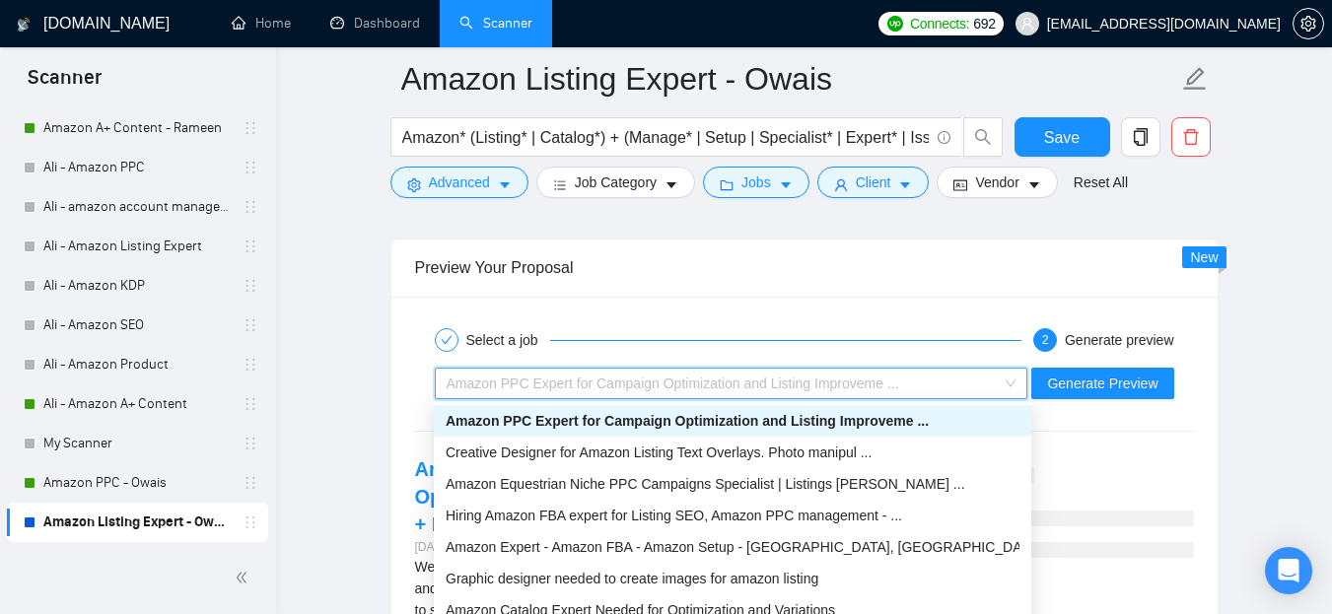
click at [863, 386] on span "Amazon PPC Expert for Campaign Optimization and Listing Improveme ..." at bounding box center [673, 384] width 453 height 16
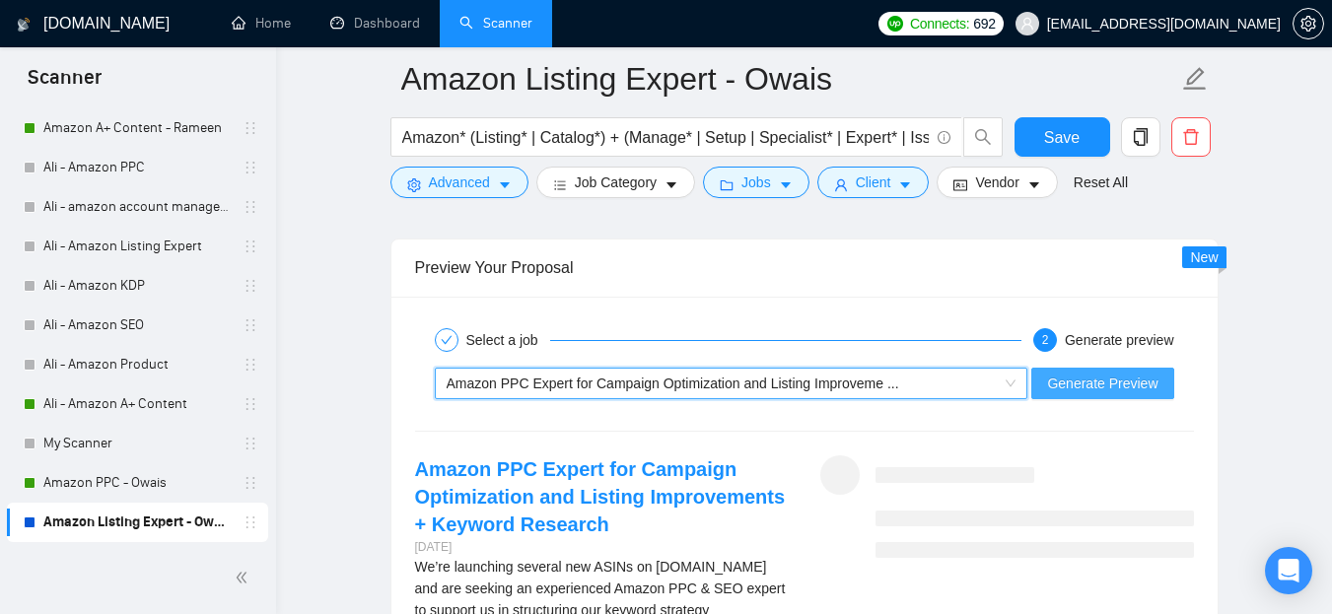
click at [1066, 384] on span "Generate Preview" at bounding box center [1102, 384] width 110 height 22
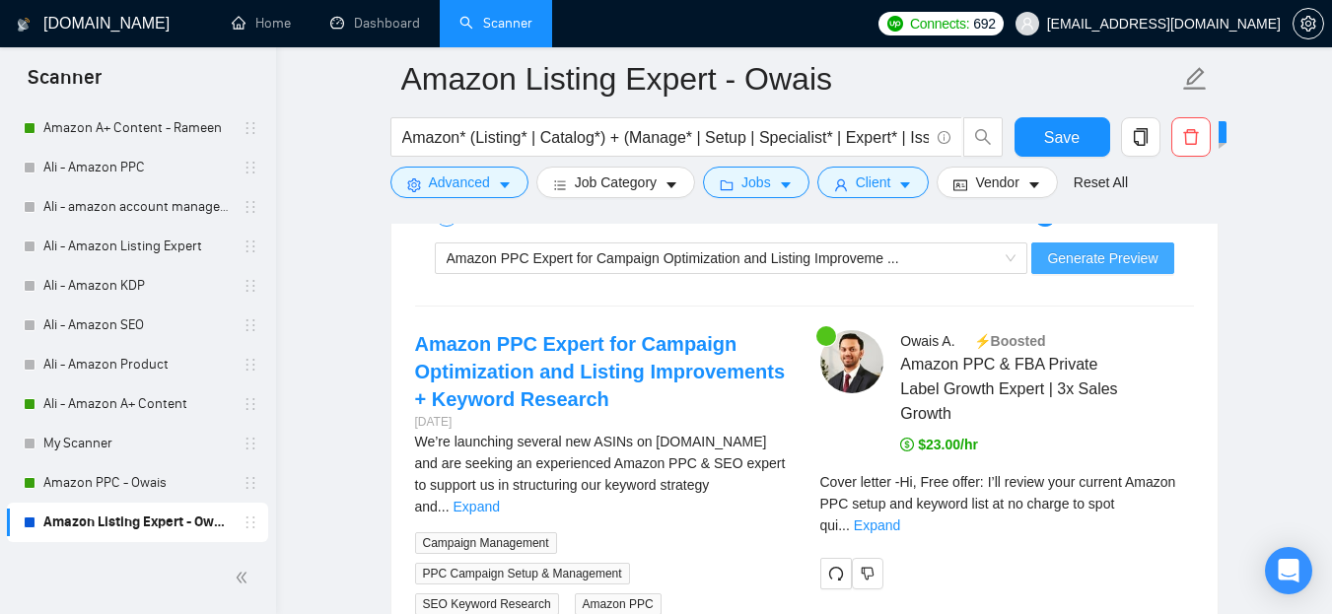
scroll to position [4338, 0]
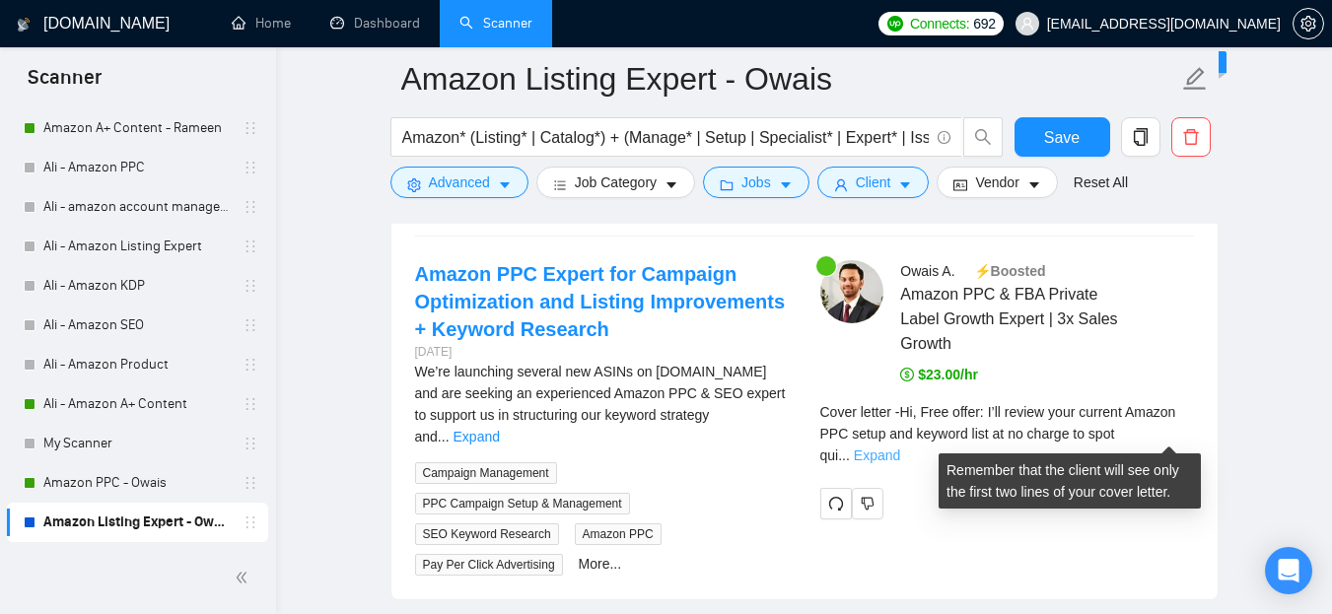
click at [900, 448] on link "Expand" at bounding box center [877, 456] width 46 height 16
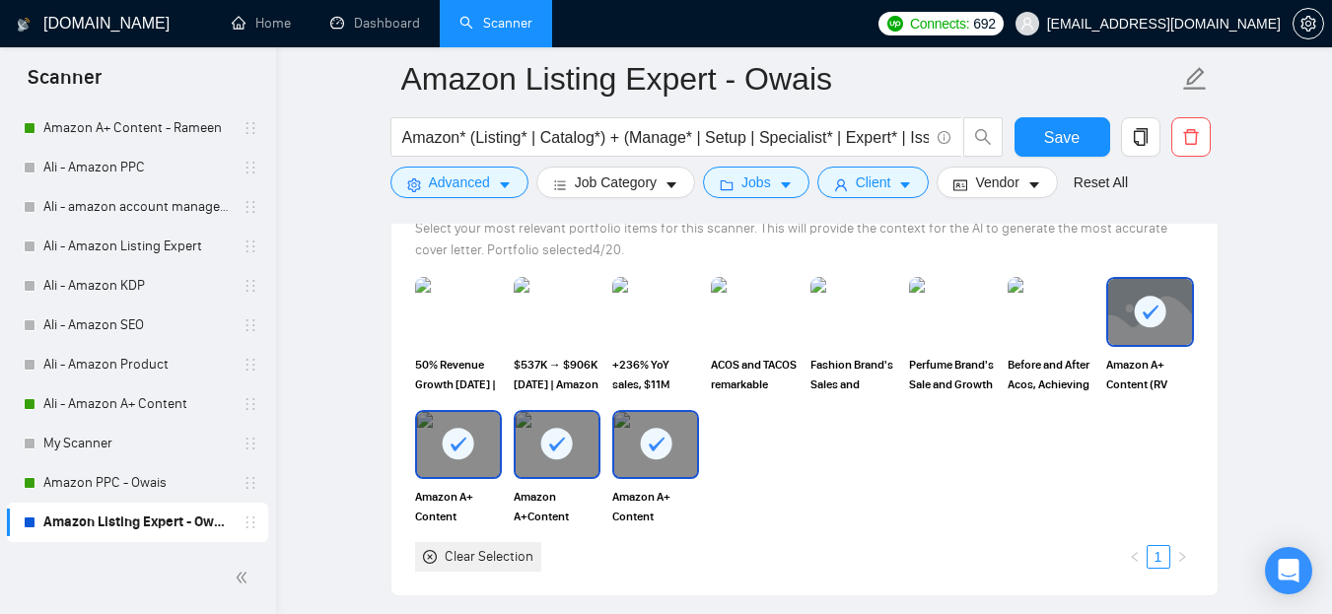
scroll to position [2066, 0]
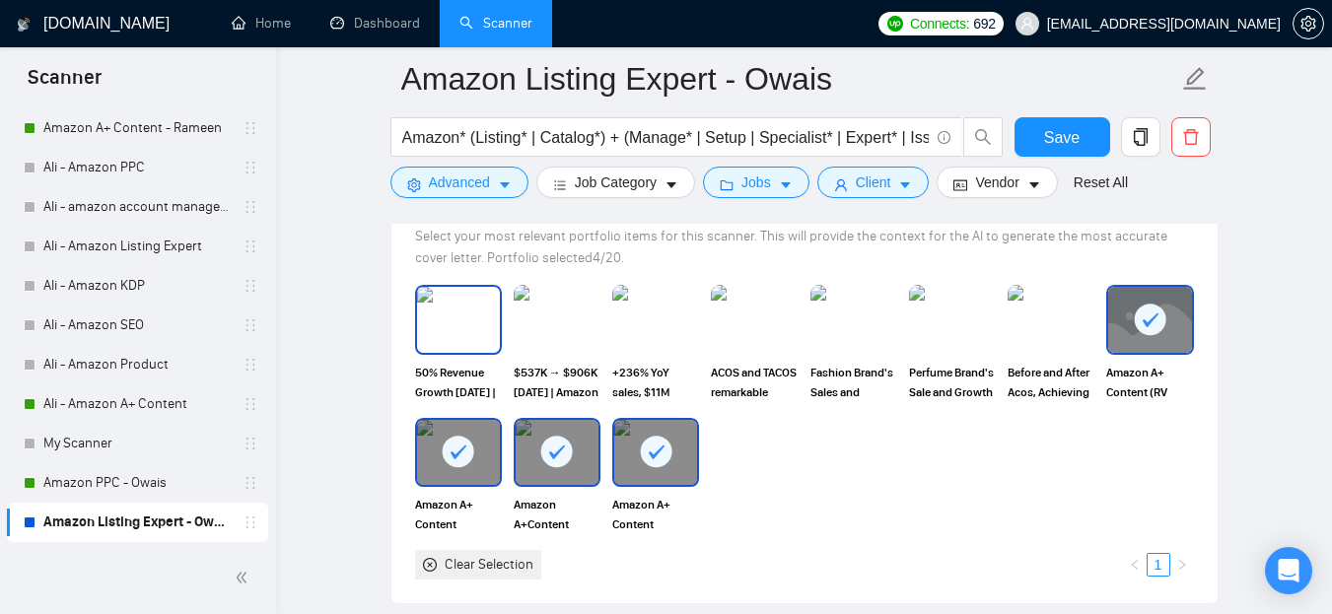
click at [461, 295] on img at bounding box center [458, 319] width 83 height 65
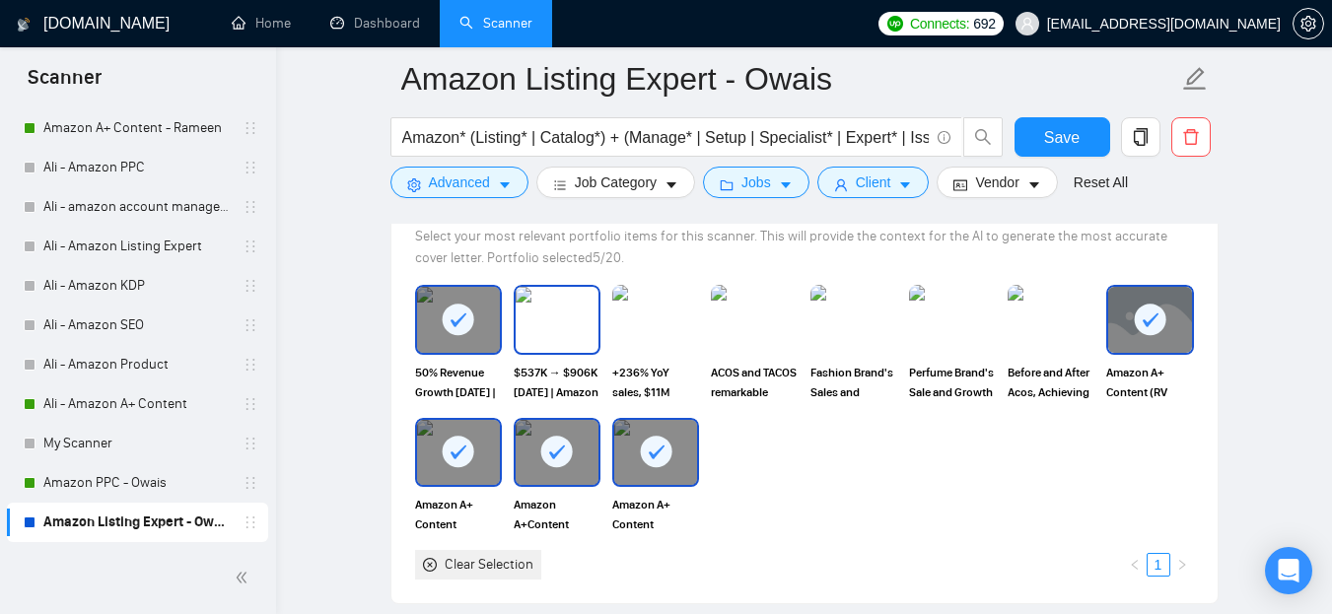
click at [565, 305] on img at bounding box center [557, 319] width 83 height 65
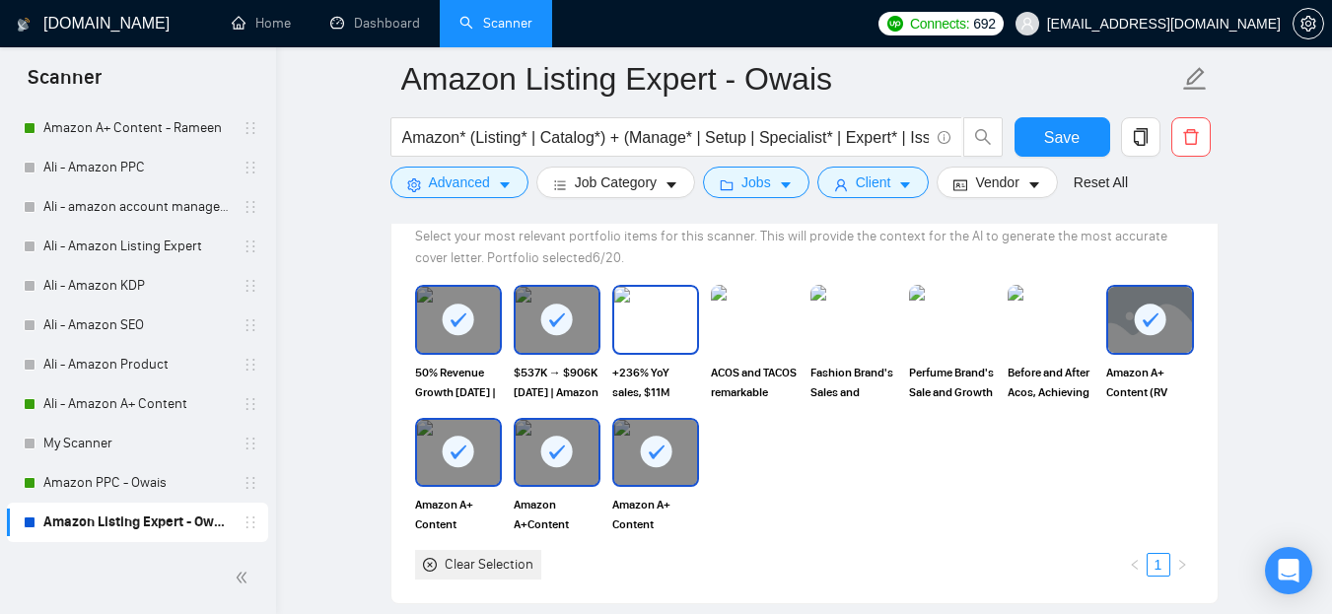
click at [674, 309] on img at bounding box center [655, 319] width 83 height 65
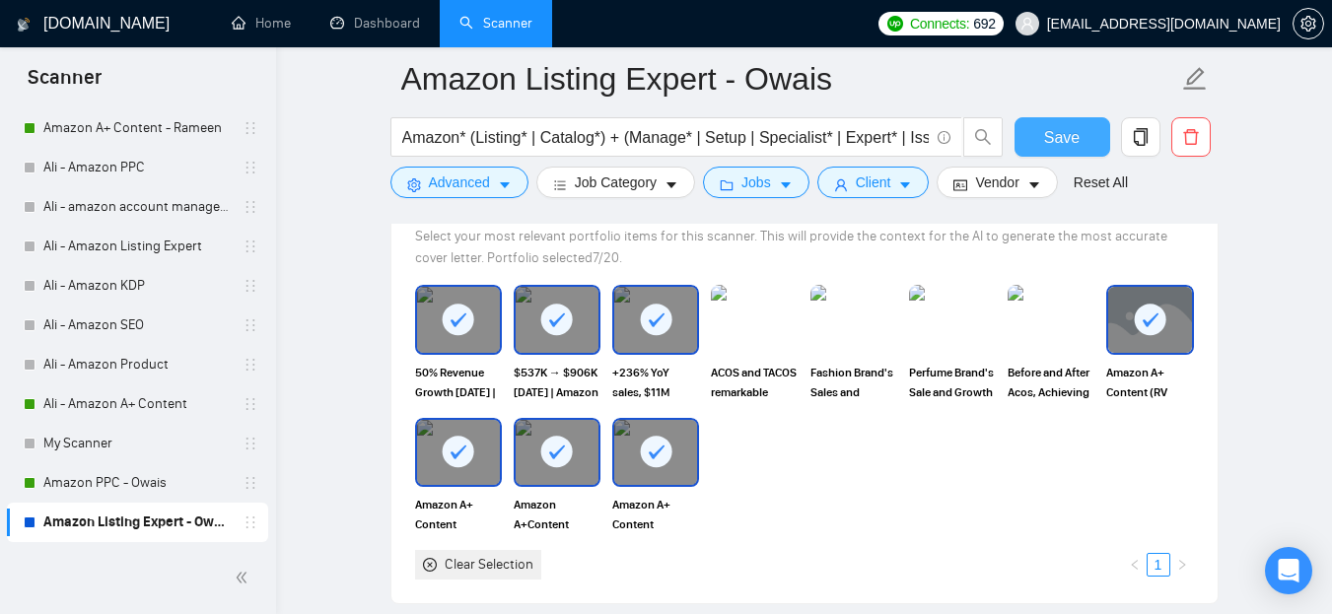
click at [1070, 139] on span "Save" at bounding box center [1062, 137] width 36 height 25
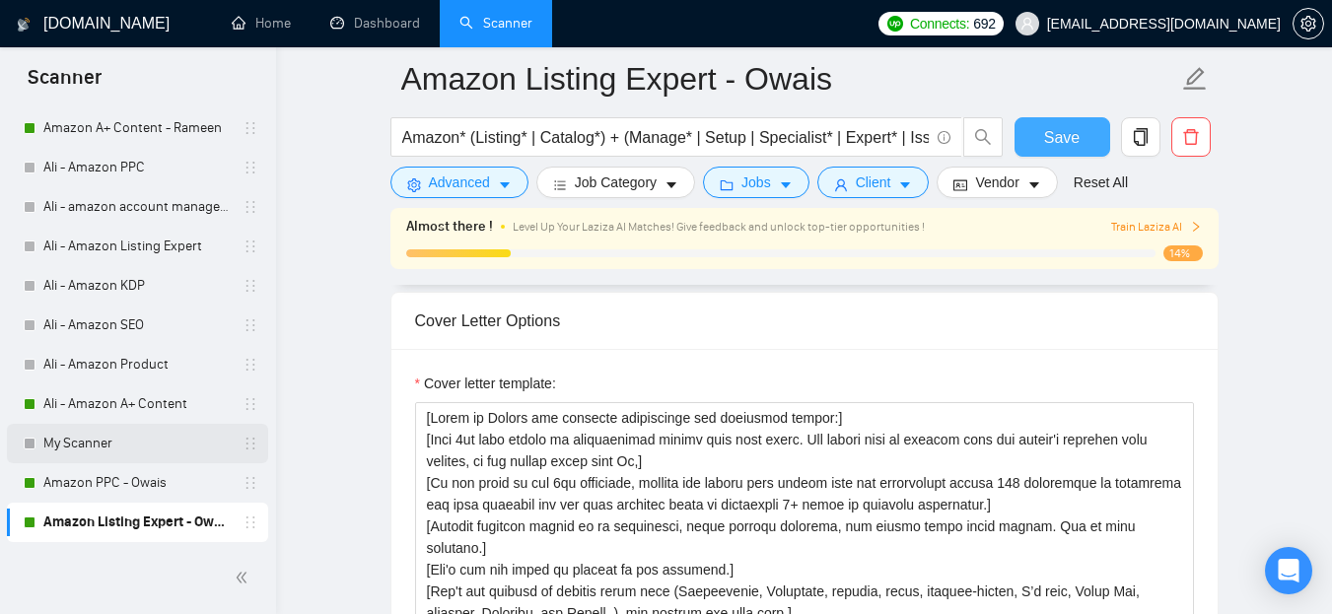
scroll to position [2559, 0]
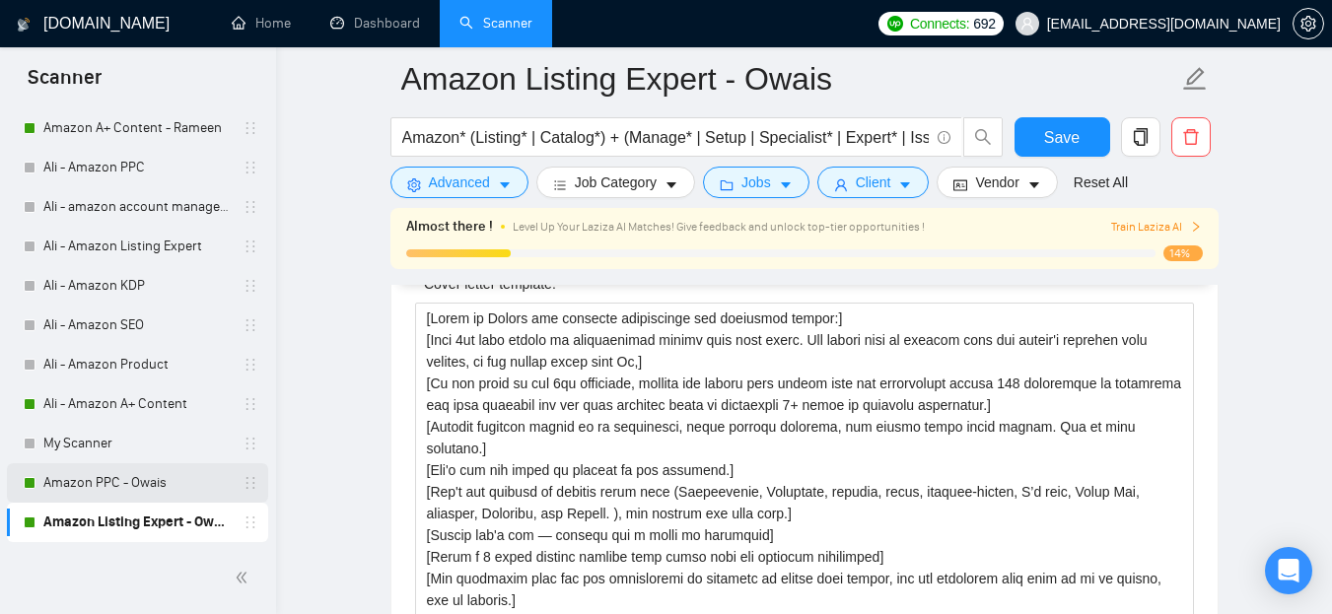
click at [150, 474] on link "Amazon PPC - Owais" at bounding box center [136, 483] width 187 height 39
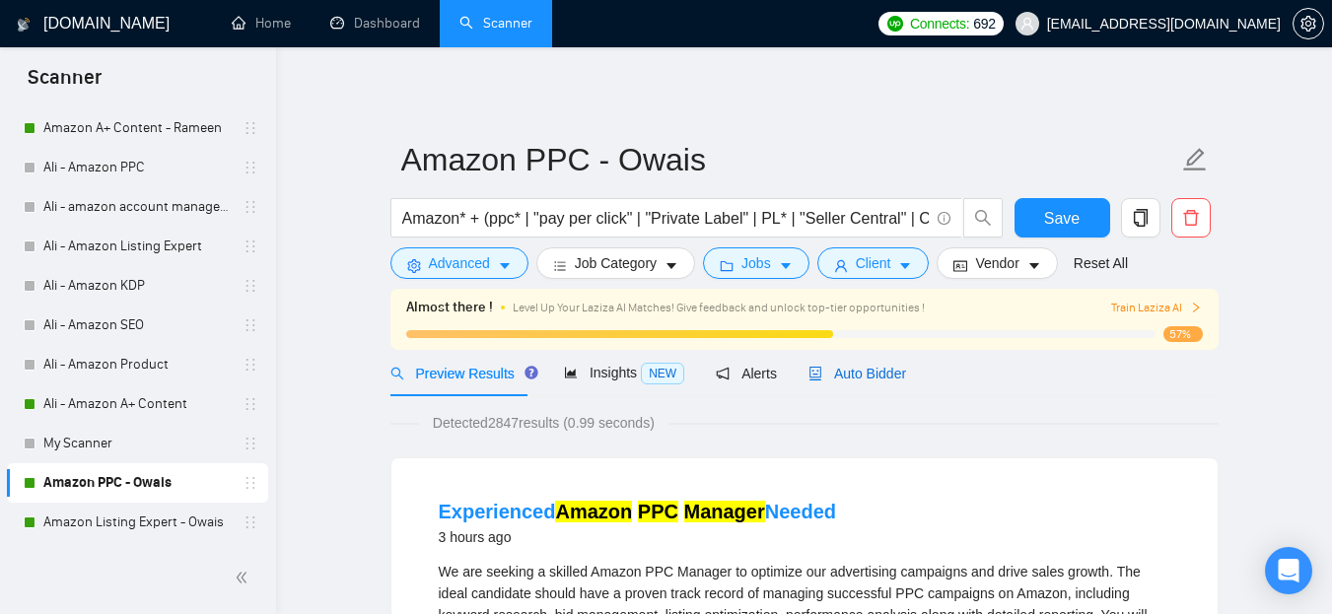
click at [869, 378] on span "Auto Bidder" at bounding box center [858, 374] width 98 height 16
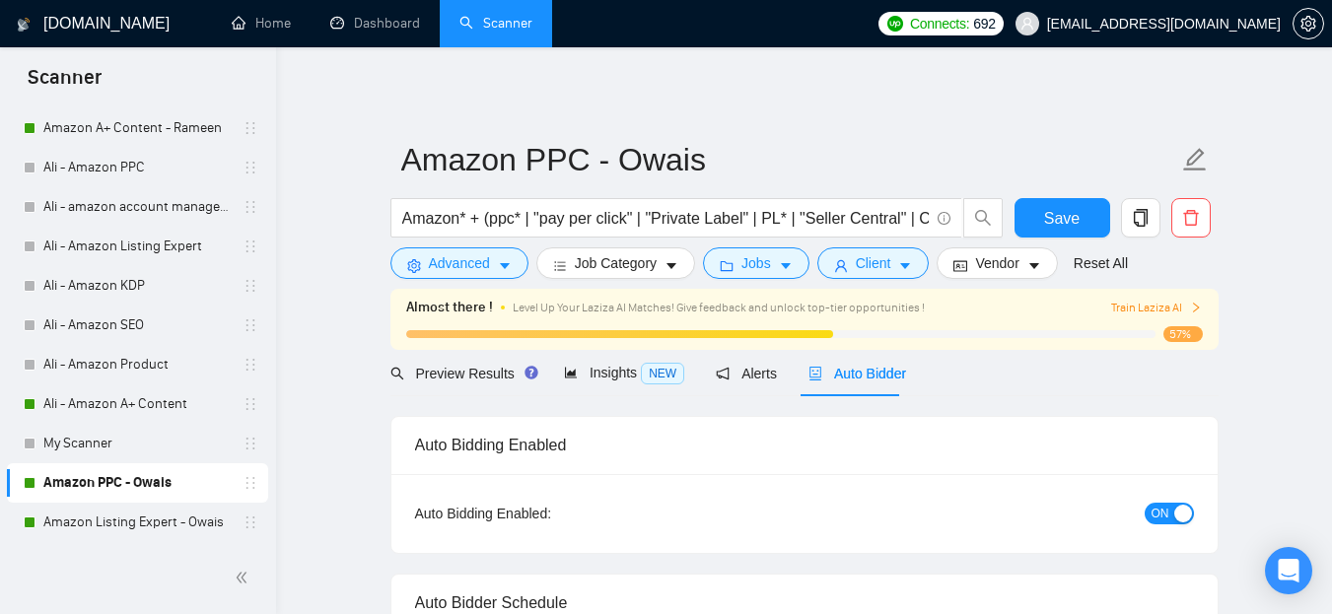
radio input "false"
radio input "true"
checkbox input "true"
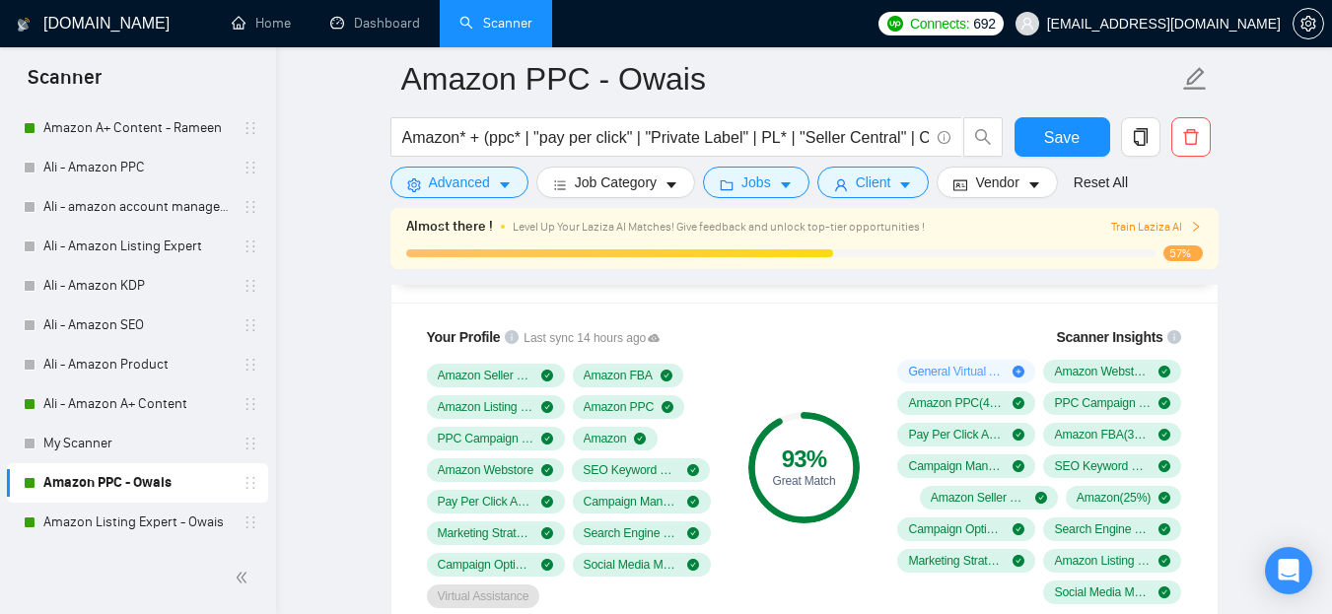
scroll to position [1578, 0]
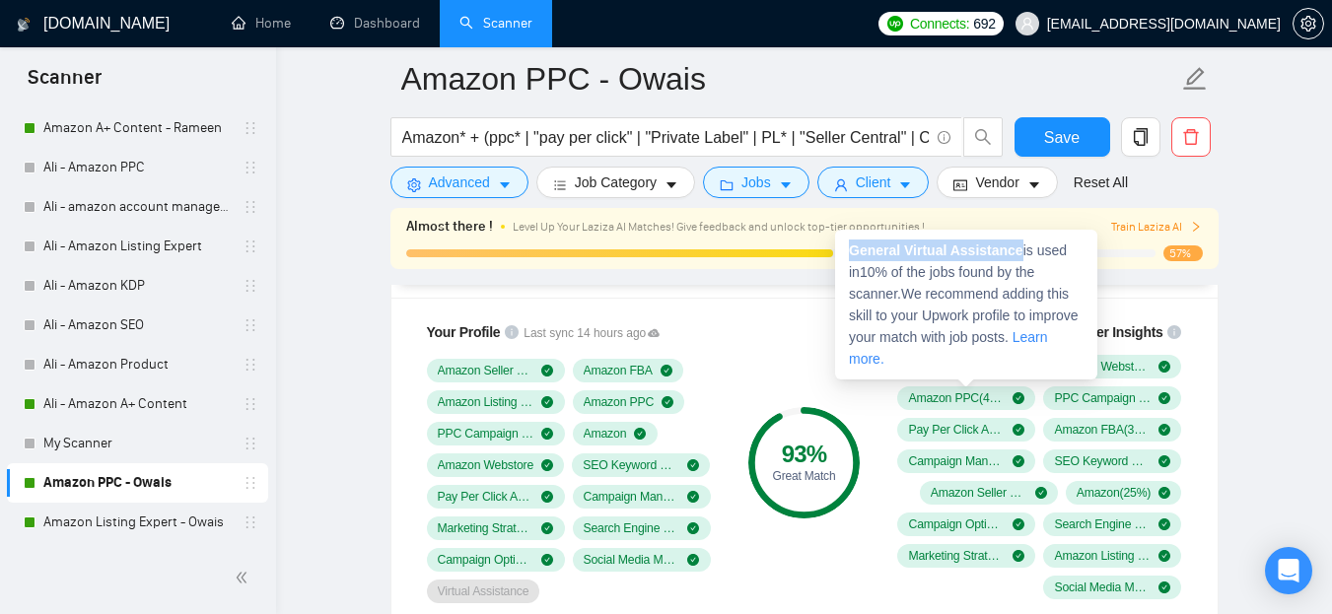
drag, startPoint x: 848, startPoint y: 248, endPoint x: 1015, endPoint y: 248, distance: 166.7
click at [1015, 248] on div "General Virtual Assistance is used in 10 % of the jobs found by the scanner. We…" at bounding box center [966, 305] width 262 height 150
copy strong "General Virtual Assistance"
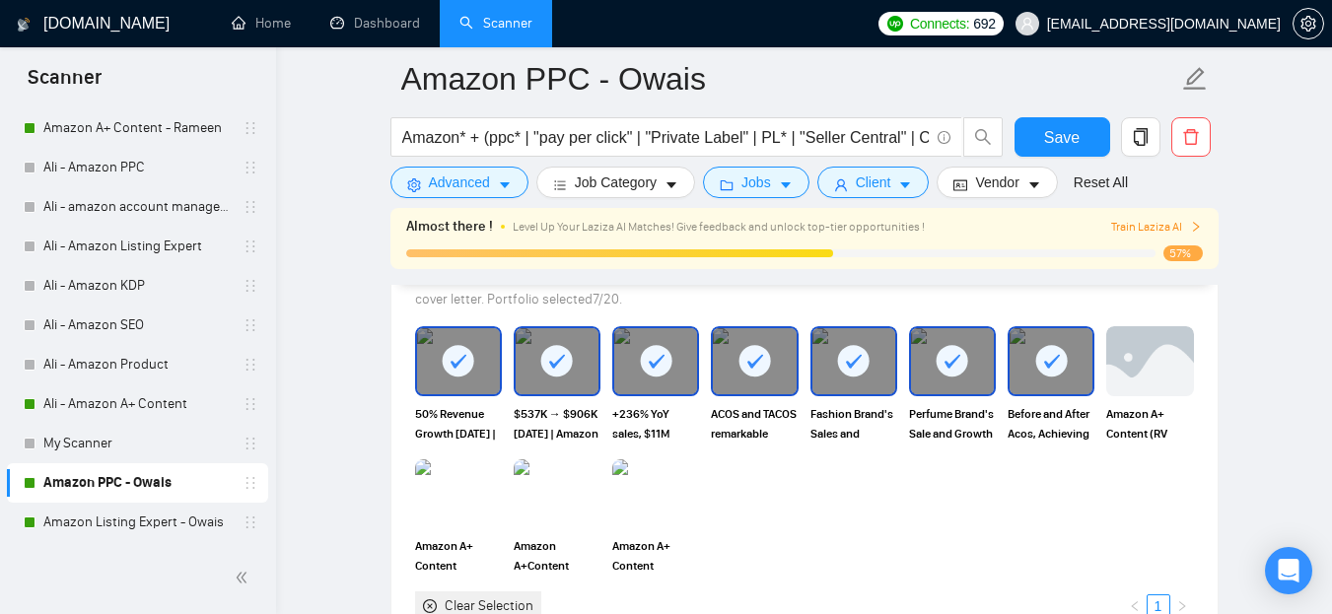
scroll to position [2050, 0]
